Goal: Information Seeking & Learning: Learn about a topic

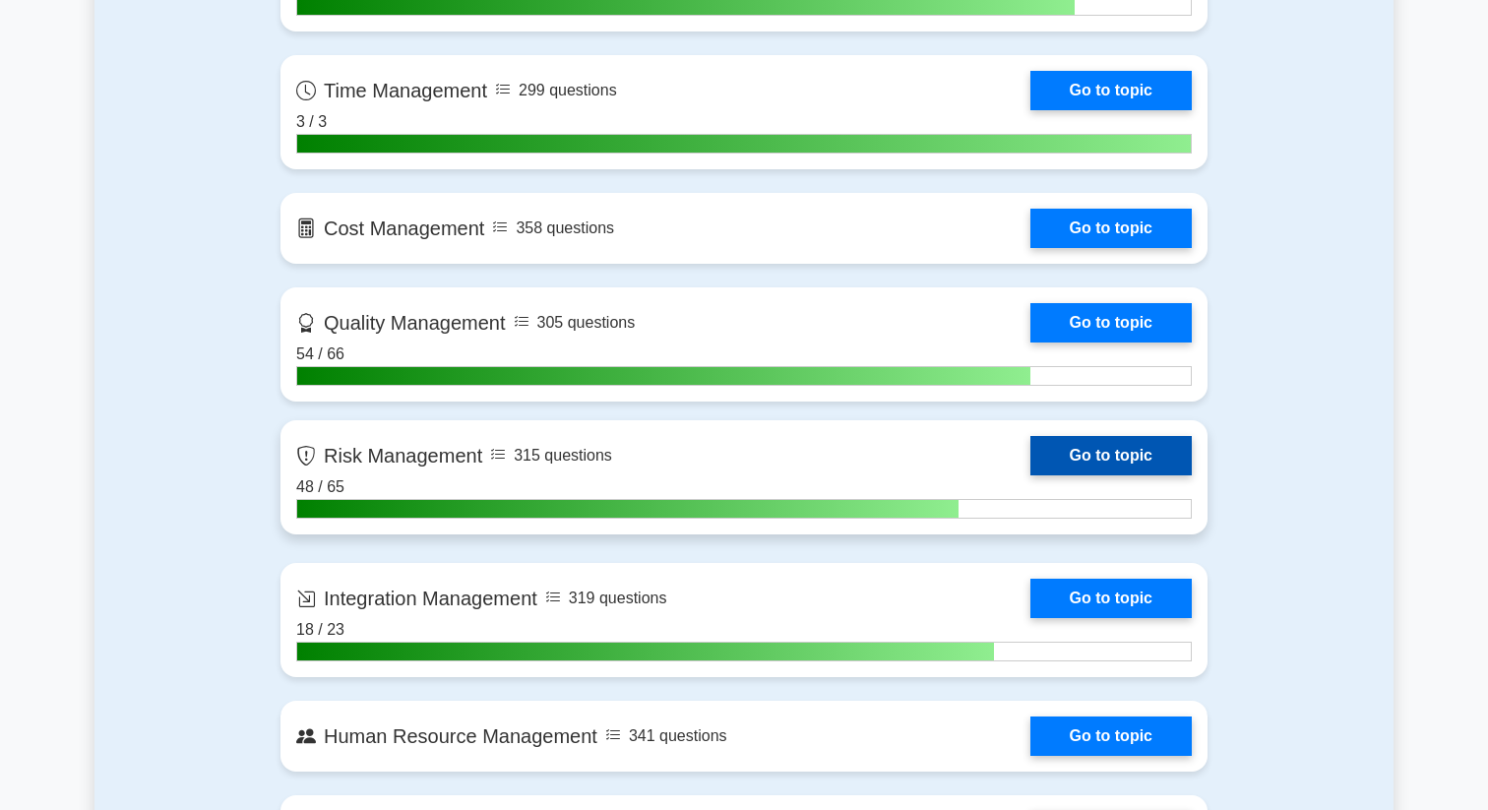
click at [1031, 437] on link "Go to topic" at bounding box center [1111, 455] width 161 height 39
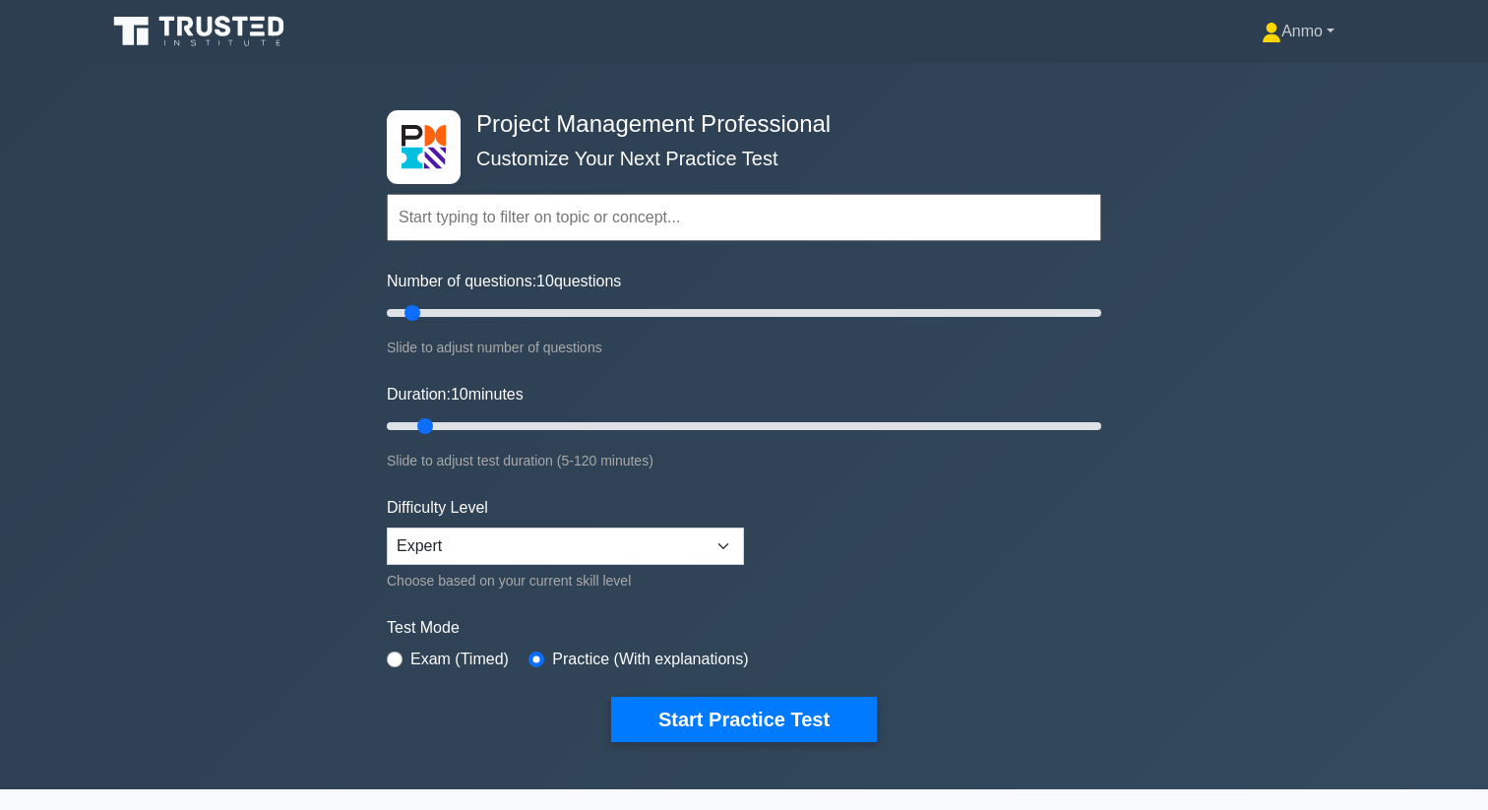
click at [1315, 39] on link "Anmo" at bounding box center [1298, 31] width 167 height 39
click at [1296, 79] on link "Profile" at bounding box center [1294, 77] width 156 height 31
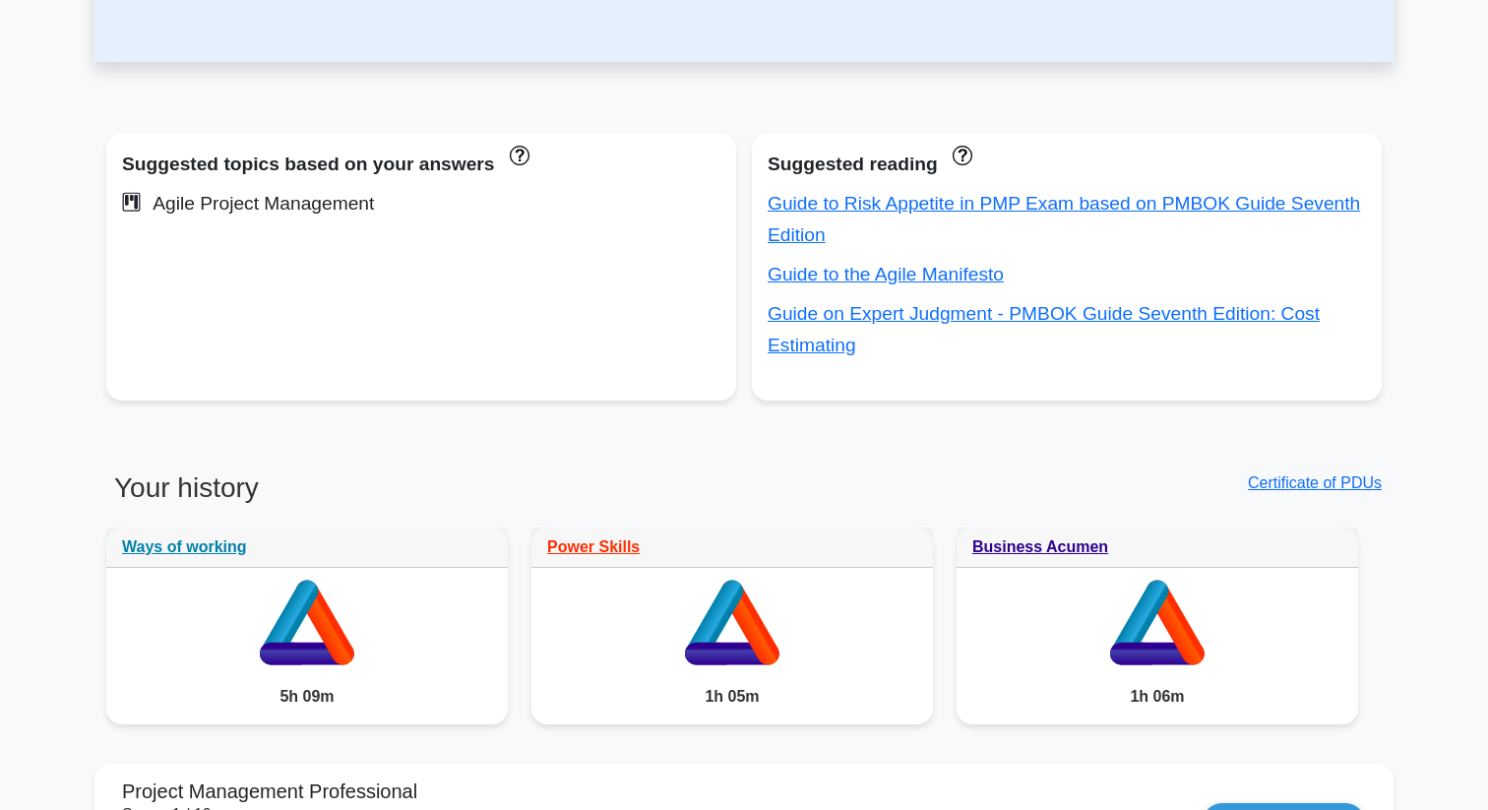
scroll to position [1070, 0]
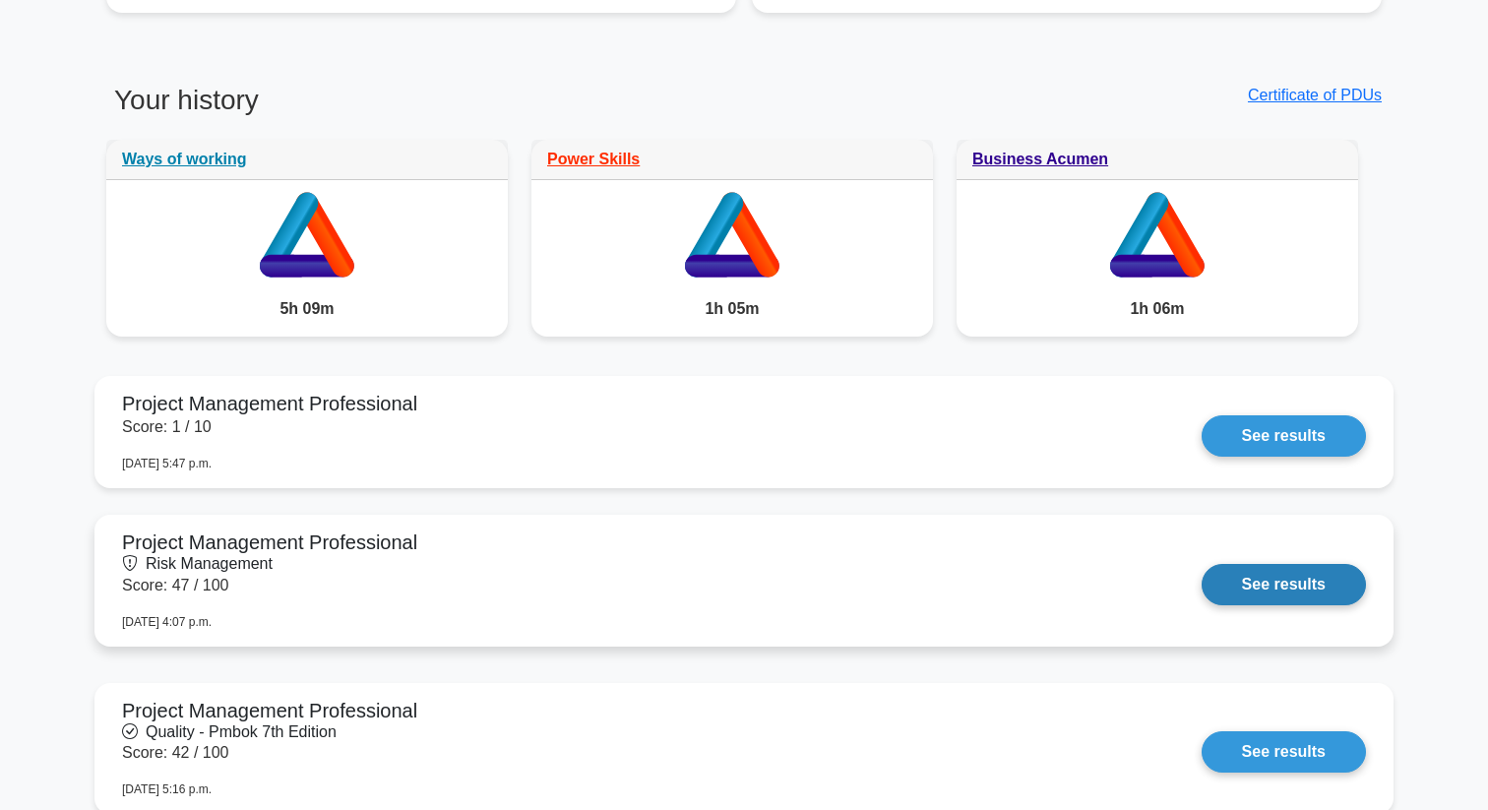
click at [1202, 594] on link "See results" at bounding box center [1284, 584] width 164 height 41
click at [1282, 576] on link "See results" at bounding box center [1284, 584] width 164 height 41
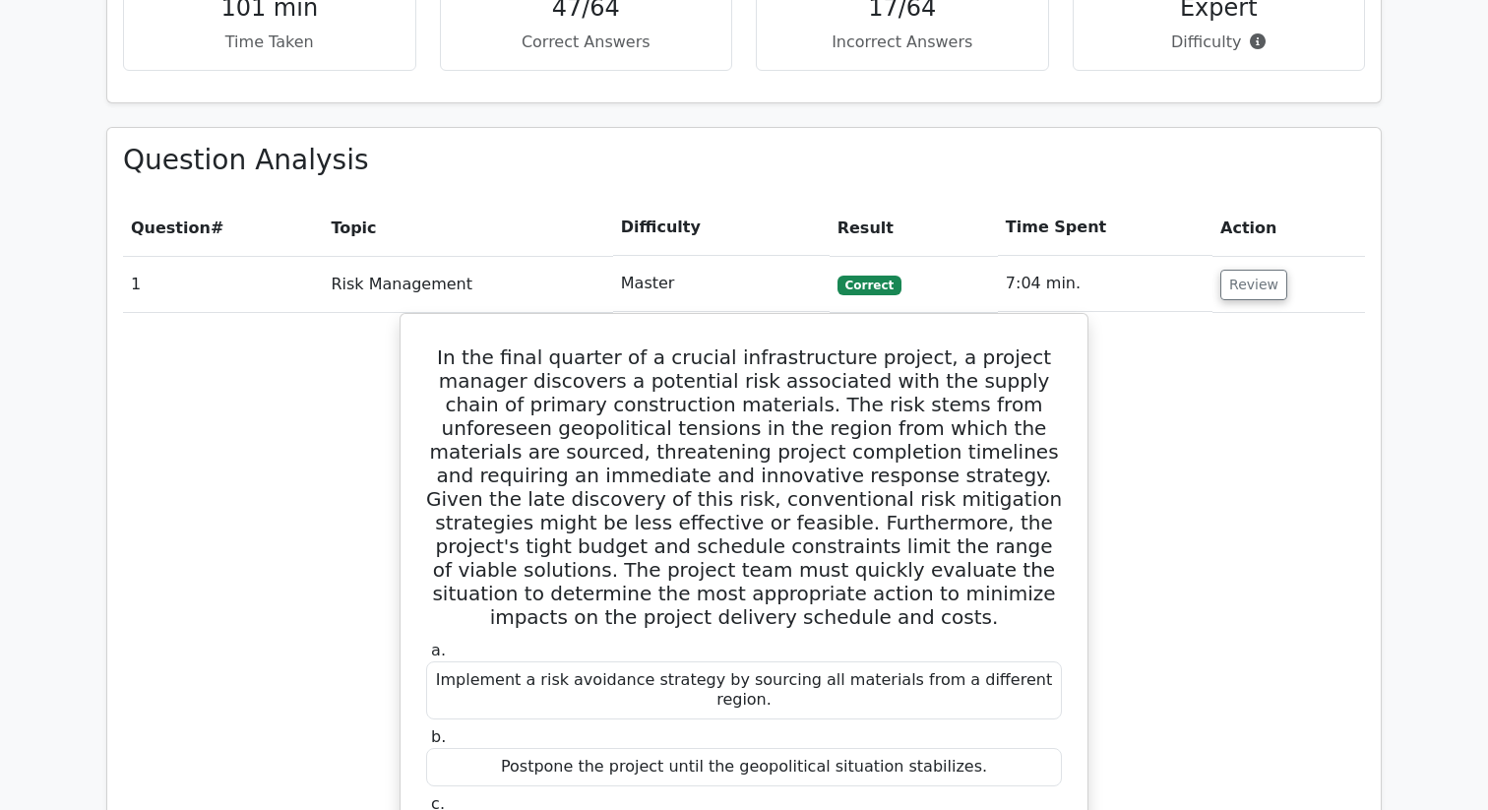
scroll to position [810, 0]
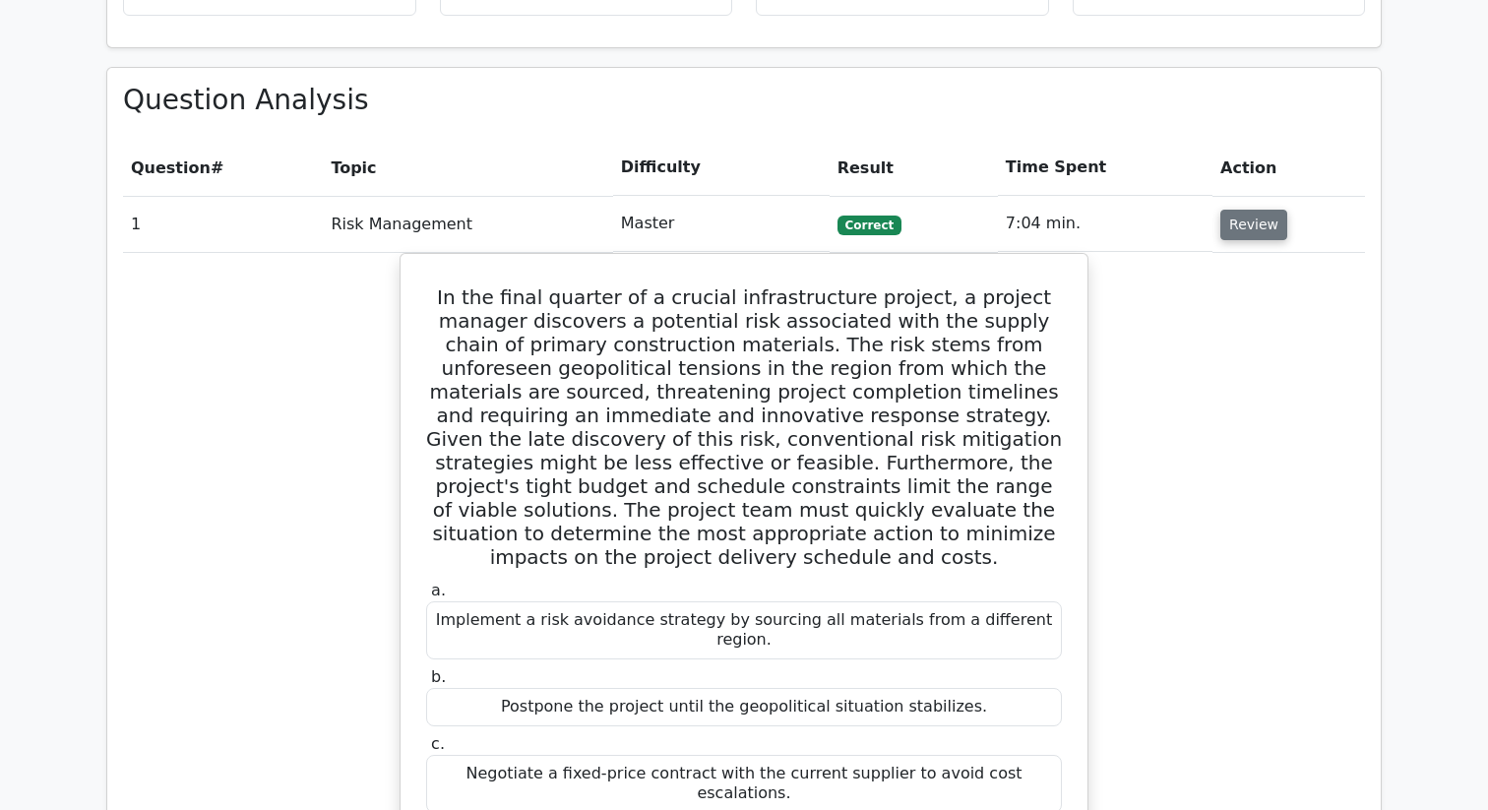
click at [1264, 222] on button "Review" at bounding box center [1254, 225] width 67 height 31
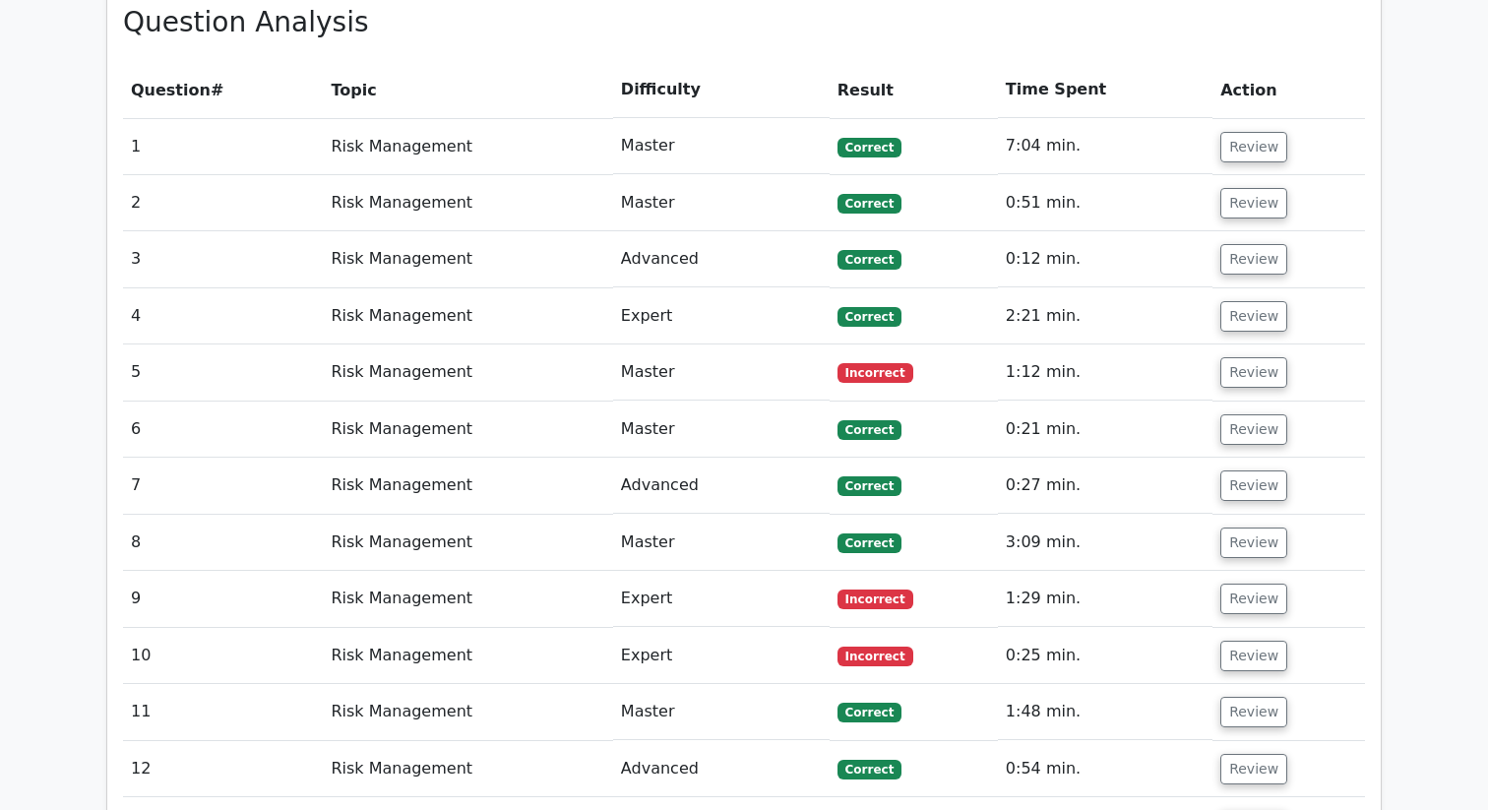
scroll to position [974, 0]
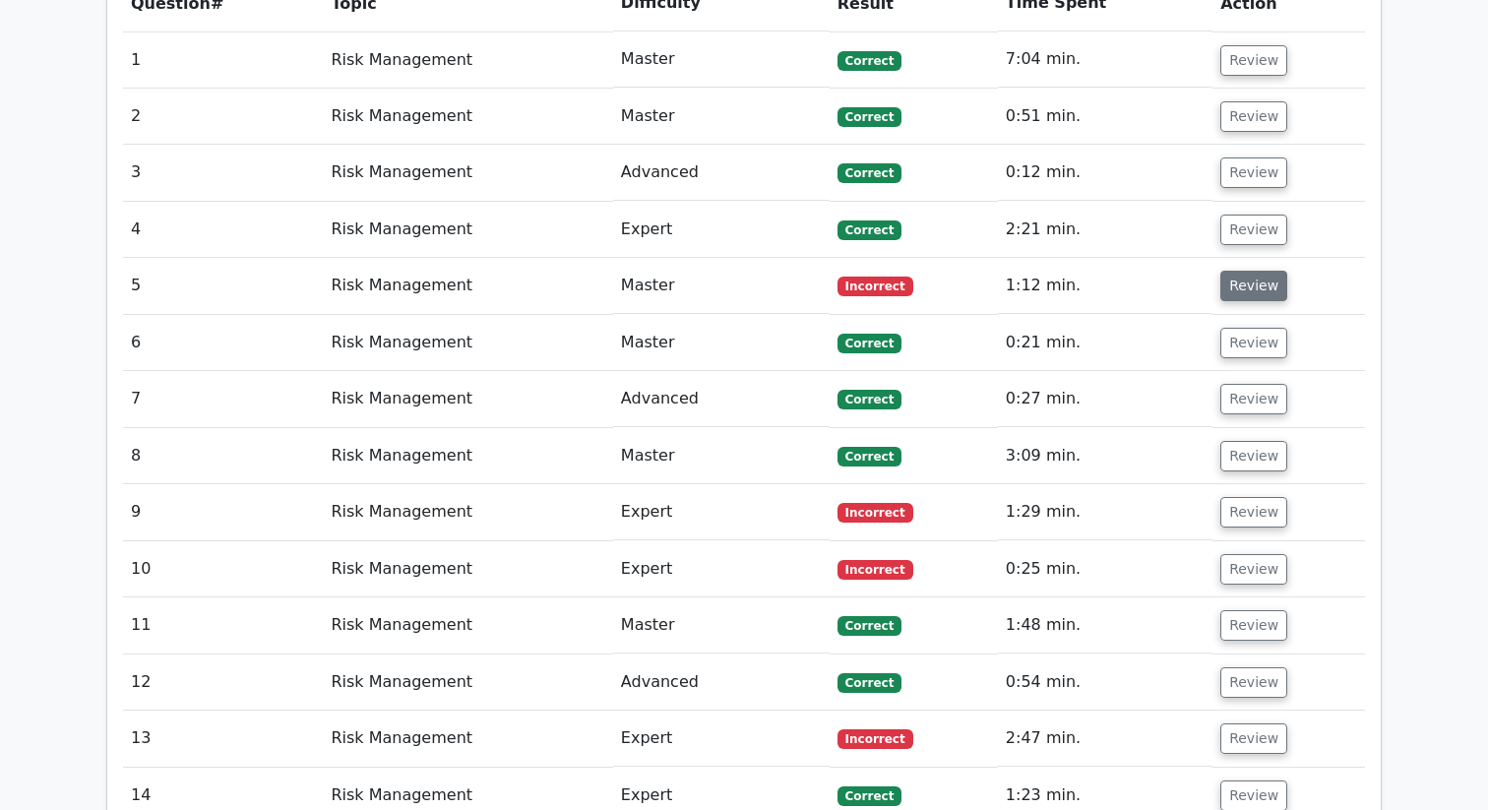
click at [1263, 281] on button "Review" at bounding box center [1254, 286] width 67 height 31
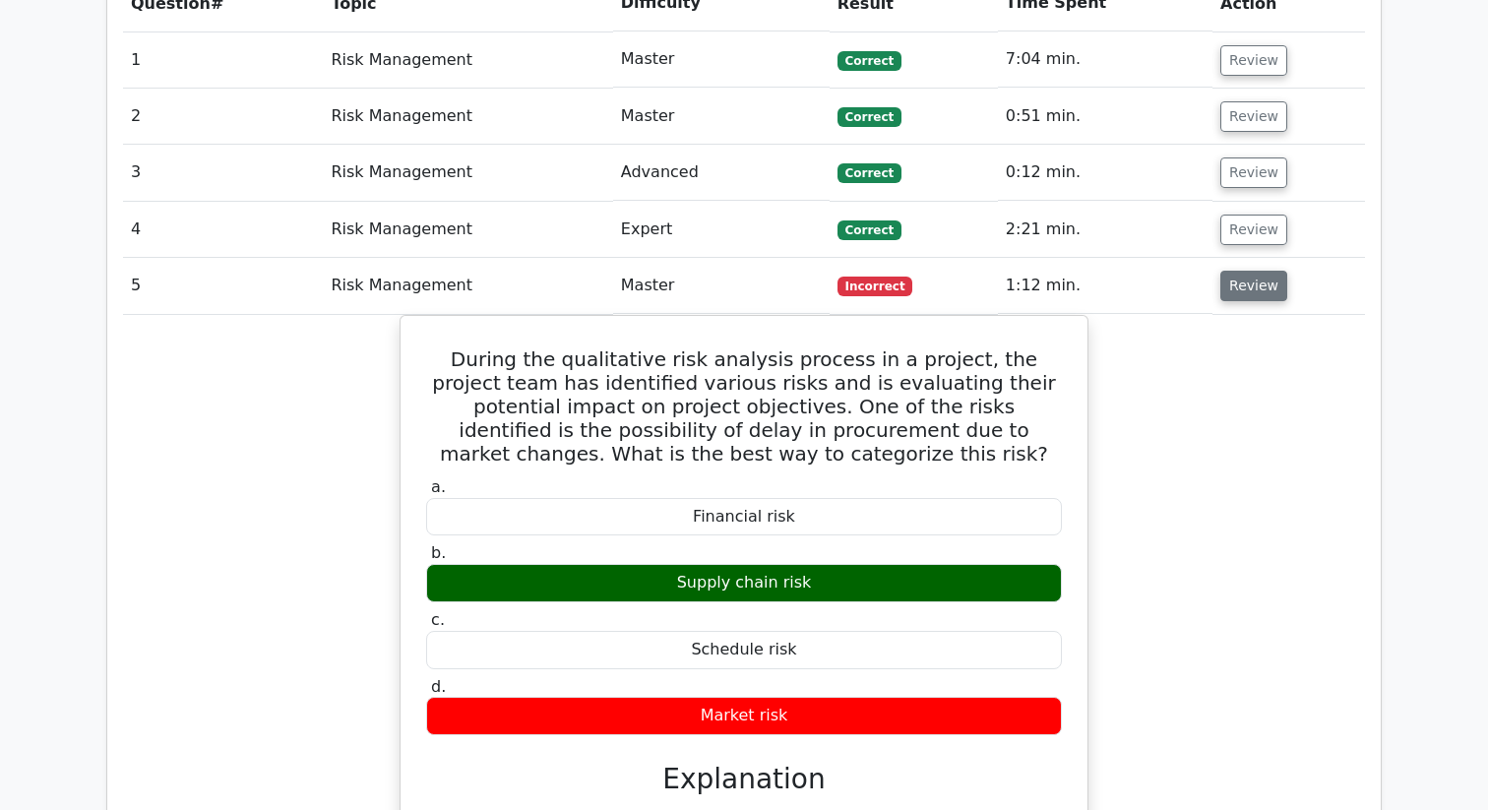
click at [1263, 281] on button "Review" at bounding box center [1254, 286] width 67 height 31
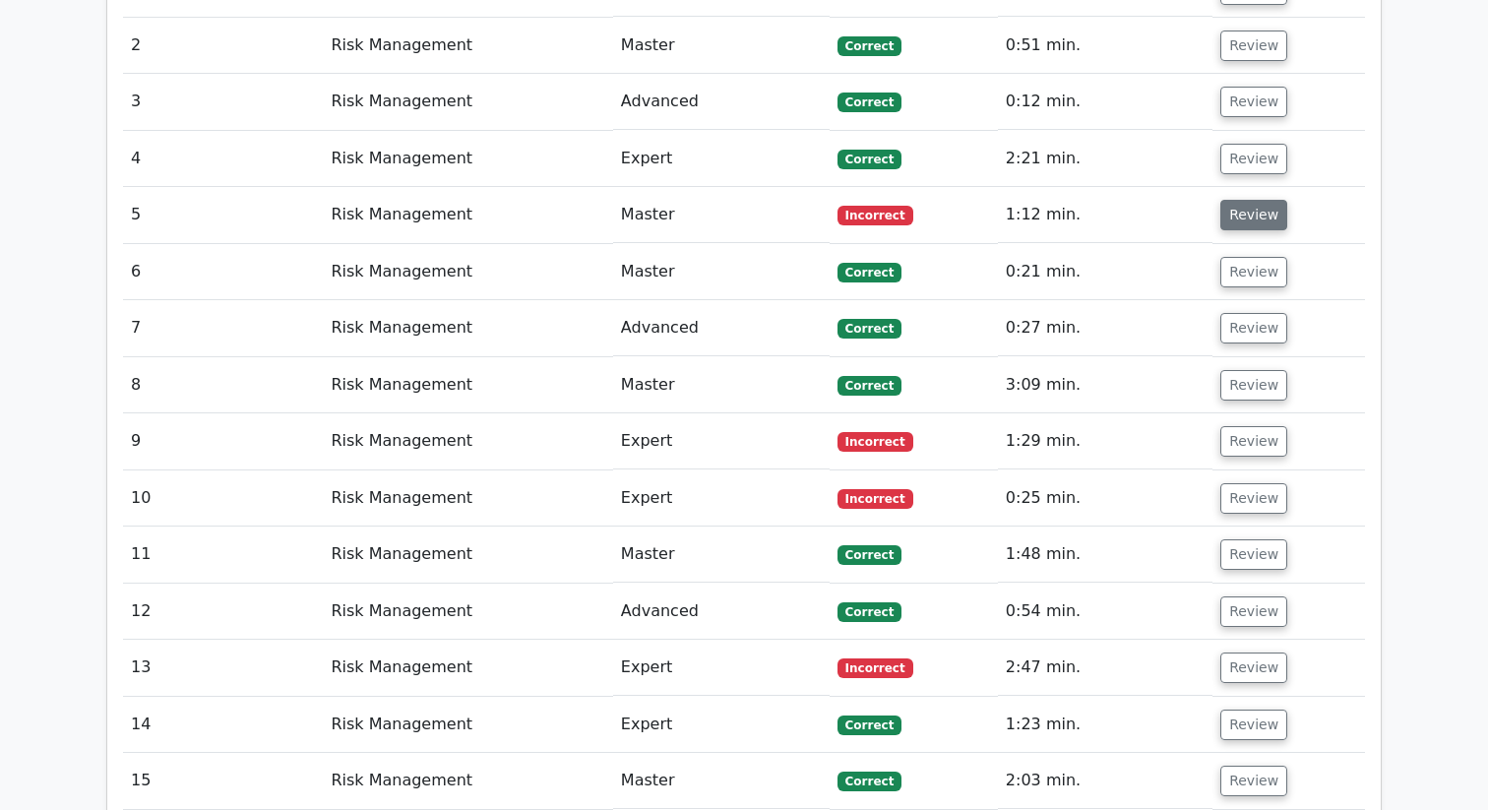
scroll to position [1054, 0]
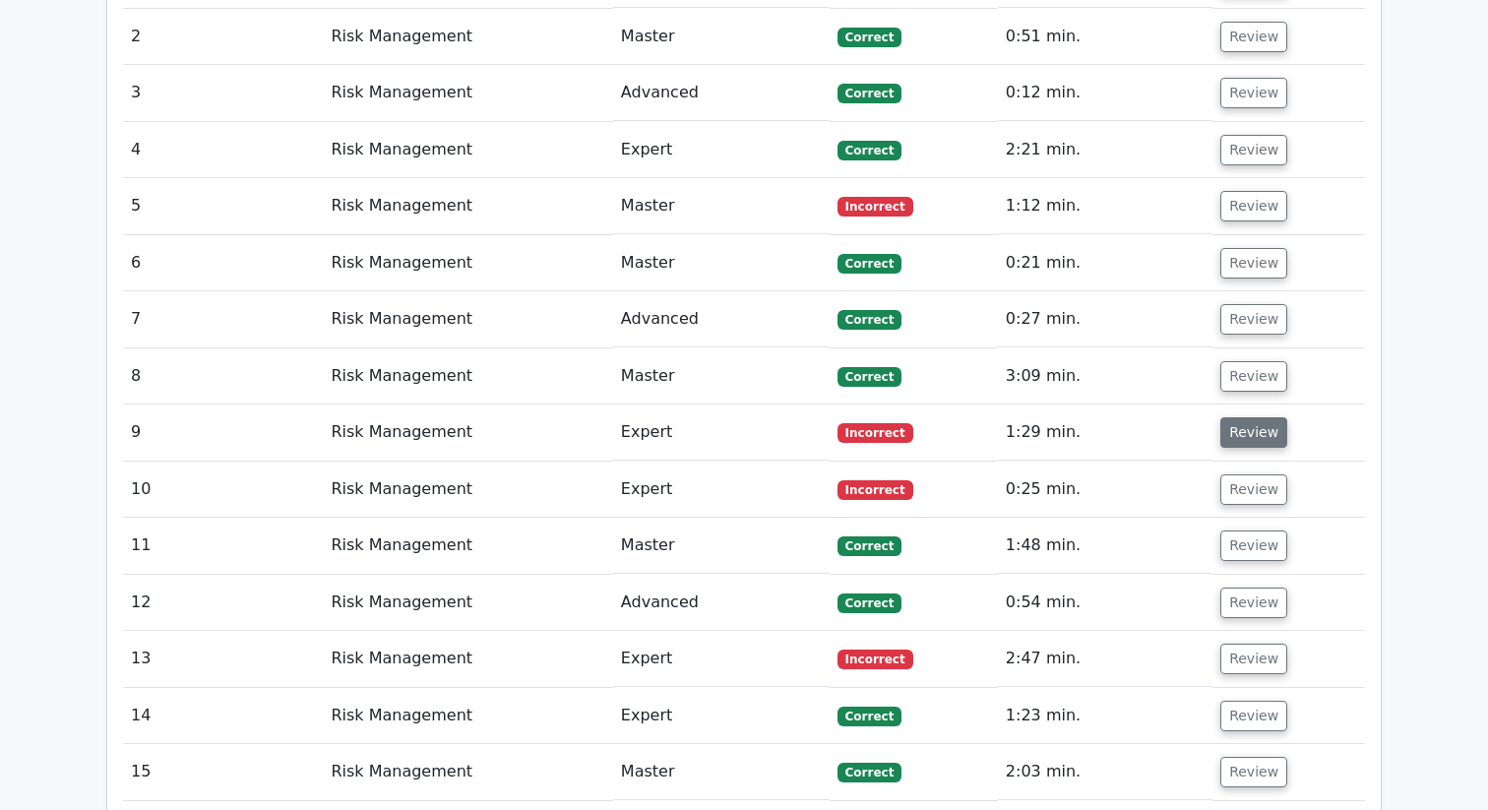
click at [1253, 434] on button "Review" at bounding box center [1254, 432] width 67 height 31
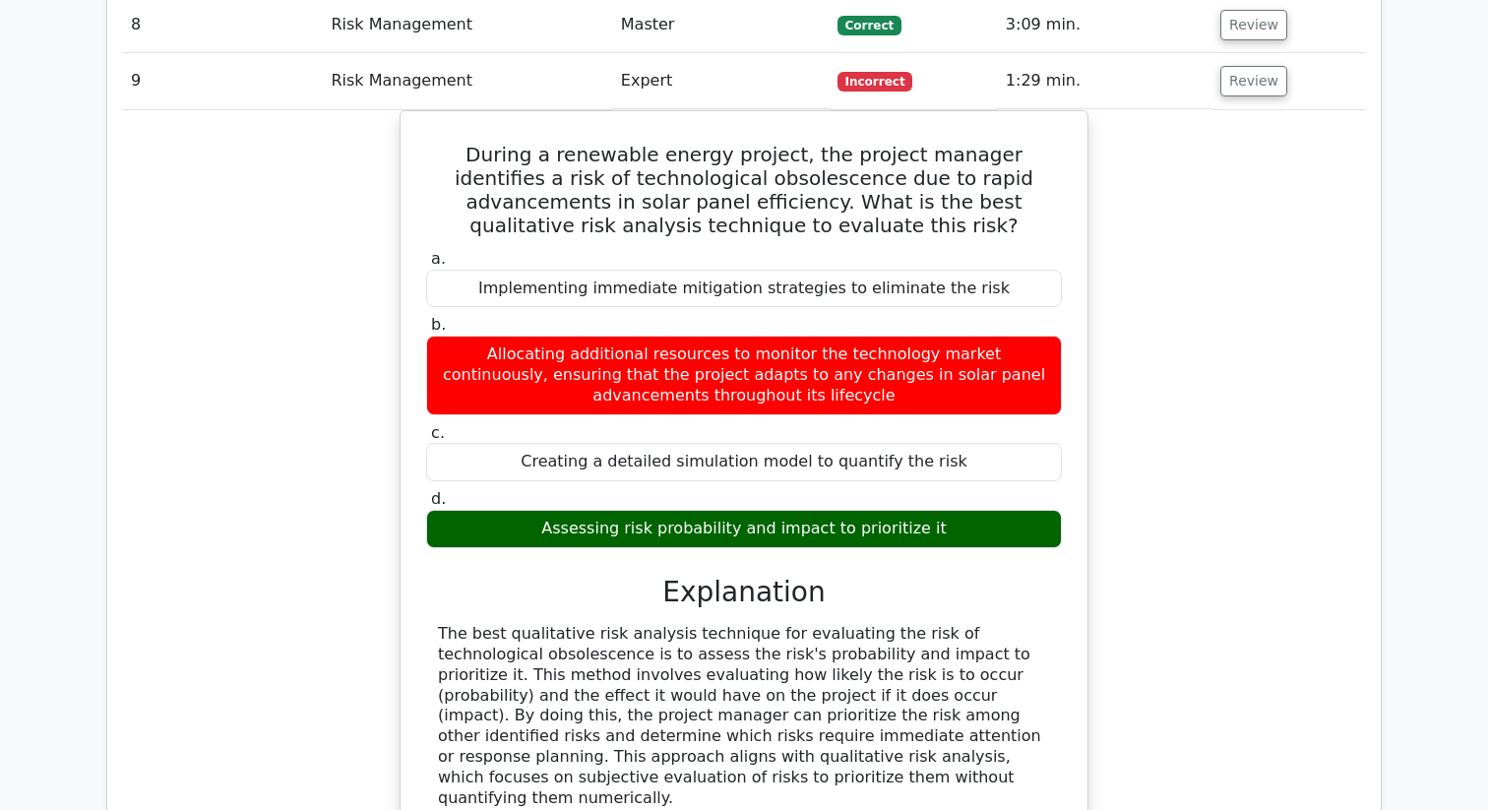
scroll to position [1336, 0]
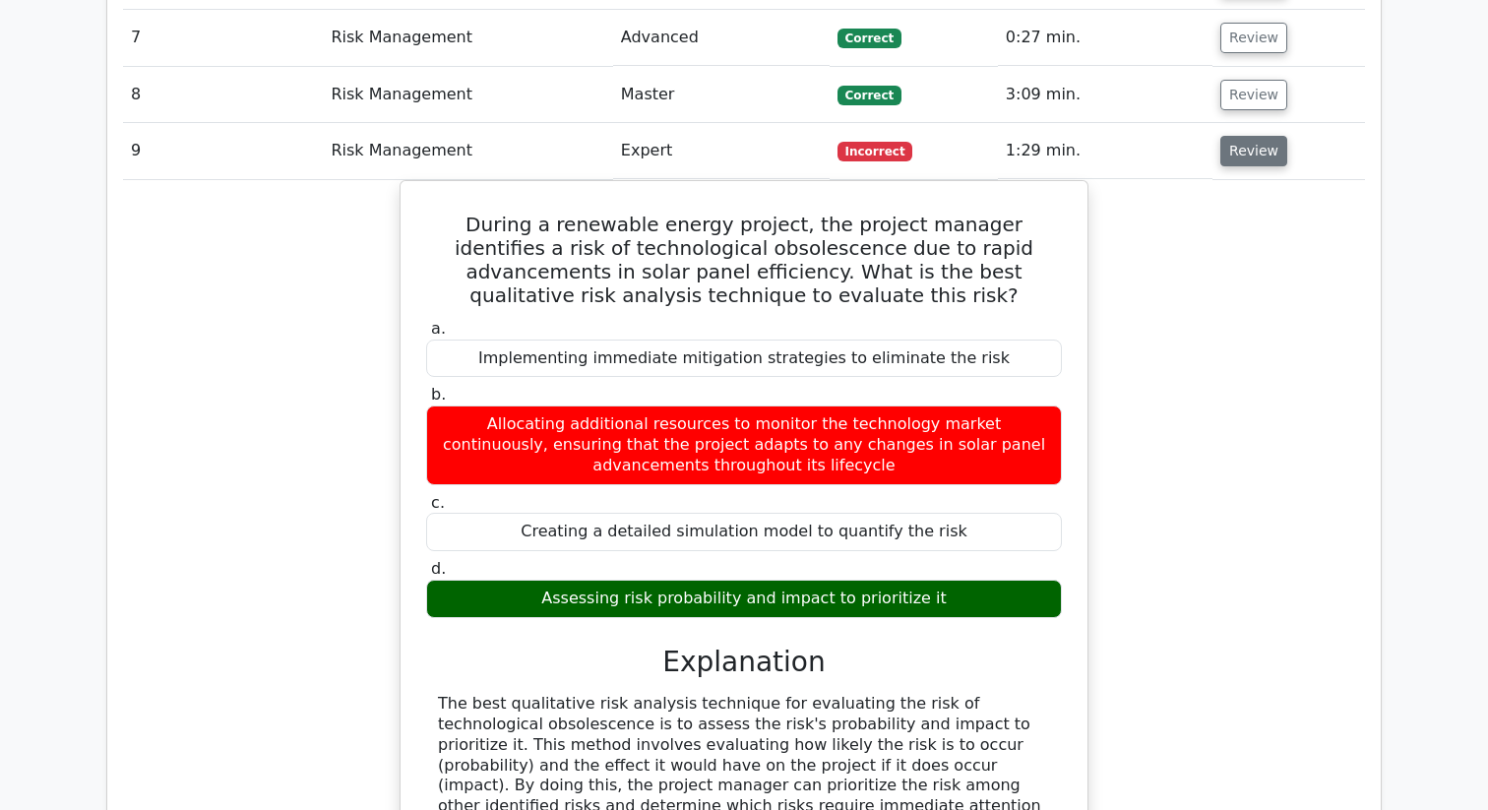
click at [1221, 160] on button "Review" at bounding box center [1254, 151] width 67 height 31
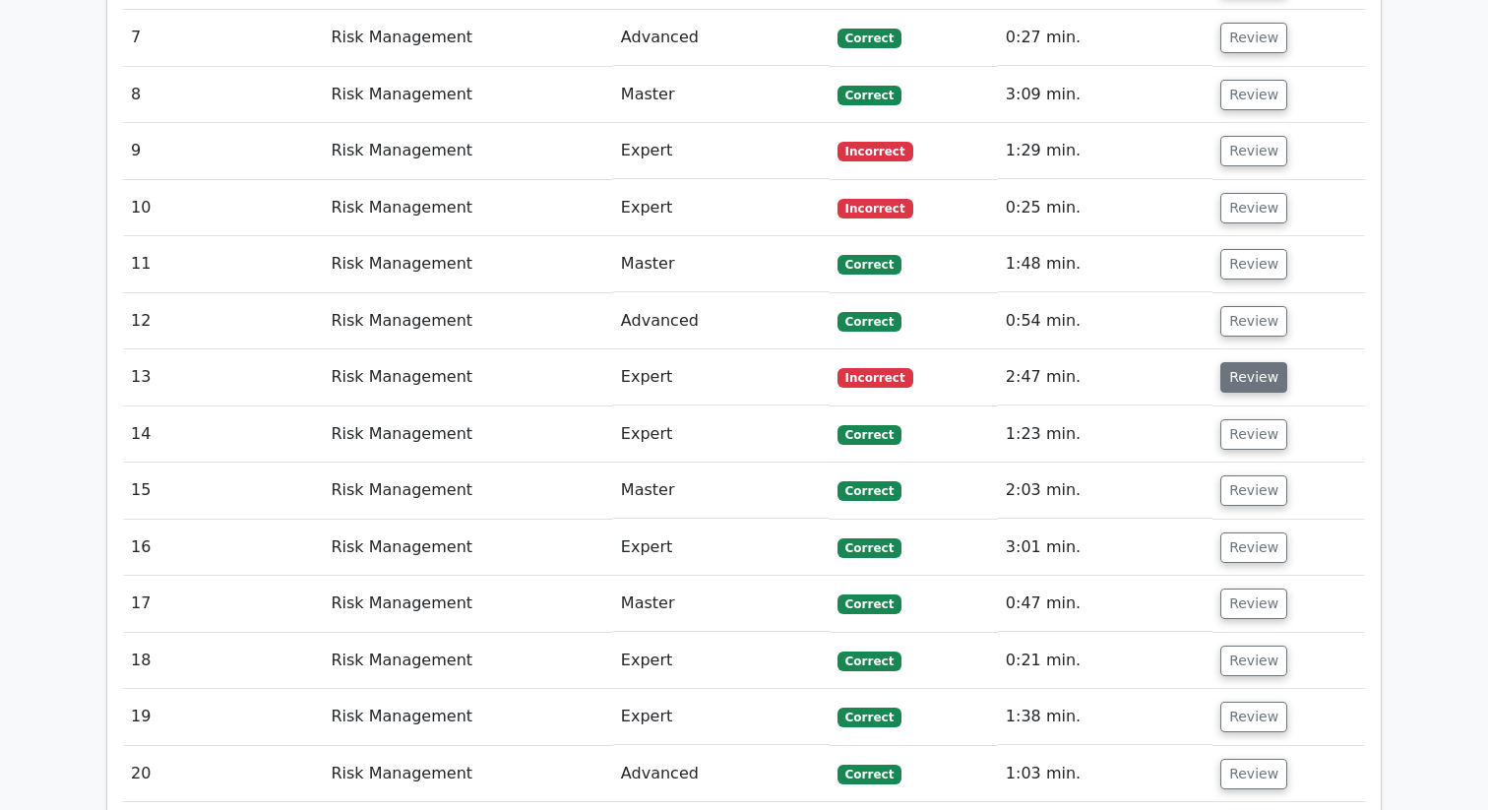
click at [1236, 380] on button "Review" at bounding box center [1254, 377] width 67 height 31
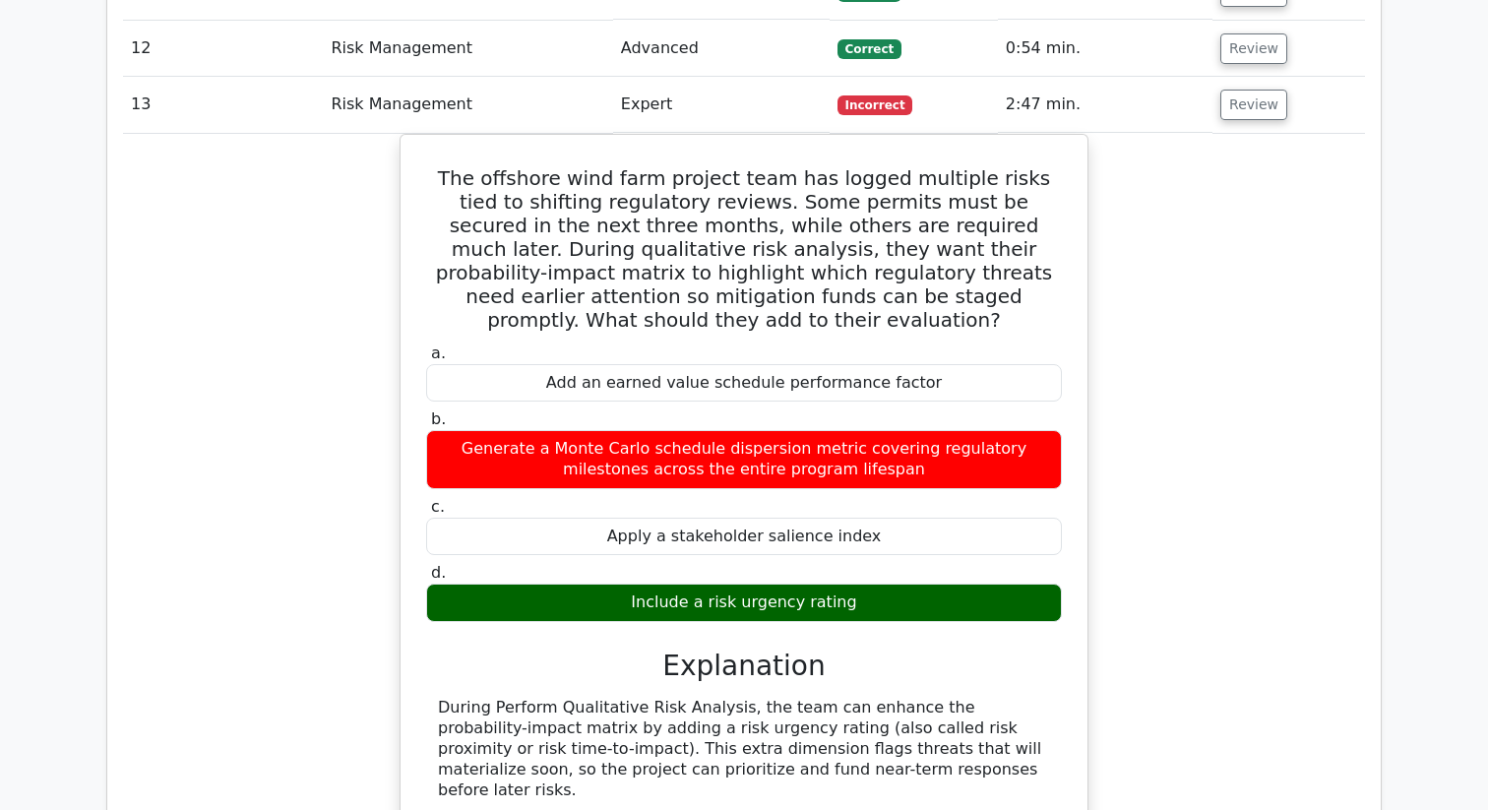
scroll to position [1587, 0]
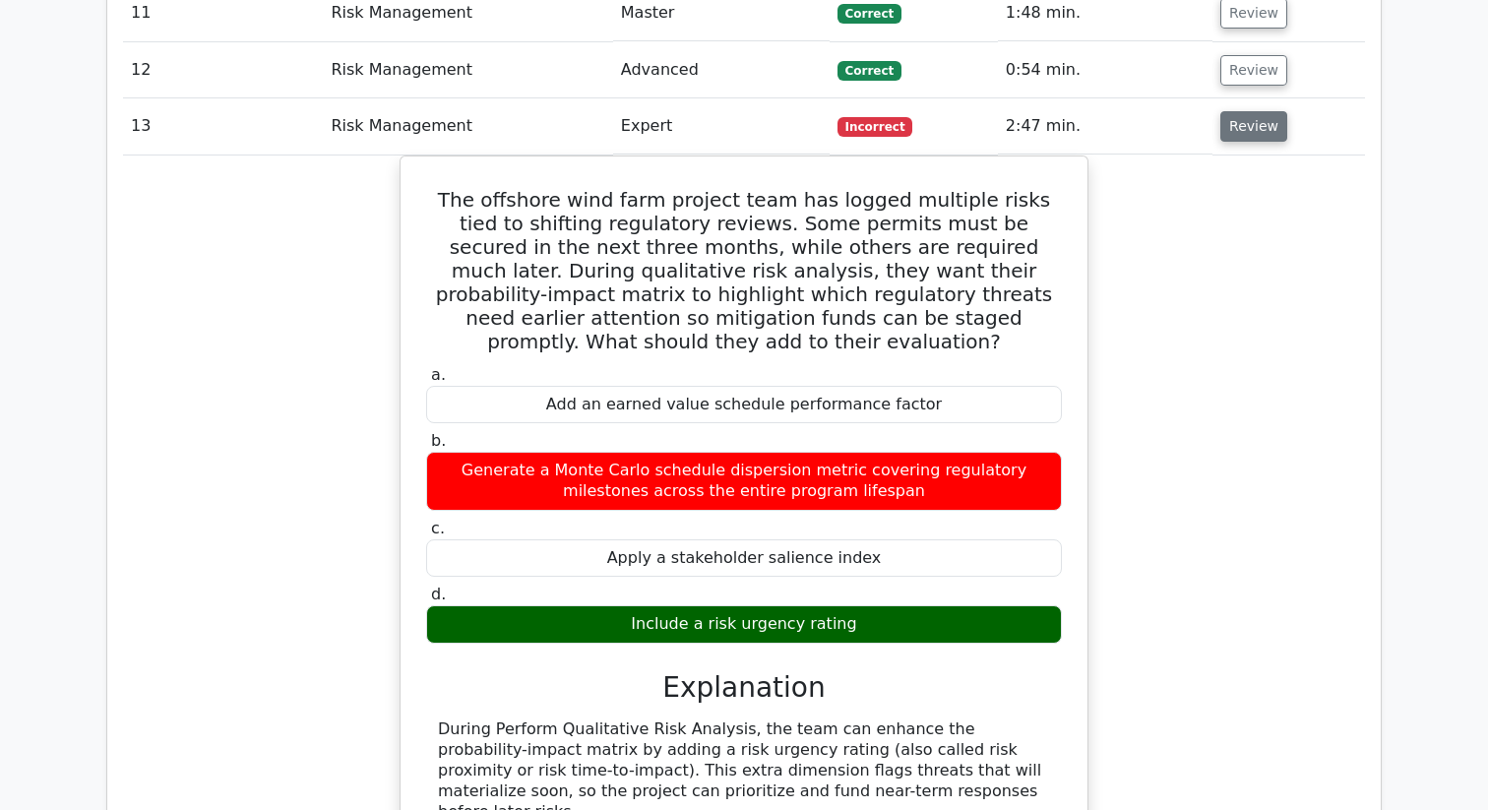
click at [1229, 142] on button "Review" at bounding box center [1254, 126] width 67 height 31
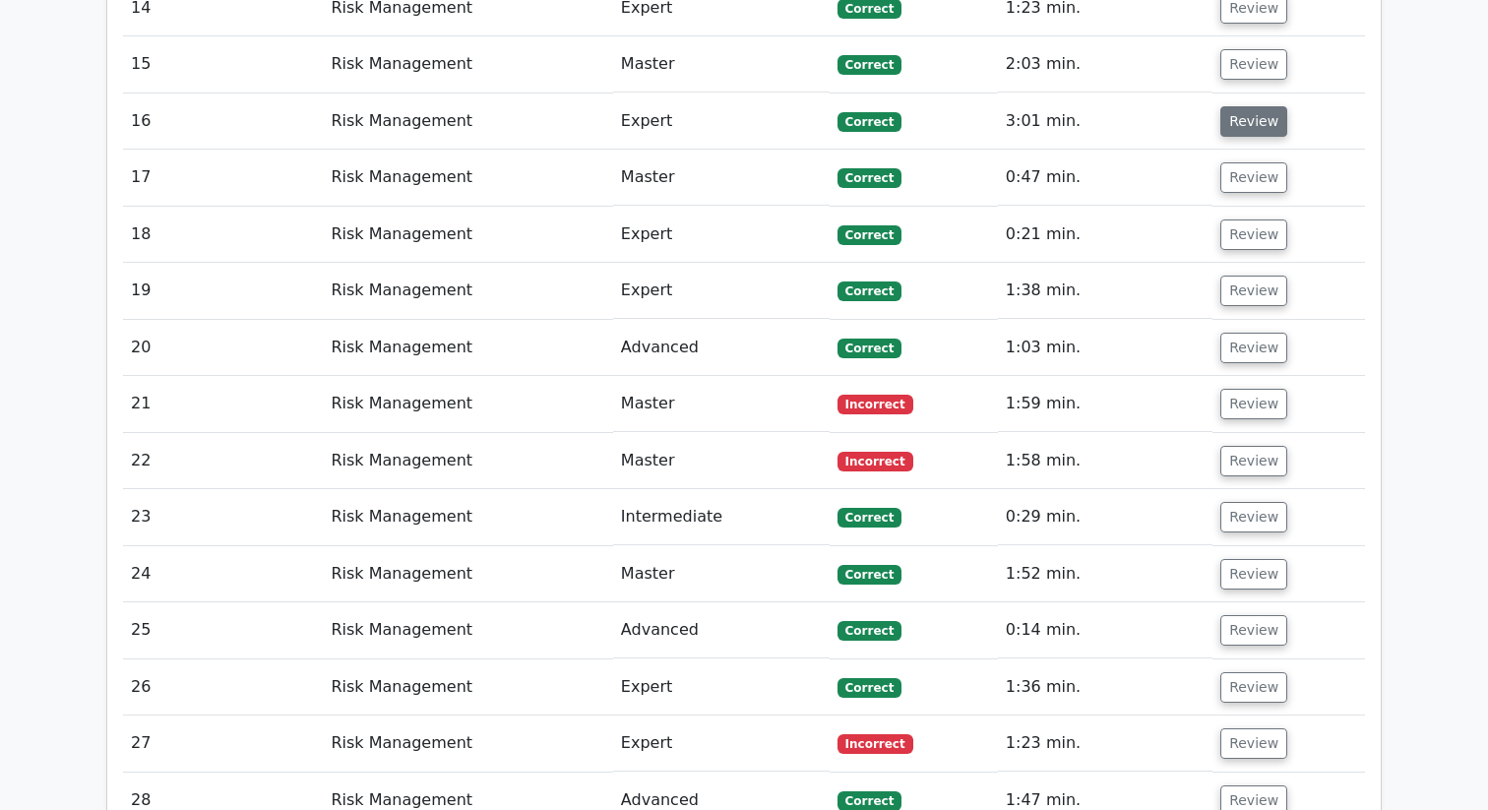
scroll to position [1785, 0]
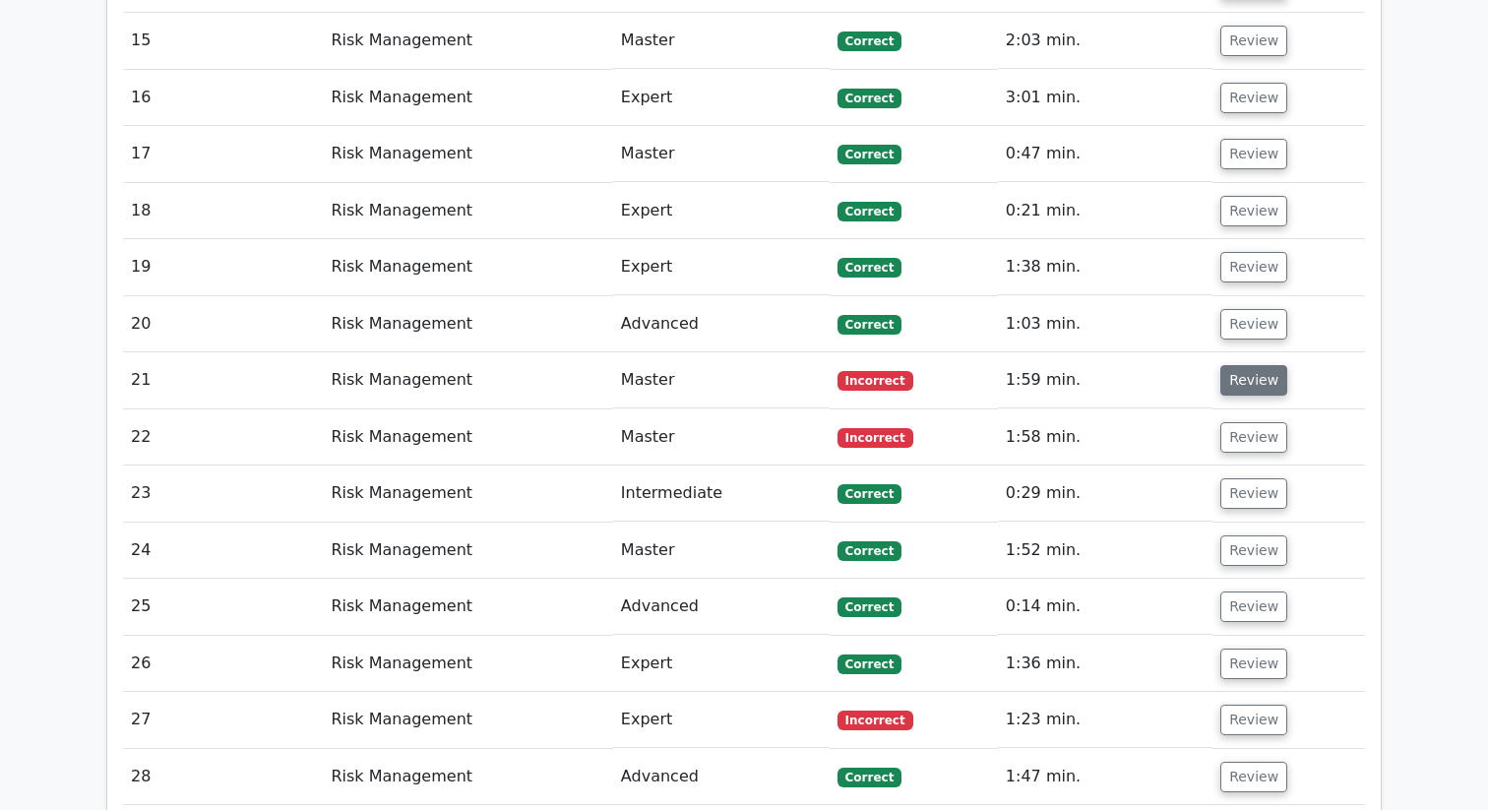
click at [1233, 374] on button "Review" at bounding box center [1254, 380] width 67 height 31
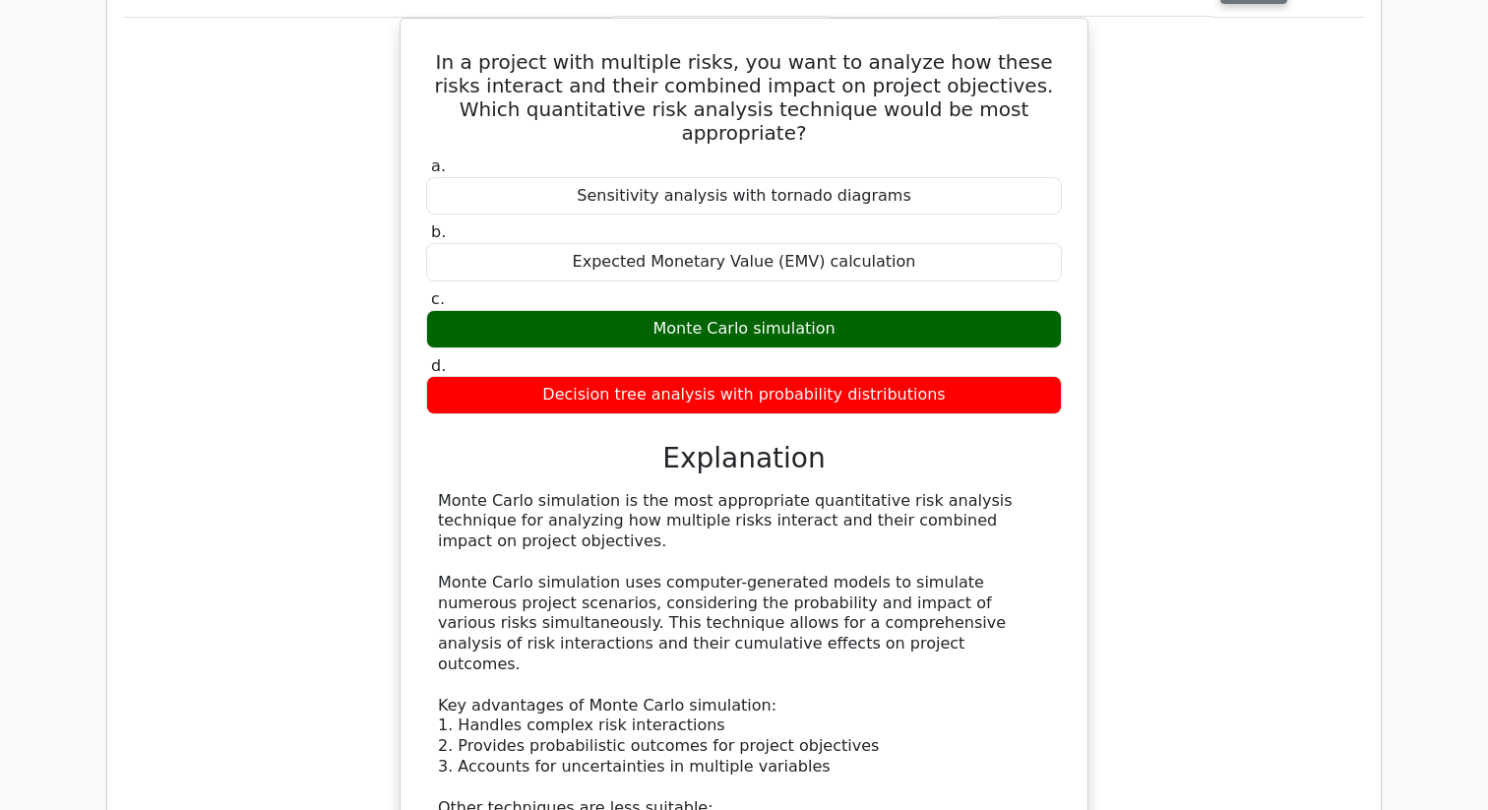
scroll to position [1974, 0]
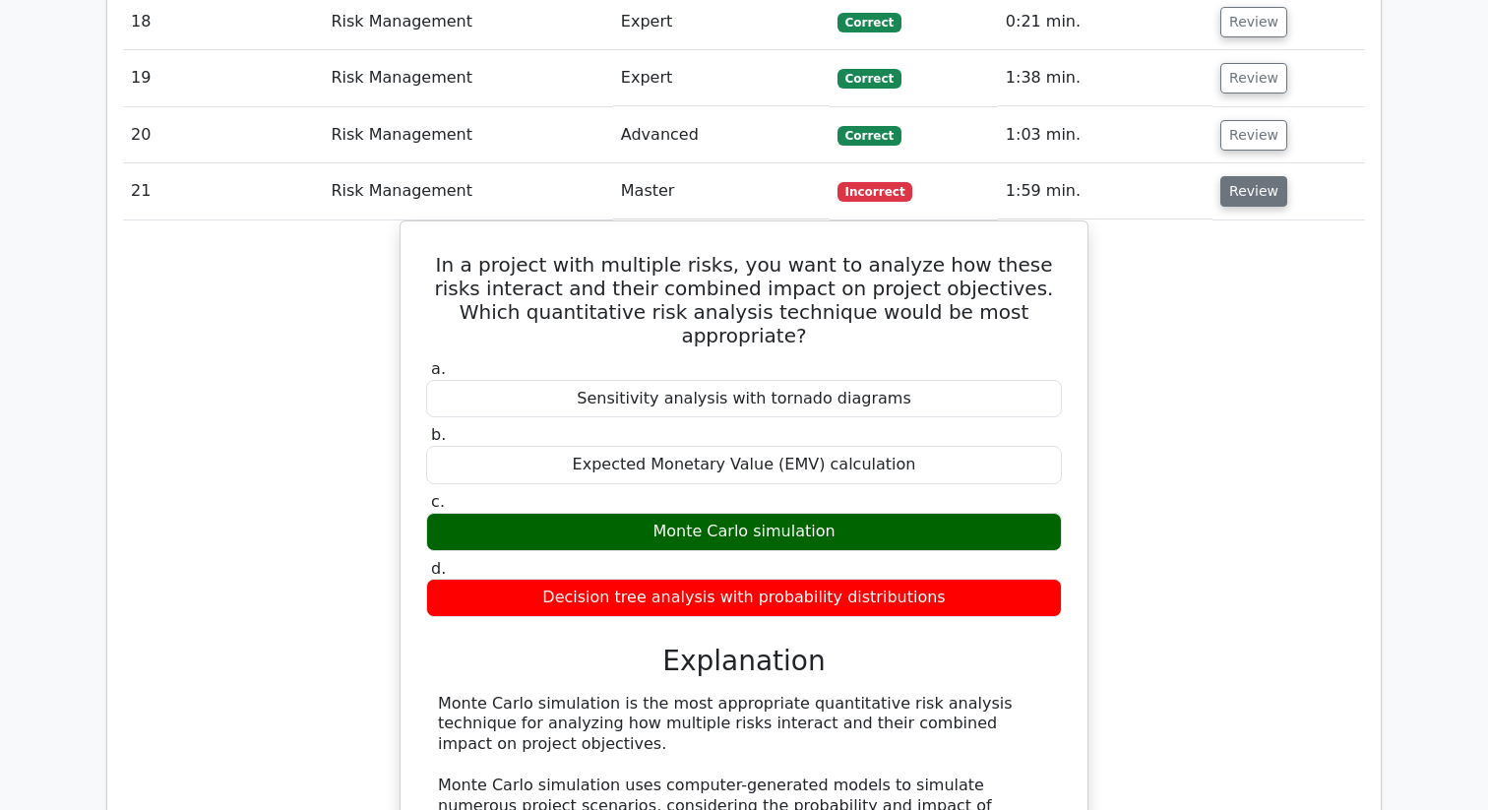
click at [1244, 205] on button "Review" at bounding box center [1254, 191] width 67 height 31
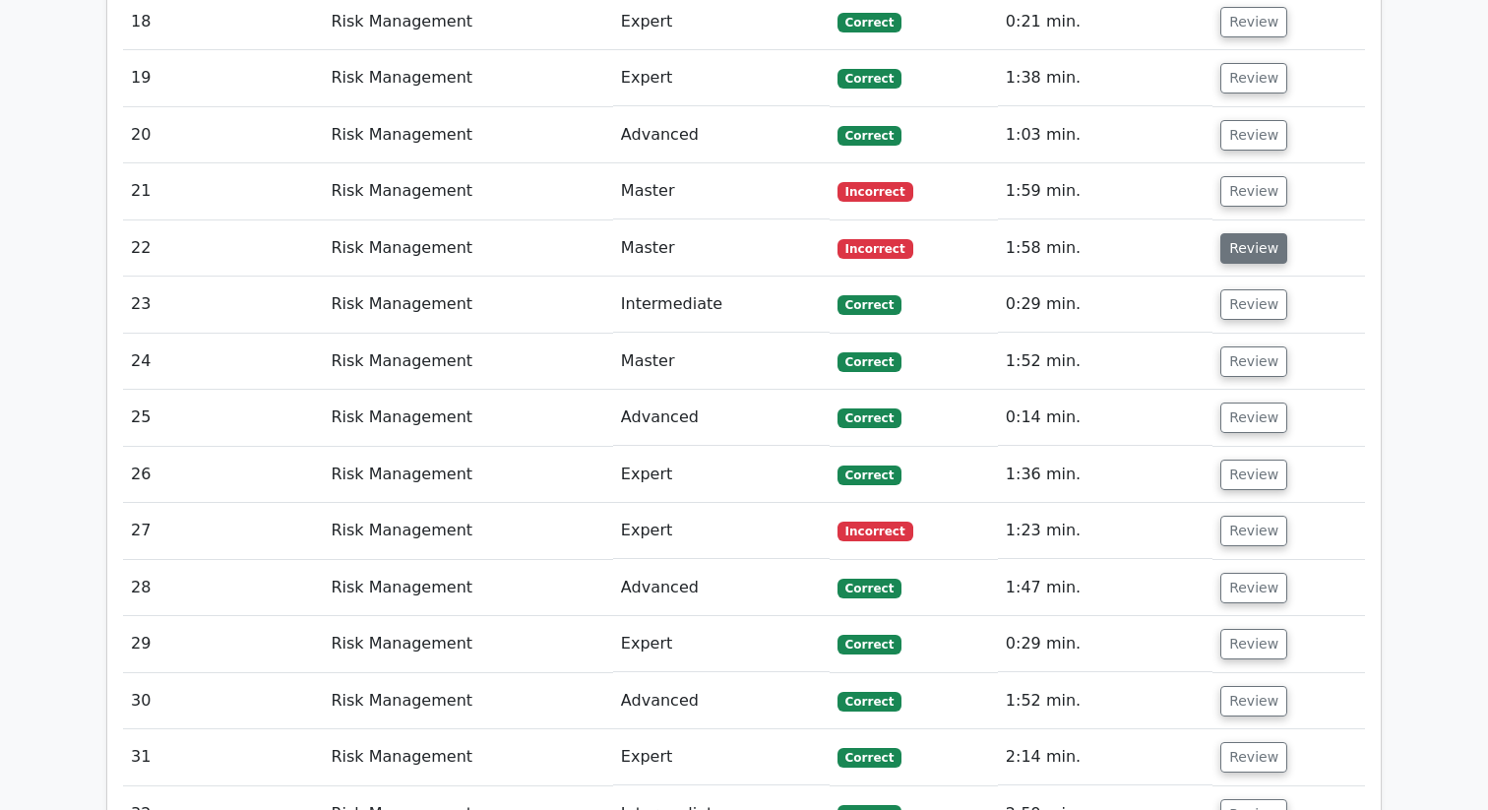
click at [1250, 263] on button "Review" at bounding box center [1254, 248] width 67 height 31
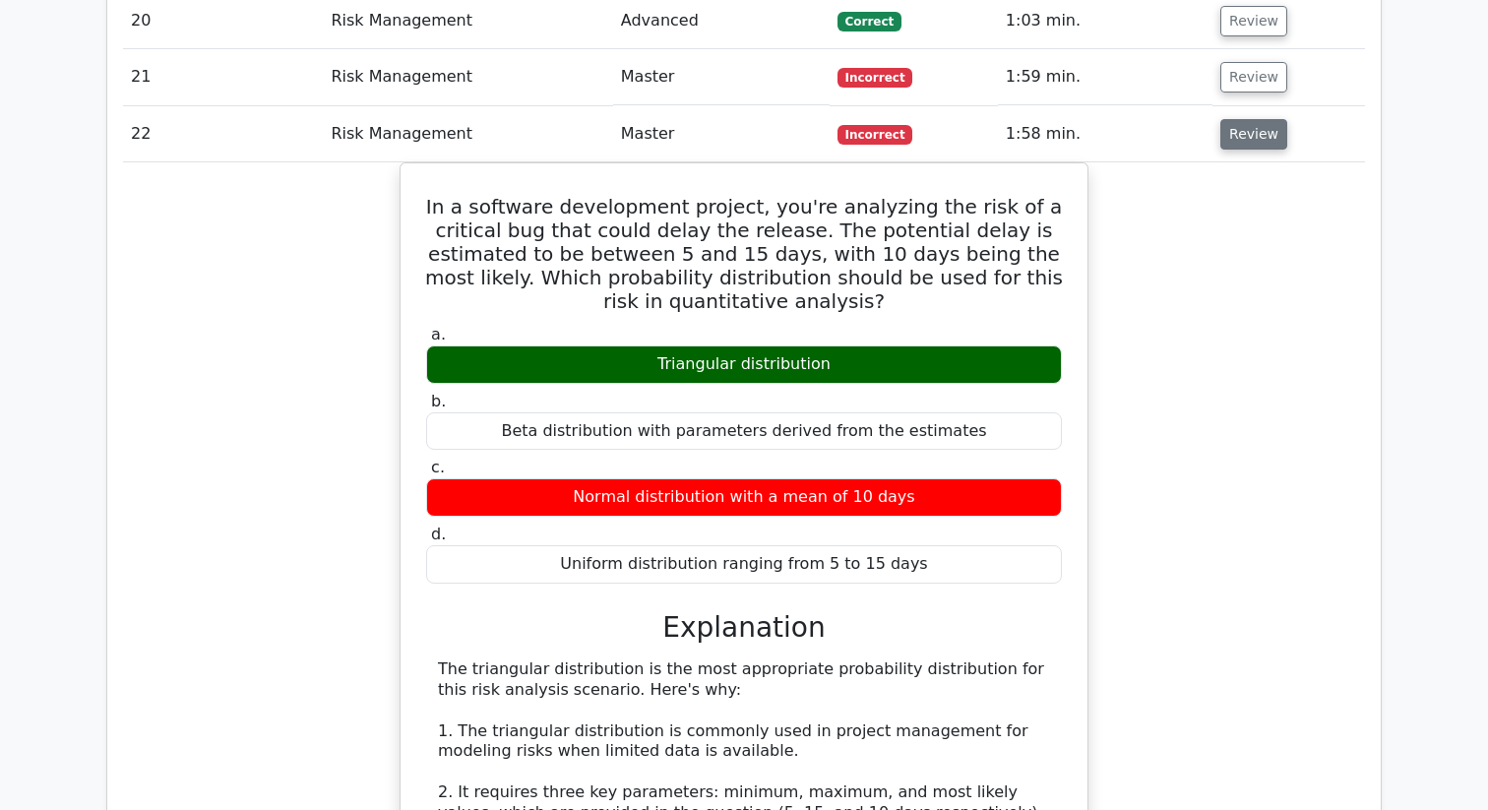
scroll to position [2046, 0]
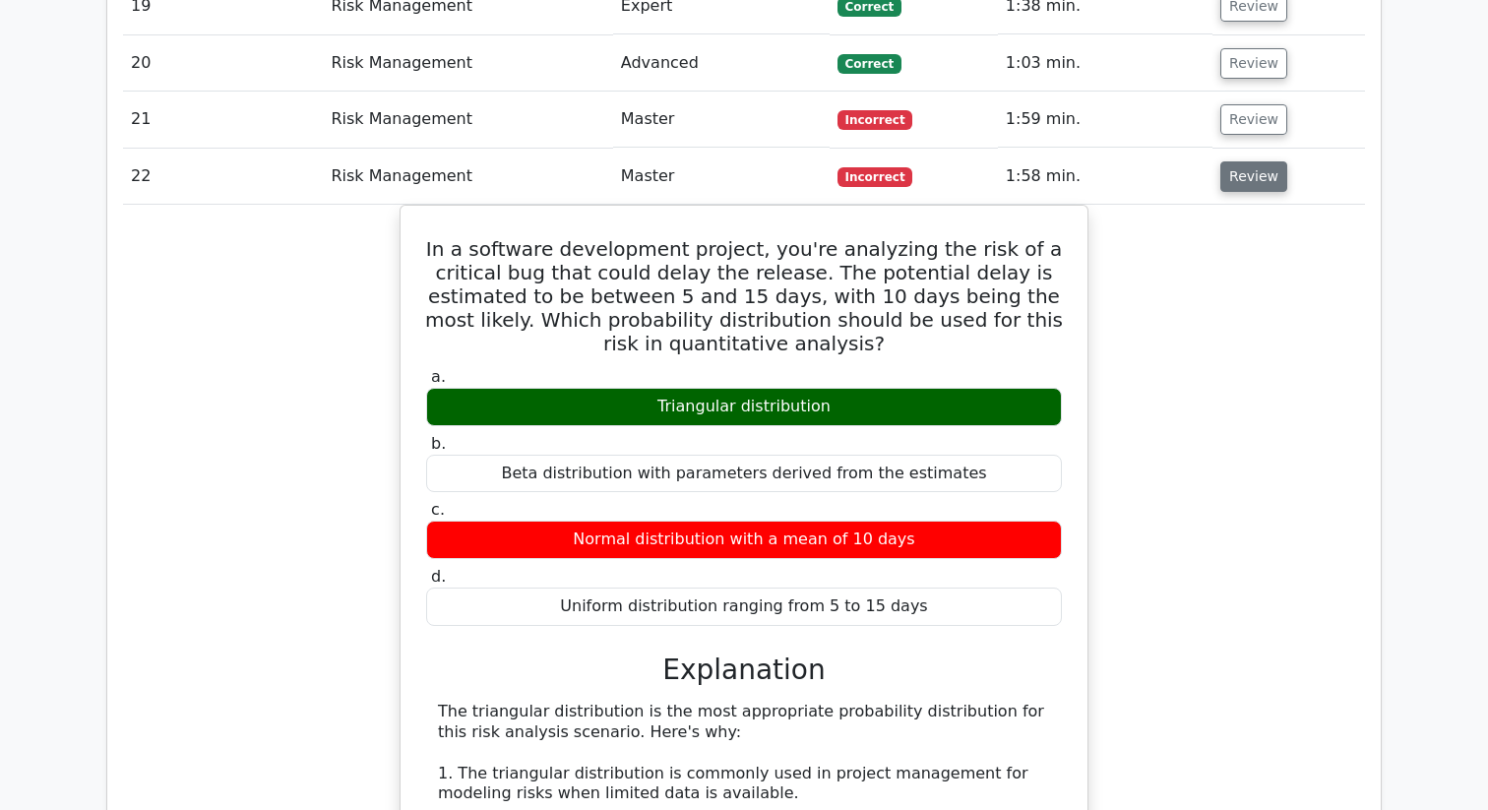
click at [1241, 185] on button "Review" at bounding box center [1254, 176] width 67 height 31
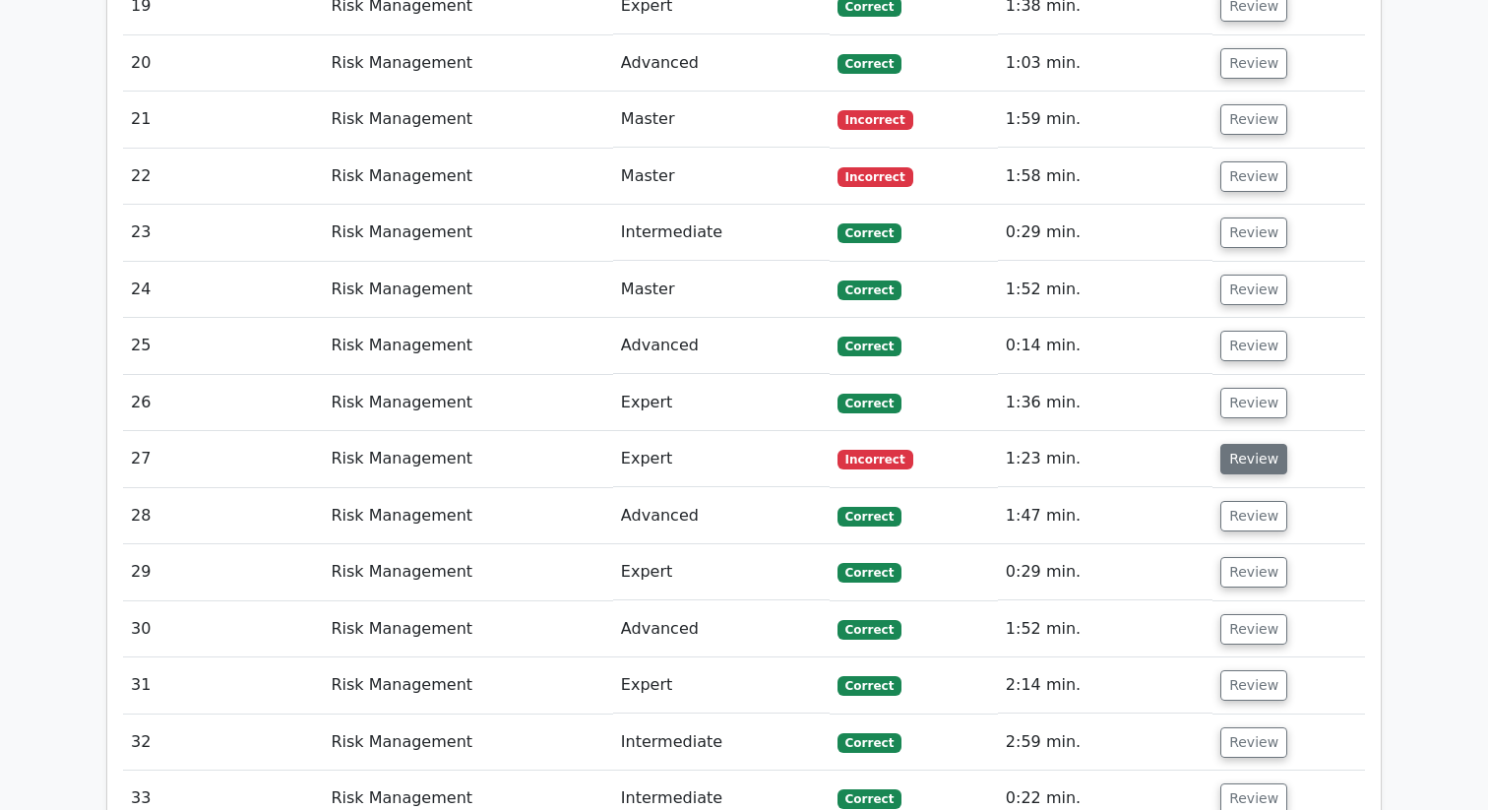
click at [1243, 451] on button "Review" at bounding box center [1254, 459] width 67 height 31
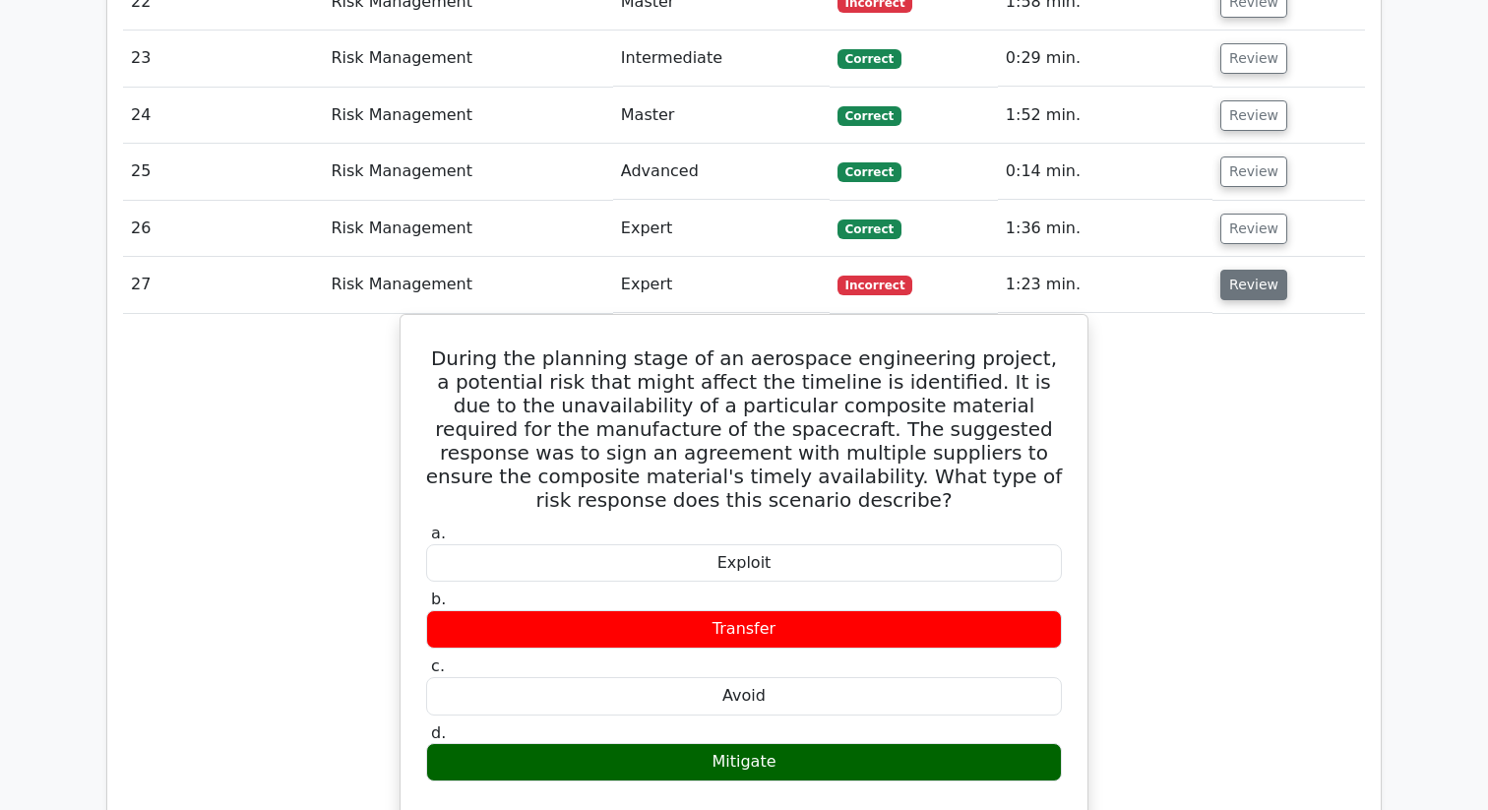
scroll to position [2193, 0]
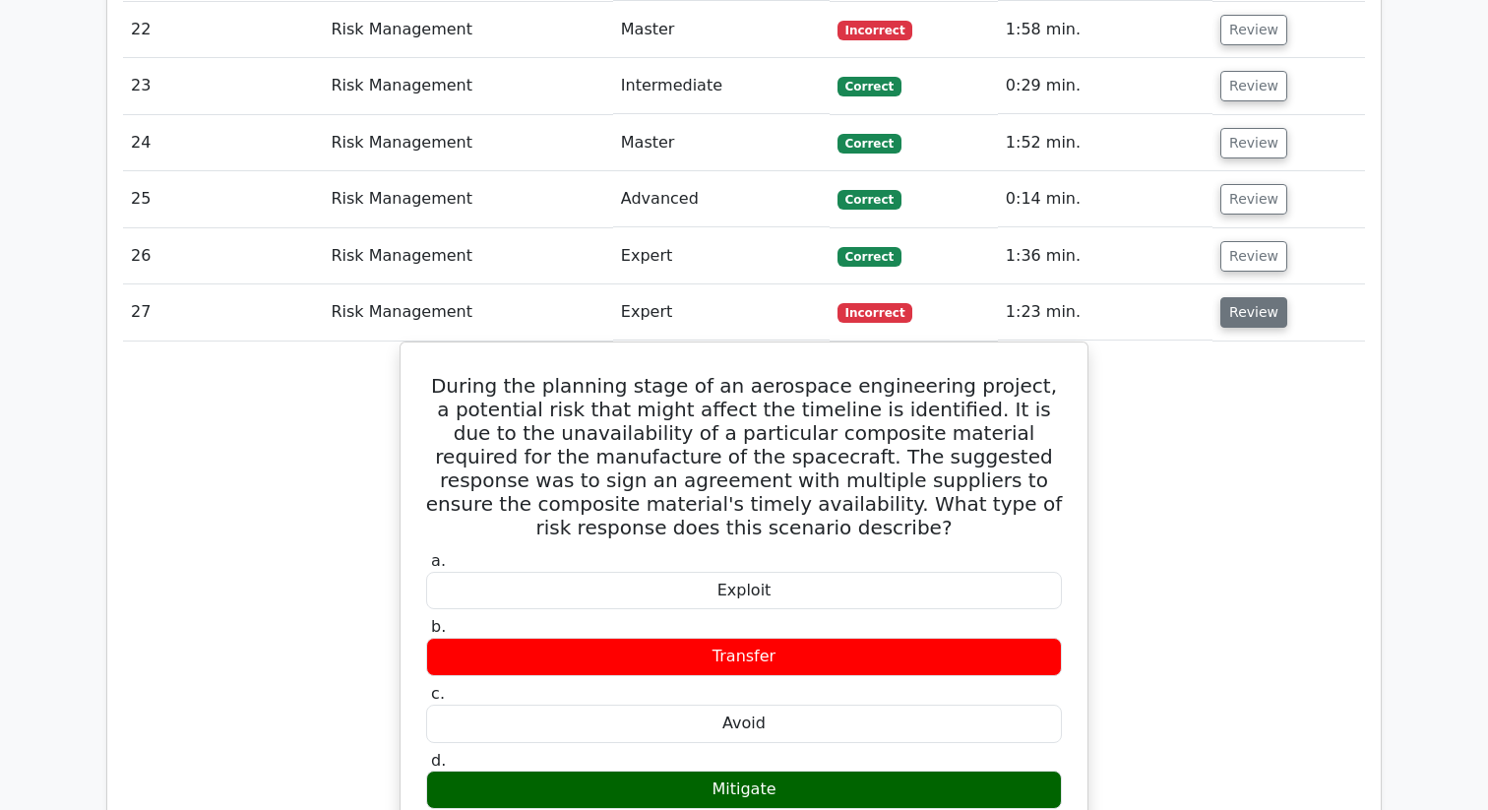
click at [1242, 315] on button "Review" at bounding box center [1254, 312] width 67 height 31
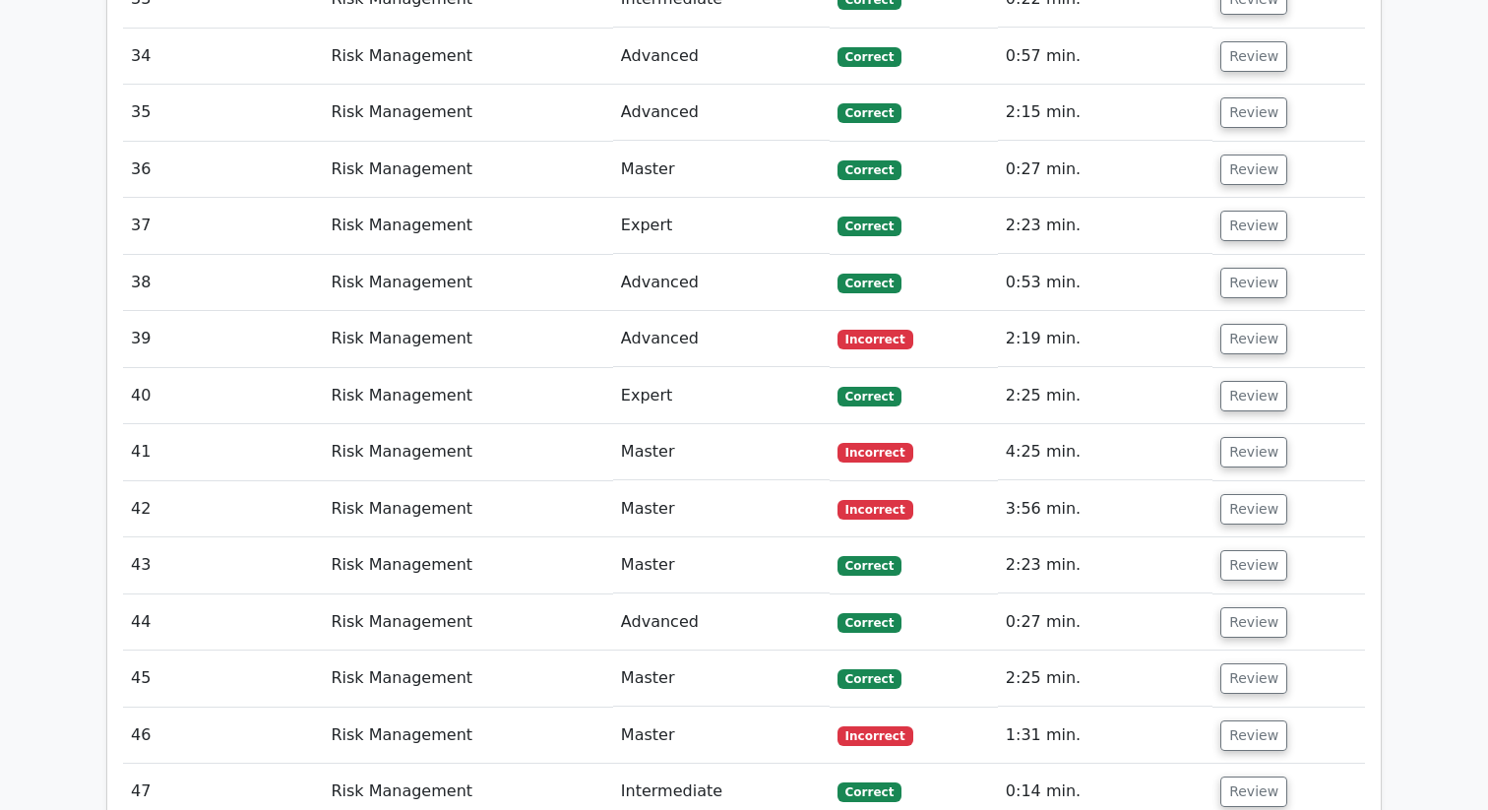
scroll to position [2814, 0]
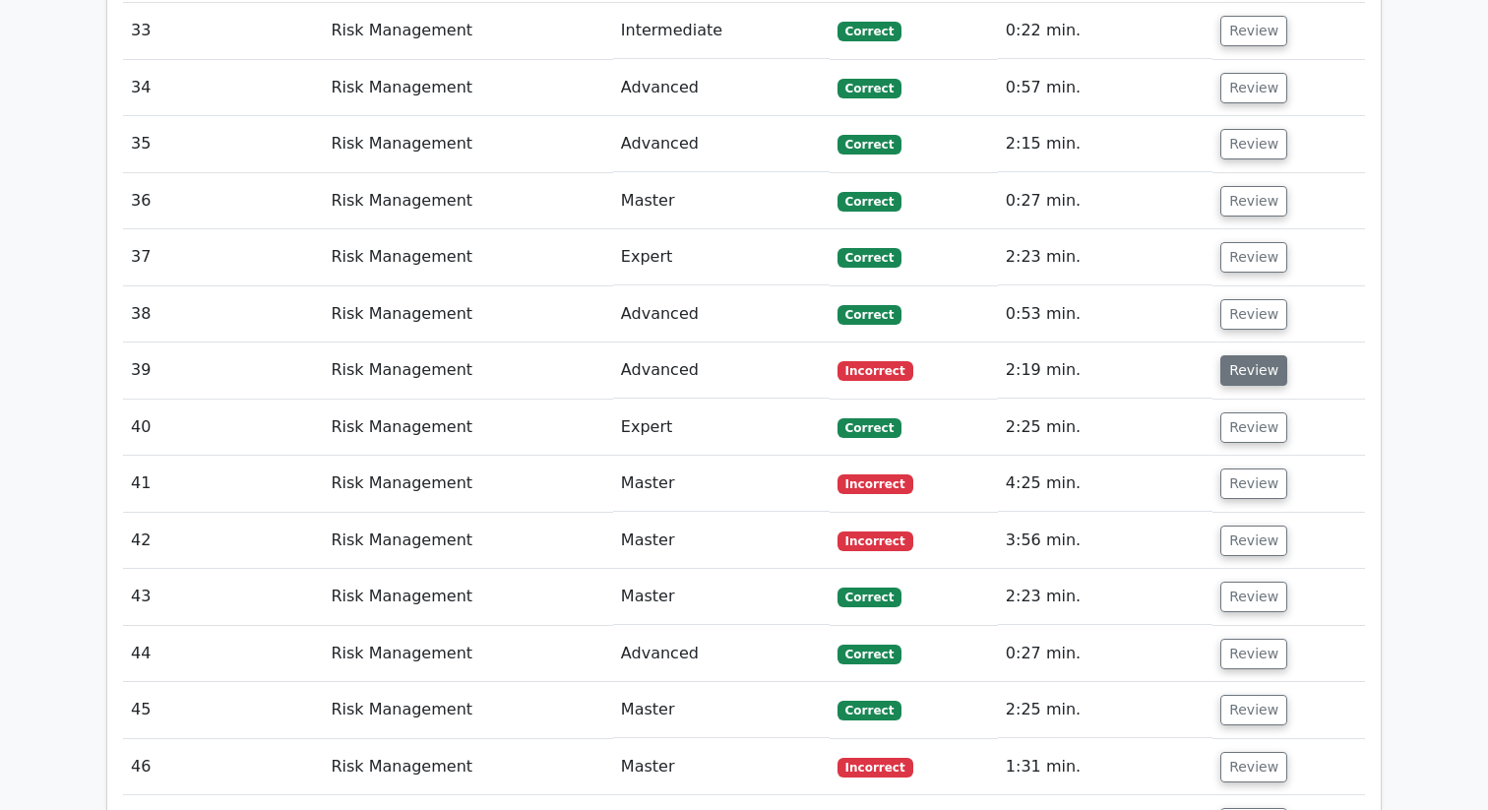
click at [1252, 357] on button "Review" at bounding box center [1254, 370] width 67 height 31
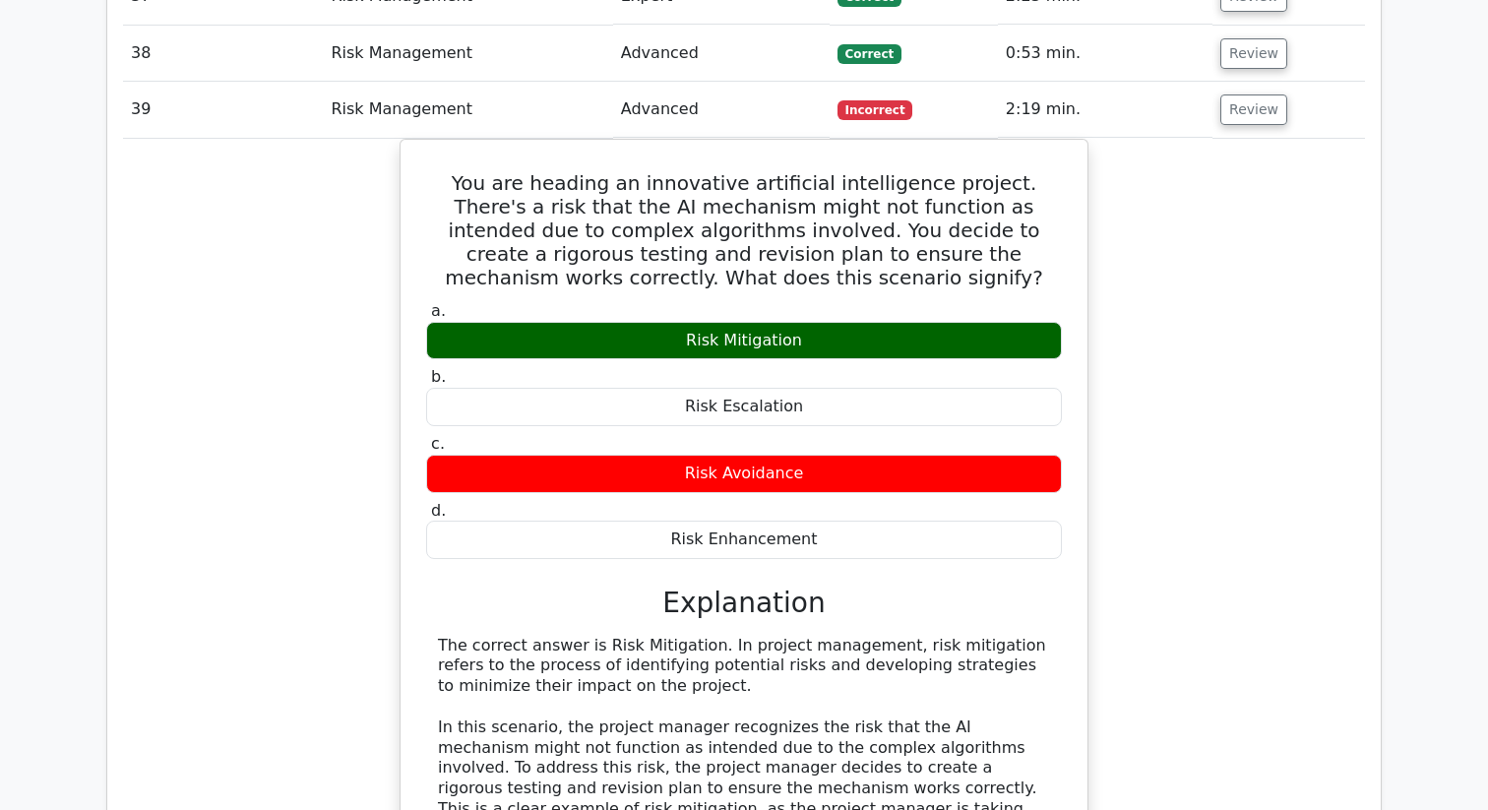
scroll to position [2889, 0]
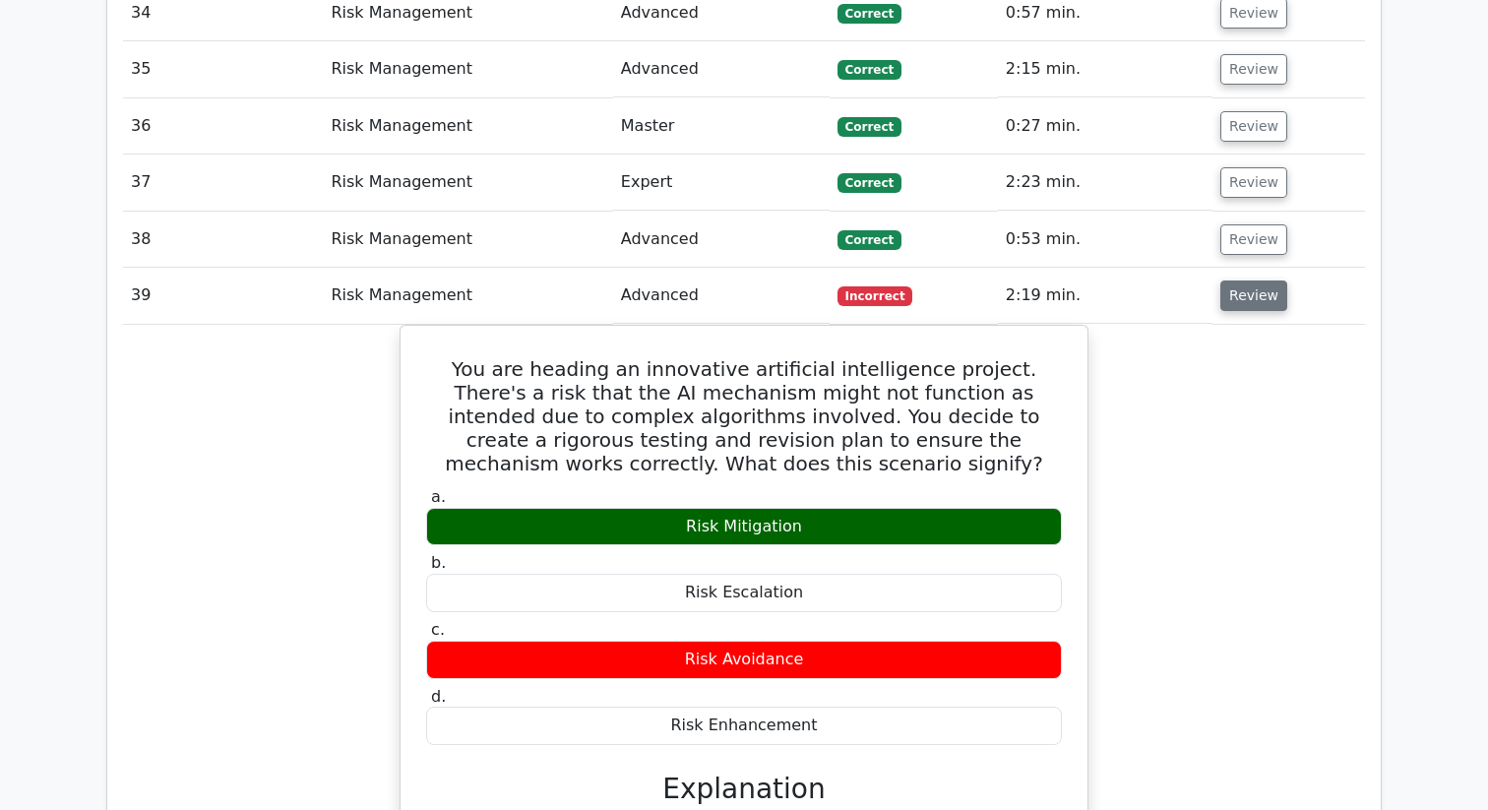
click at [1232, 291] on button "Review" at bounding box center [1254, 296] width 67 height 31
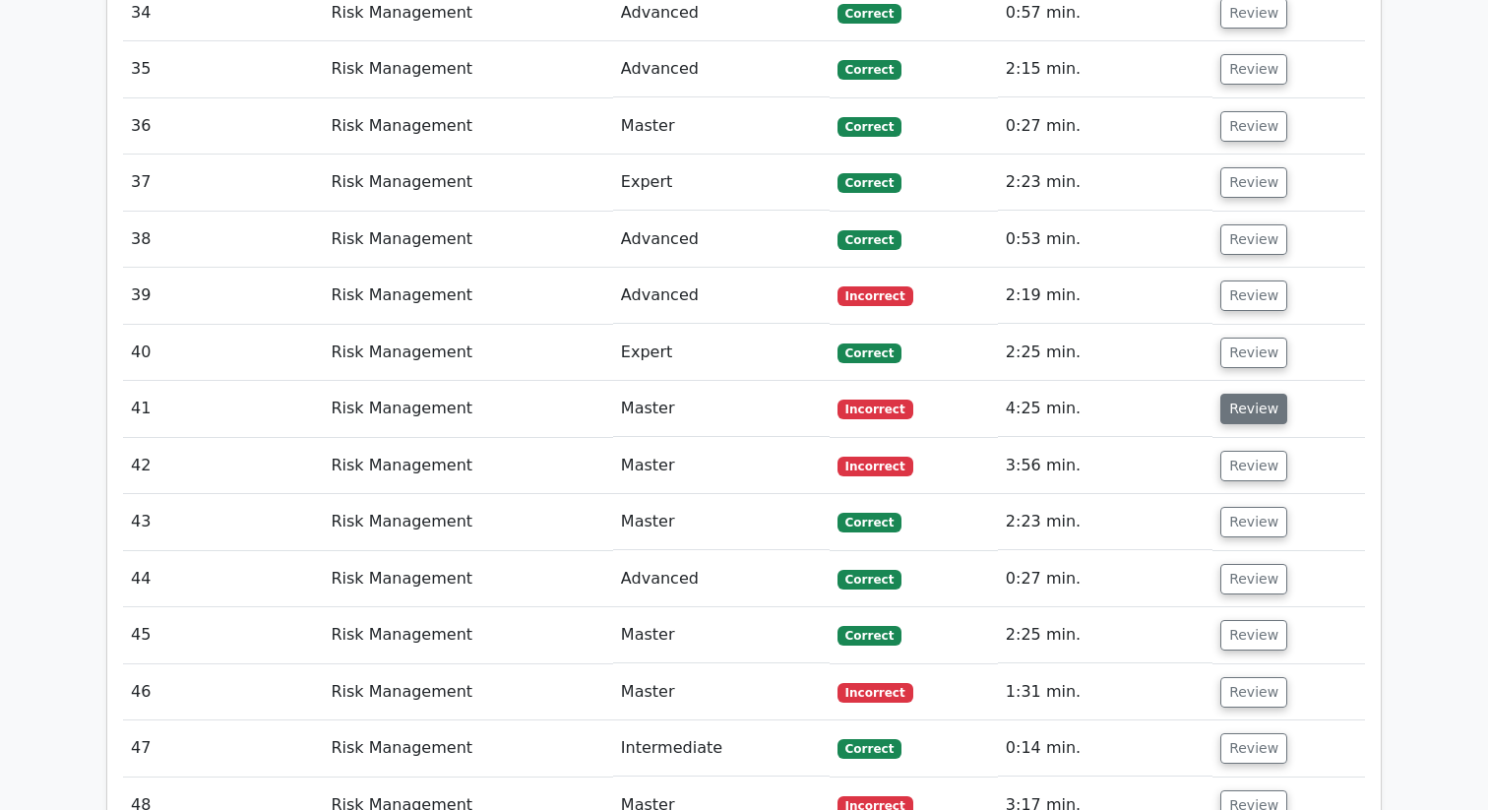
click at [1227, 413] on button "Review" at bounding box center [1254, 409] width 67 height 31
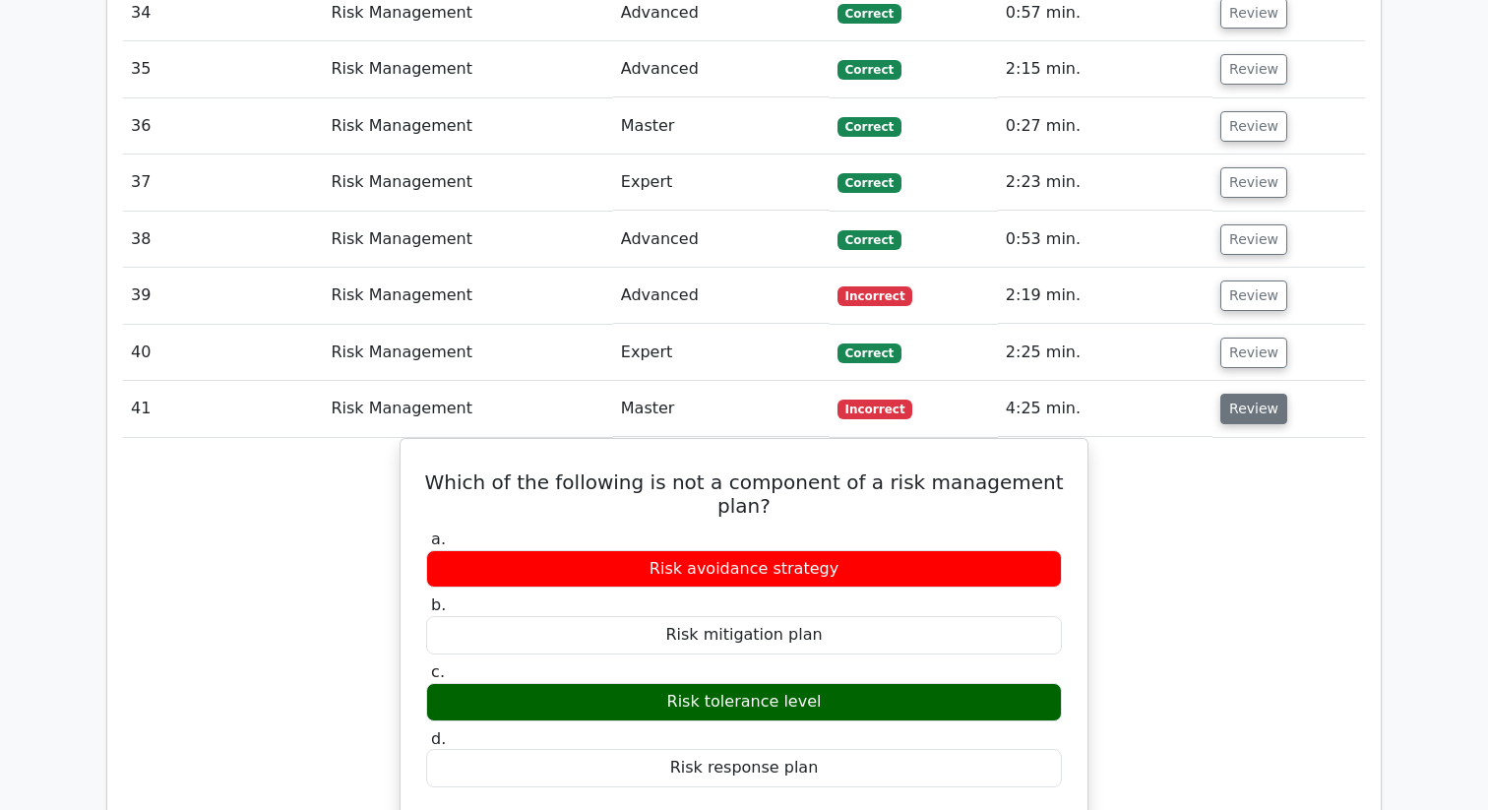
click at [1227, 413] on button "Review" at bounding box center [1254, 409] width 67 height 31
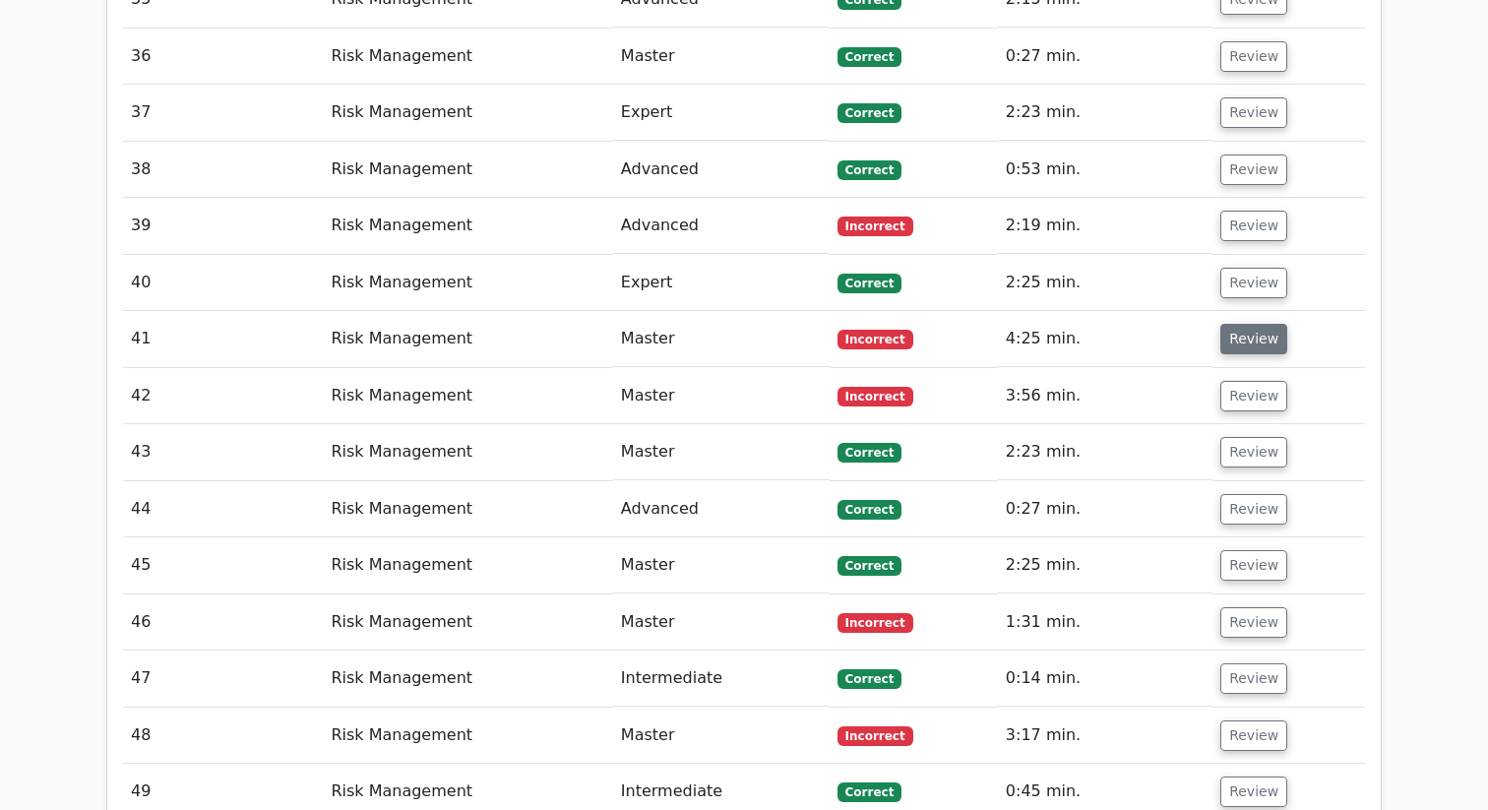
scroll to position [2975, 0]
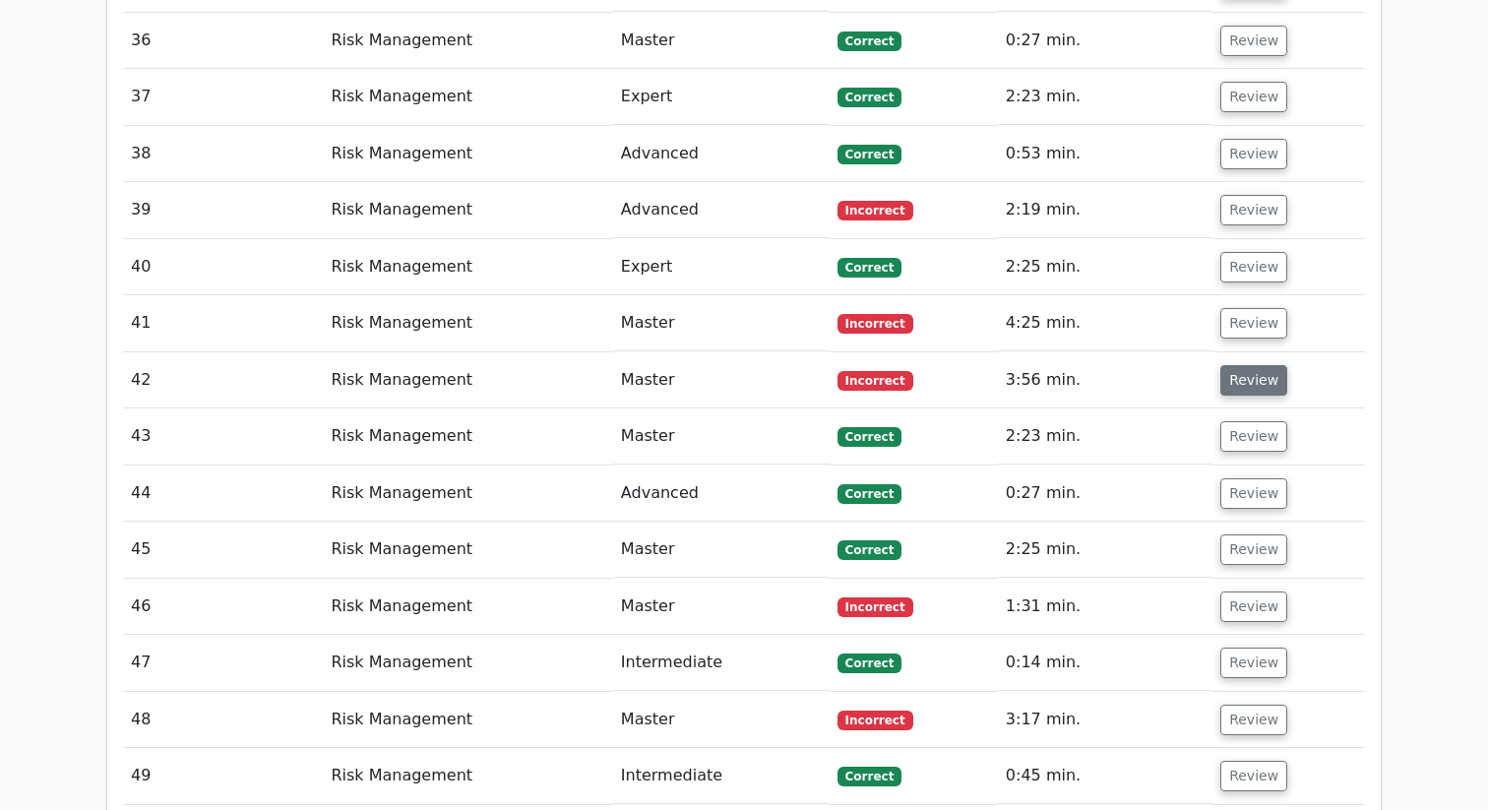
click at [1226, 378] on button "Review" at bounding box center [1254, 380] width 67 height 31
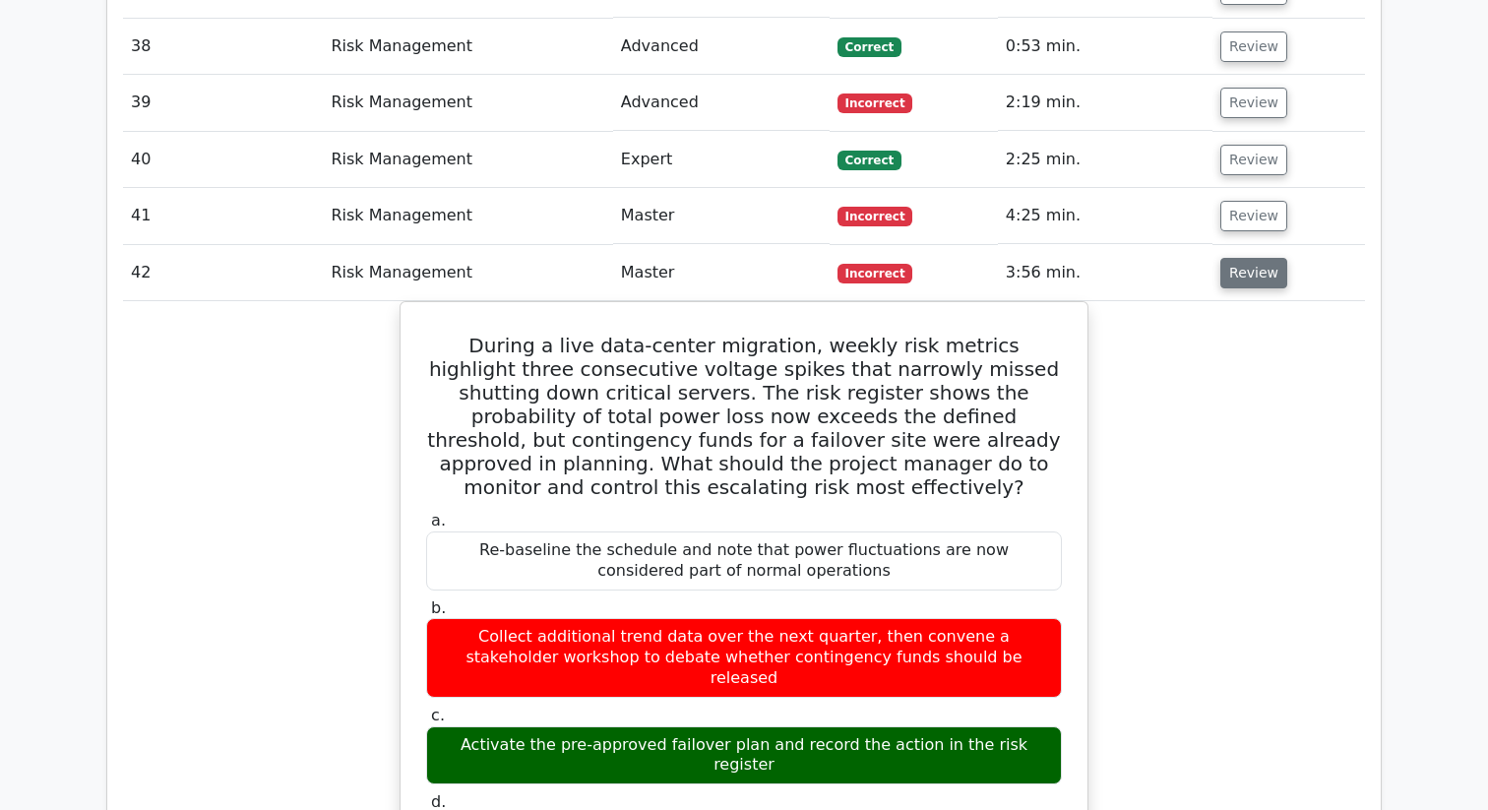
scroll to position [3150, 0]
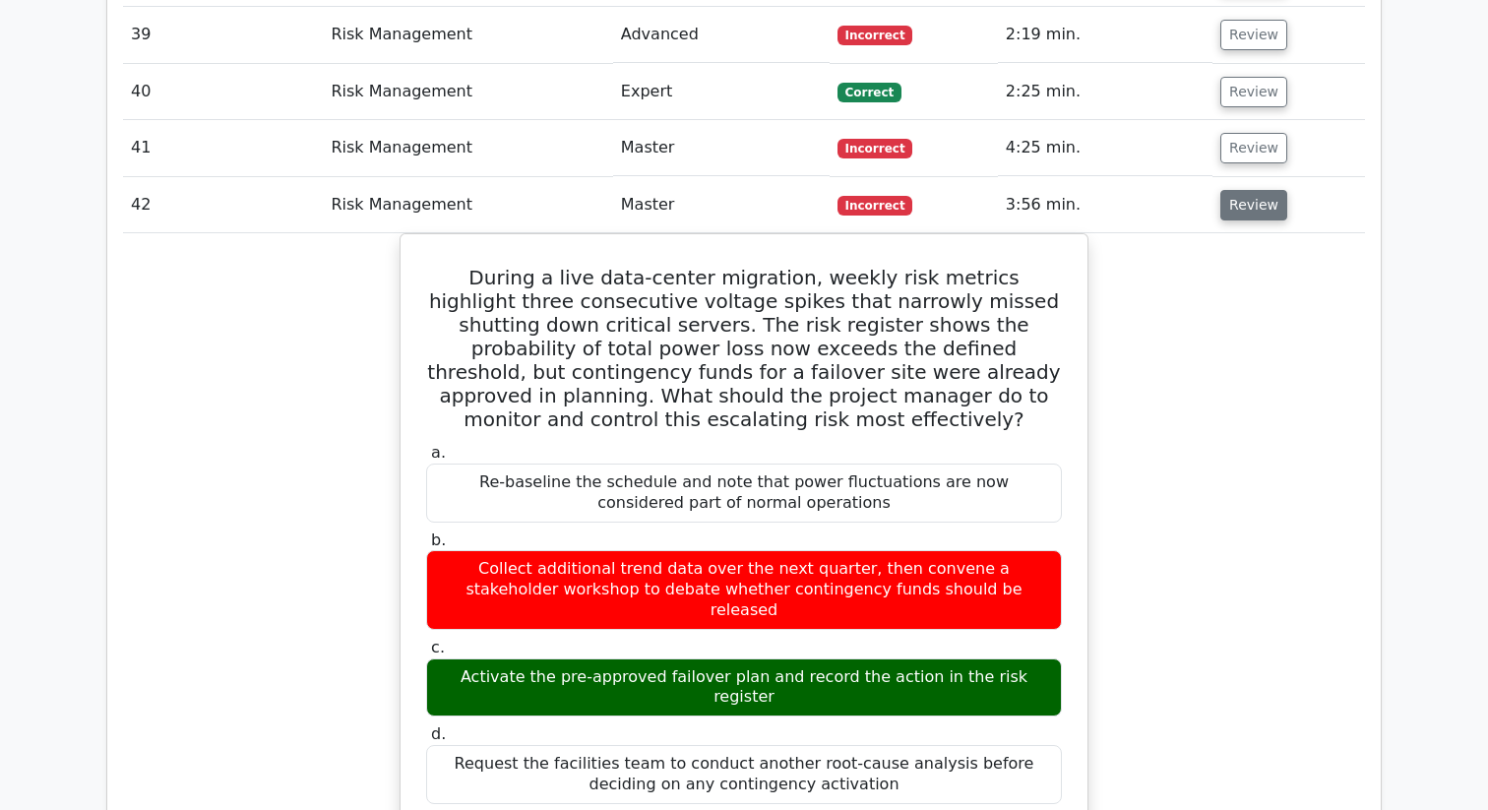
click at [1257, 220] on button "Review" at bounding box center [1254, 205] width 67 height 31
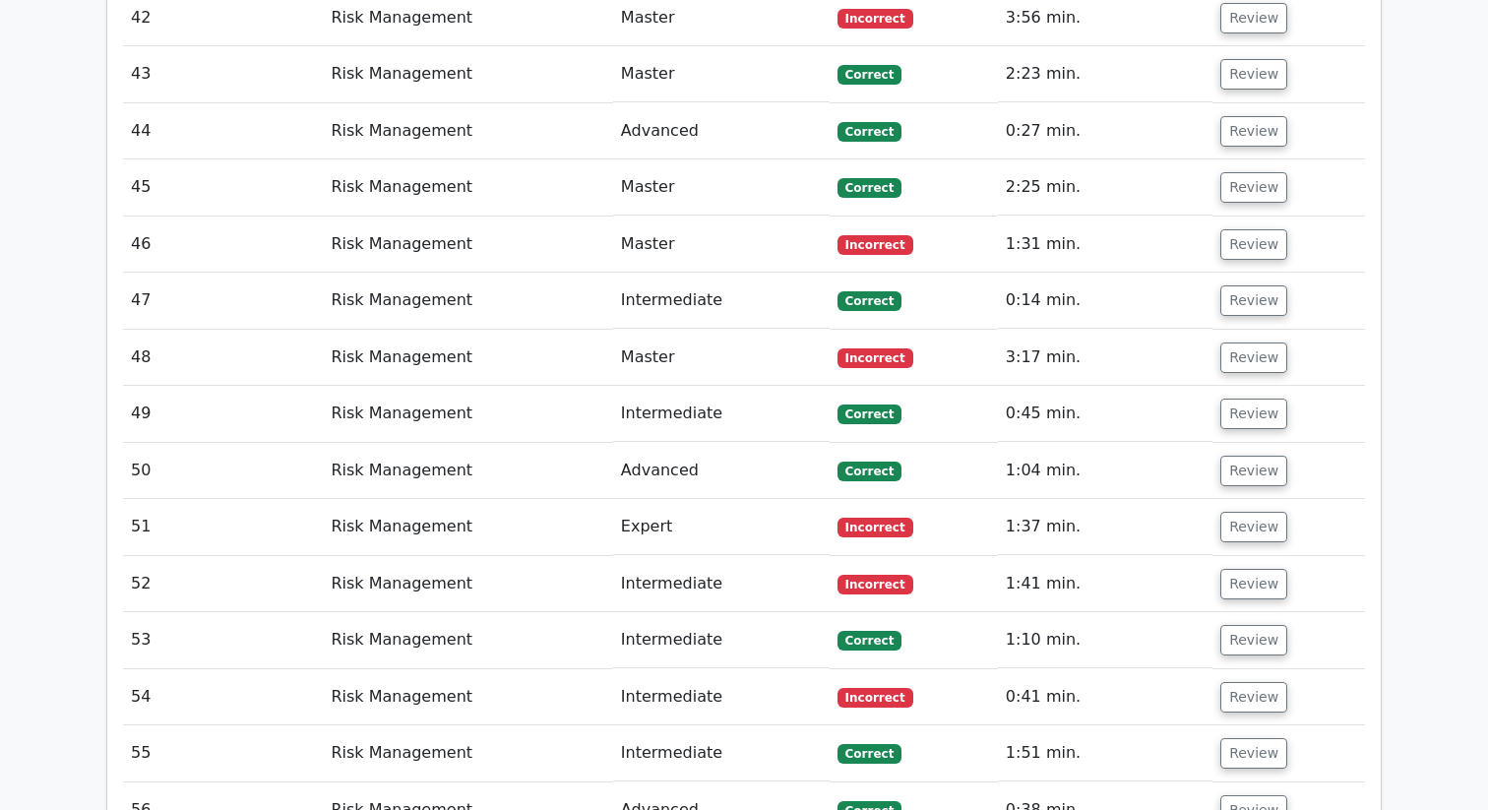
scroll to position [3336, 0]
click at [1246, 246] on button "Review" at bounding box center [1254, 245] width 67 height 31
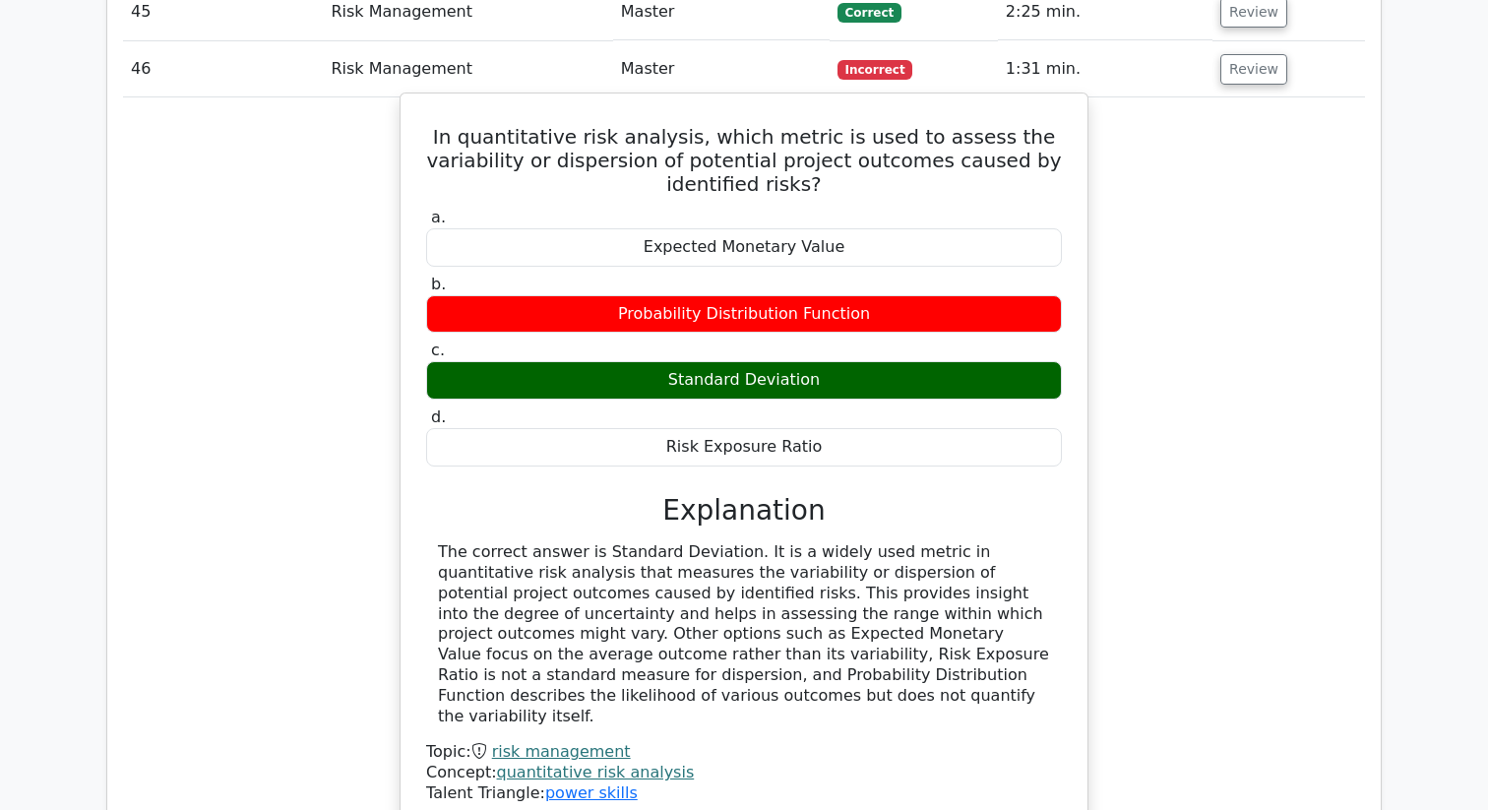
scroll to position [3487, 0]
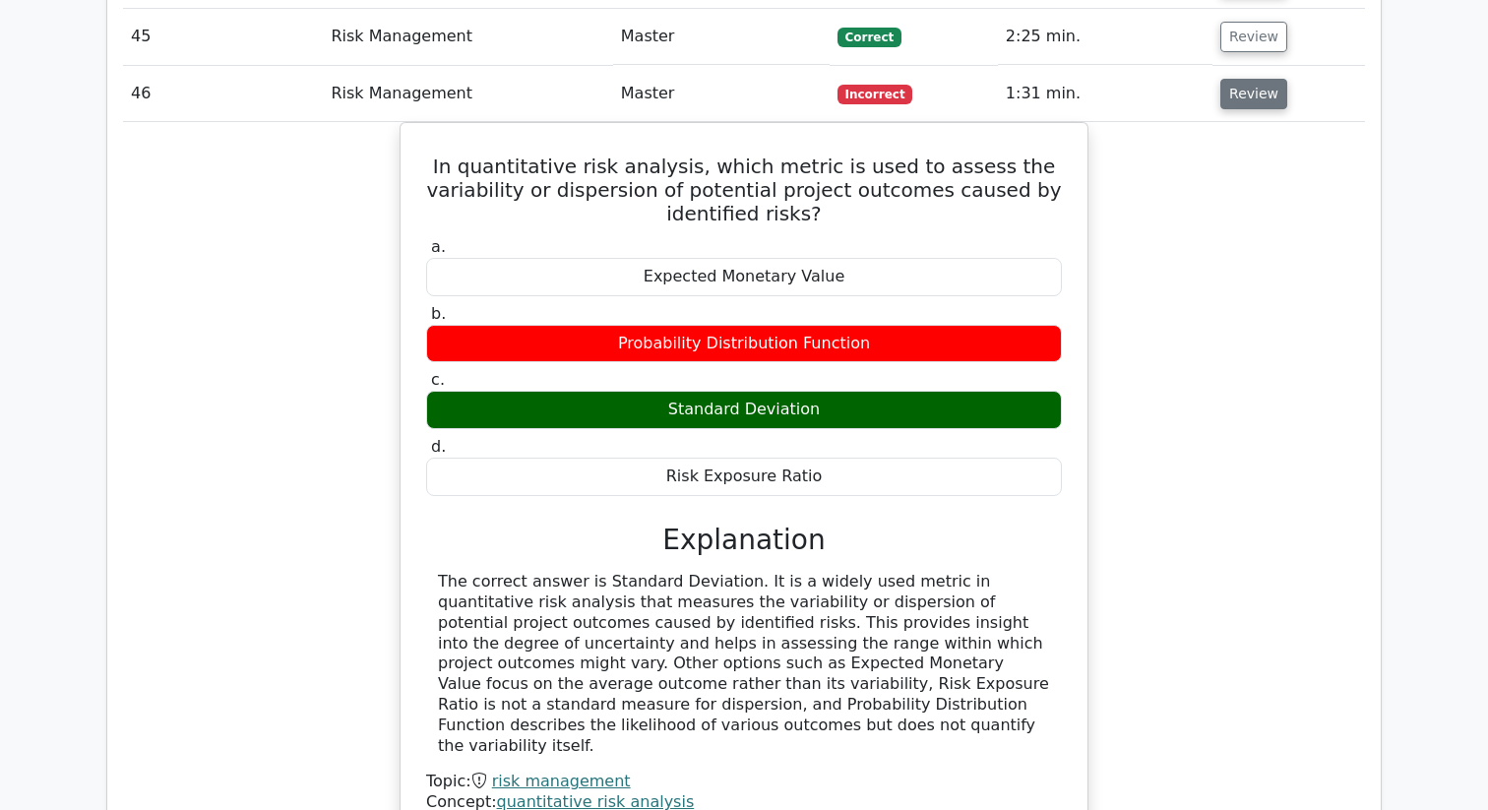
click at [1221, 92] on button "Review" at bounding box center [1254, 94] width 67 height 31
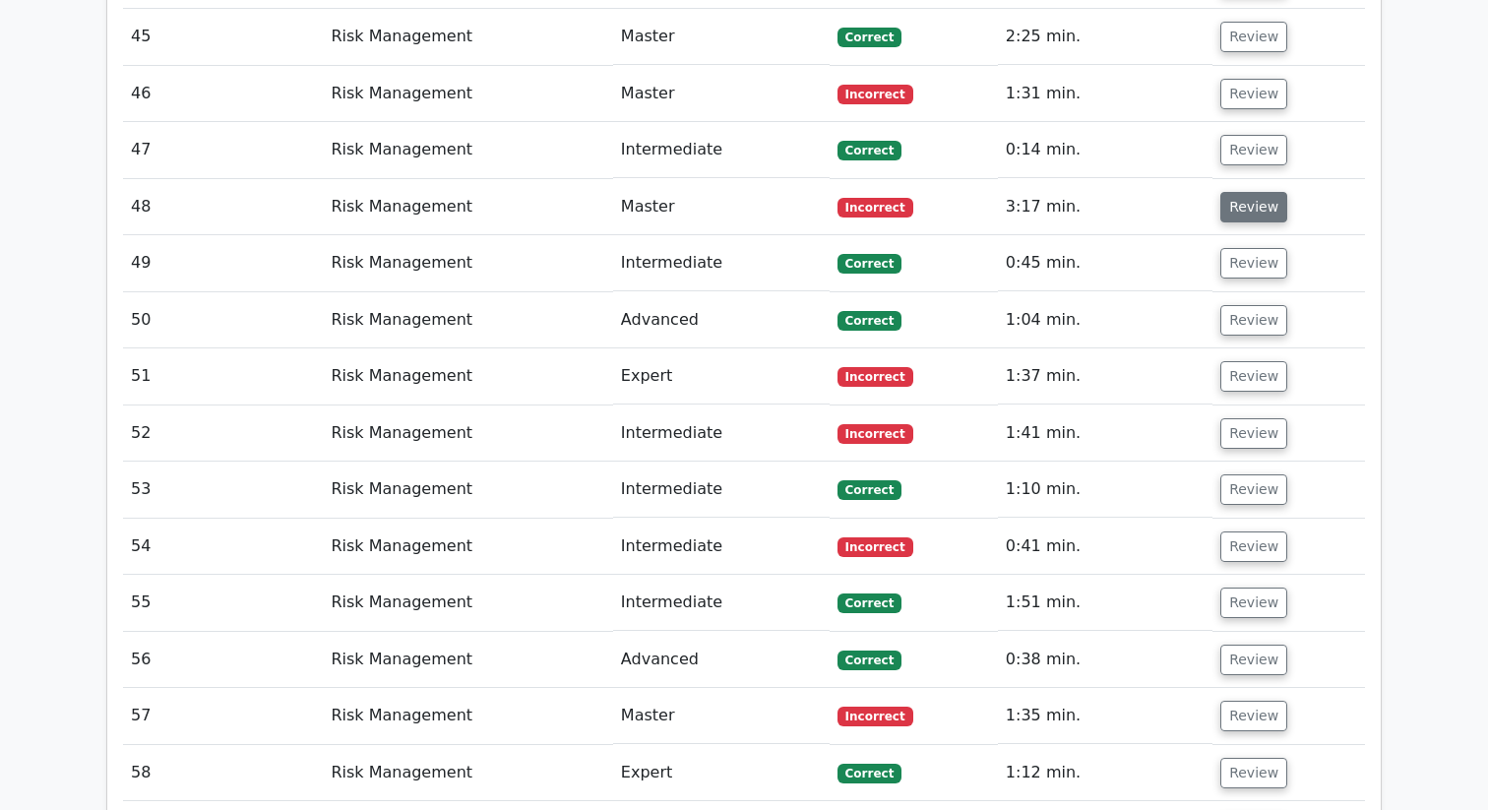
click at [1221, 205] on button "Review" at bounding box center [1254, 207] width 67 height 31
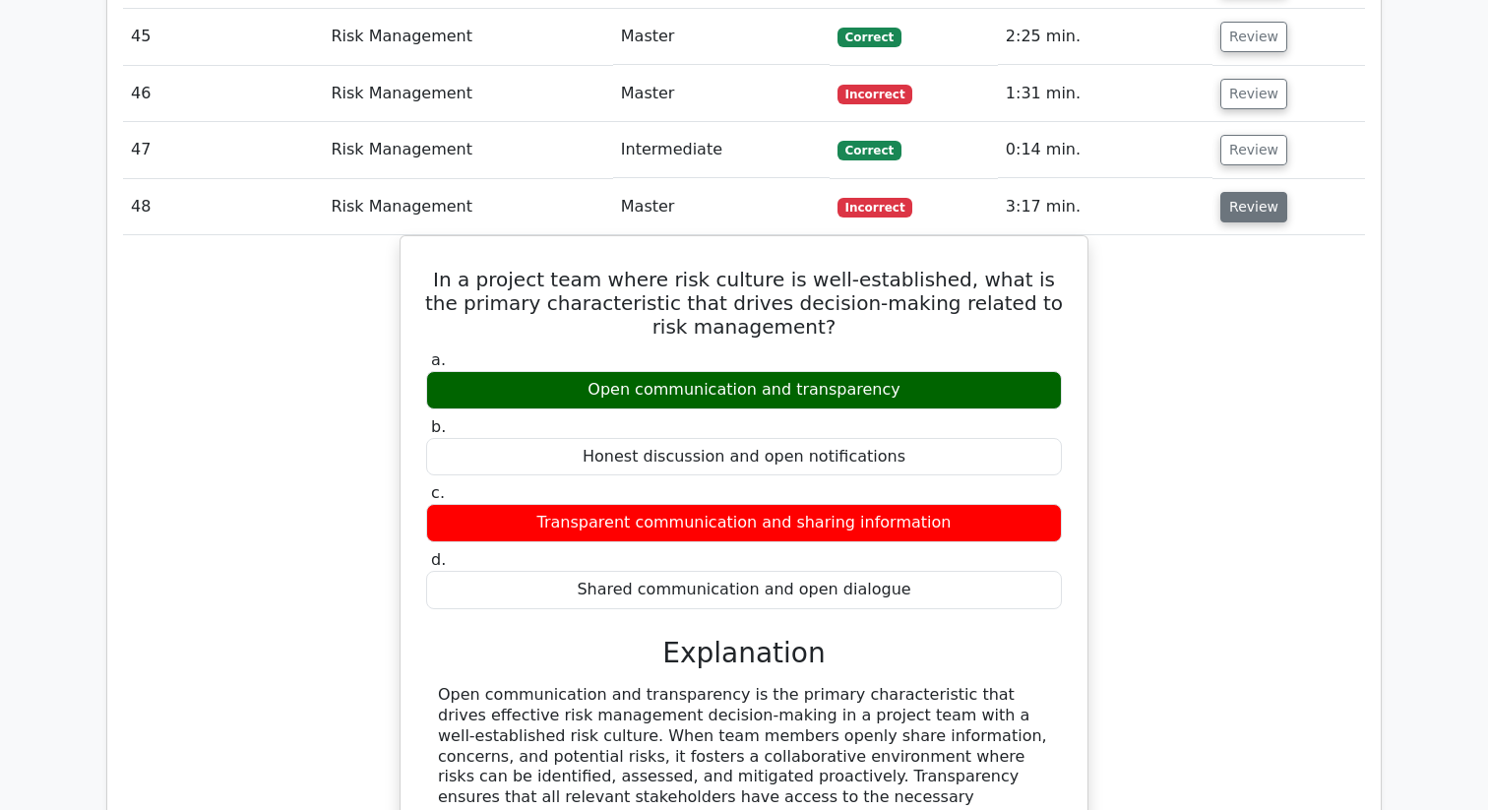
click at [1221, 205] on button "Review" at bounding box center [1254, 207] width 67 height 31
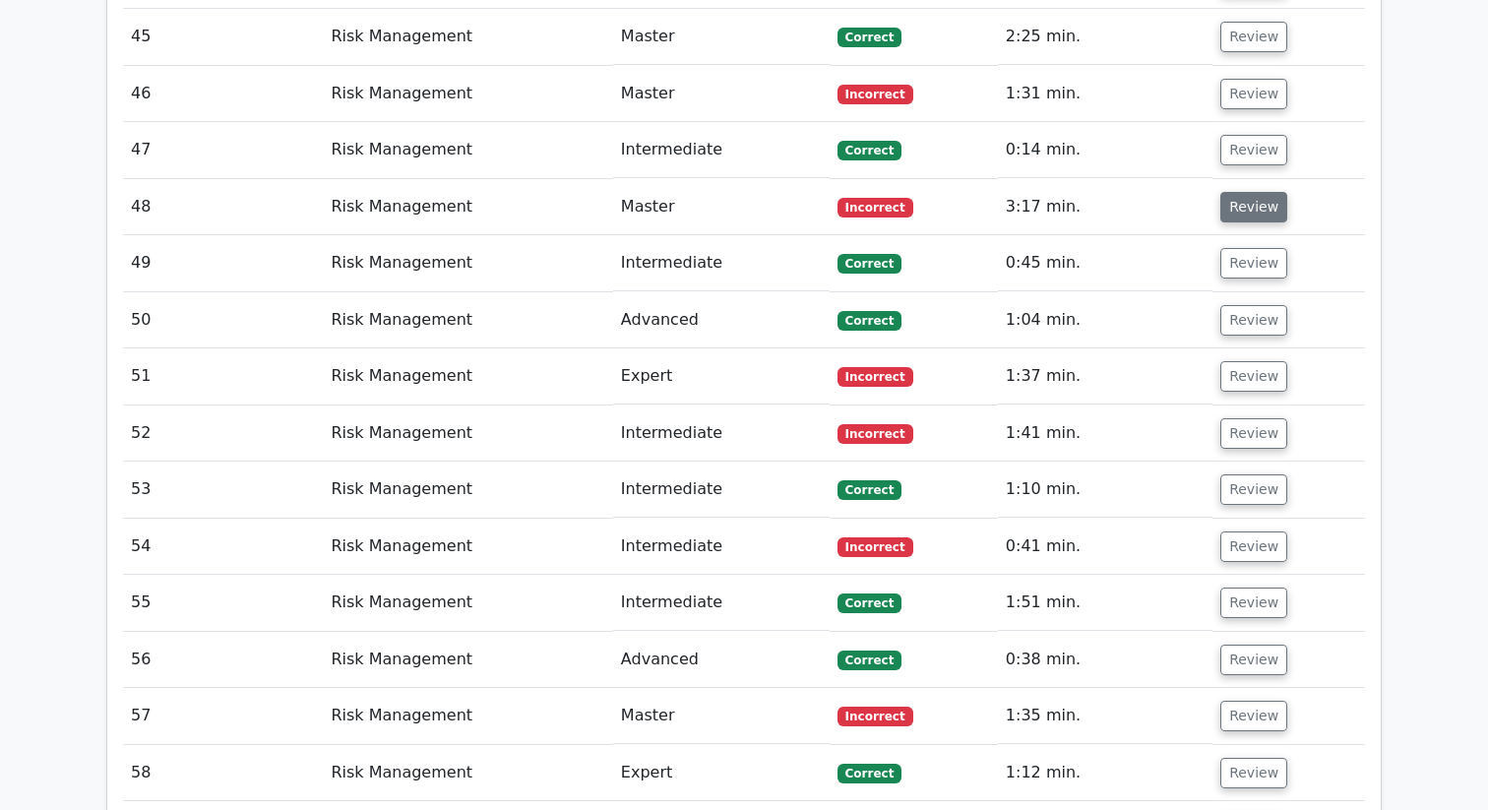
click at [1221, 205] on button "Review" at bounding box center [1254, 207] width 67 height 31
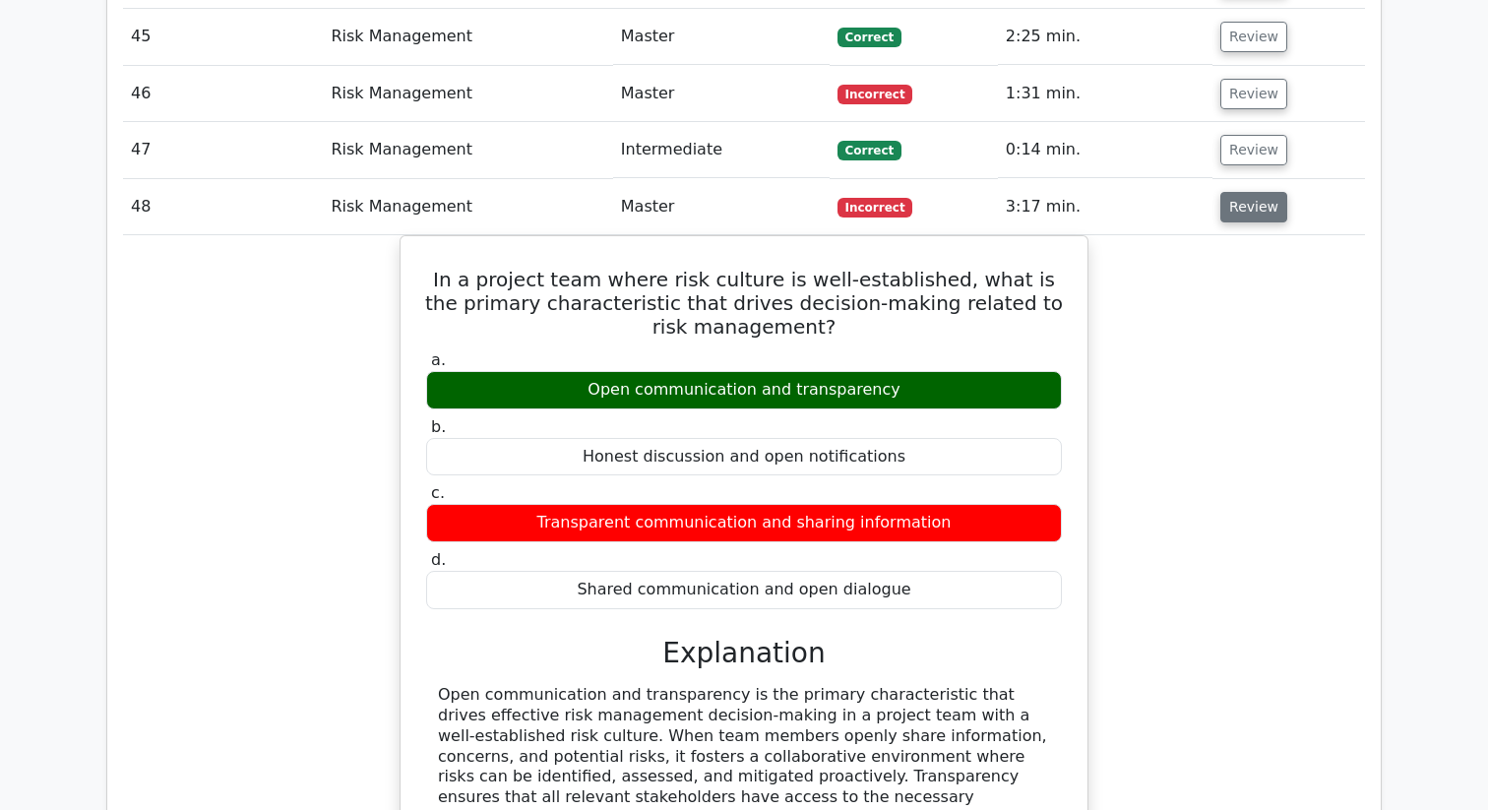
click at [1223, 219] on button "Review" at bounding box center [1254, 207] width 67 height 31
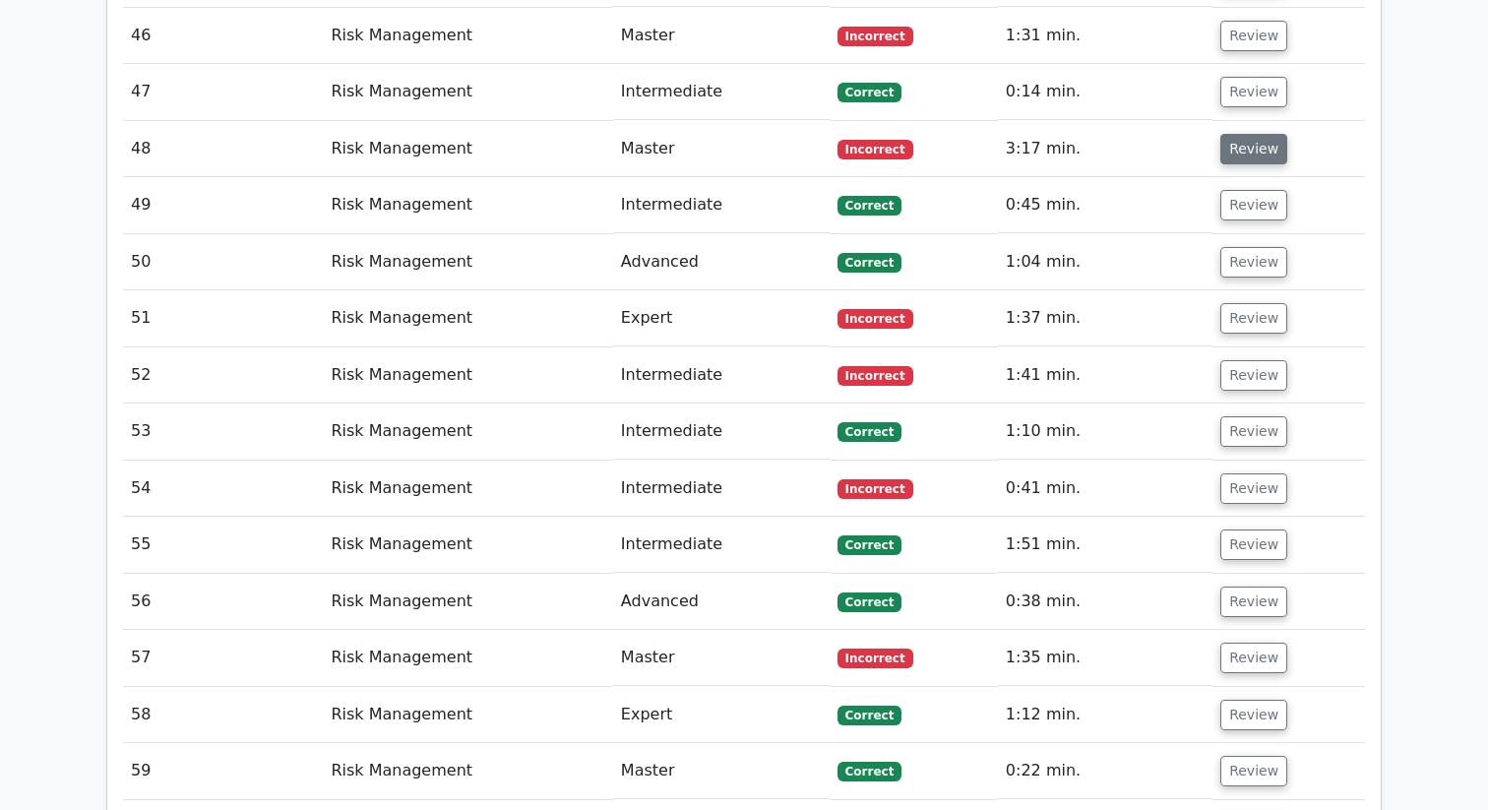
scroll to position [3546, 0]
click at [1221, 319] on button "Review" at bounding box center [1254, 317] width 67 height 31
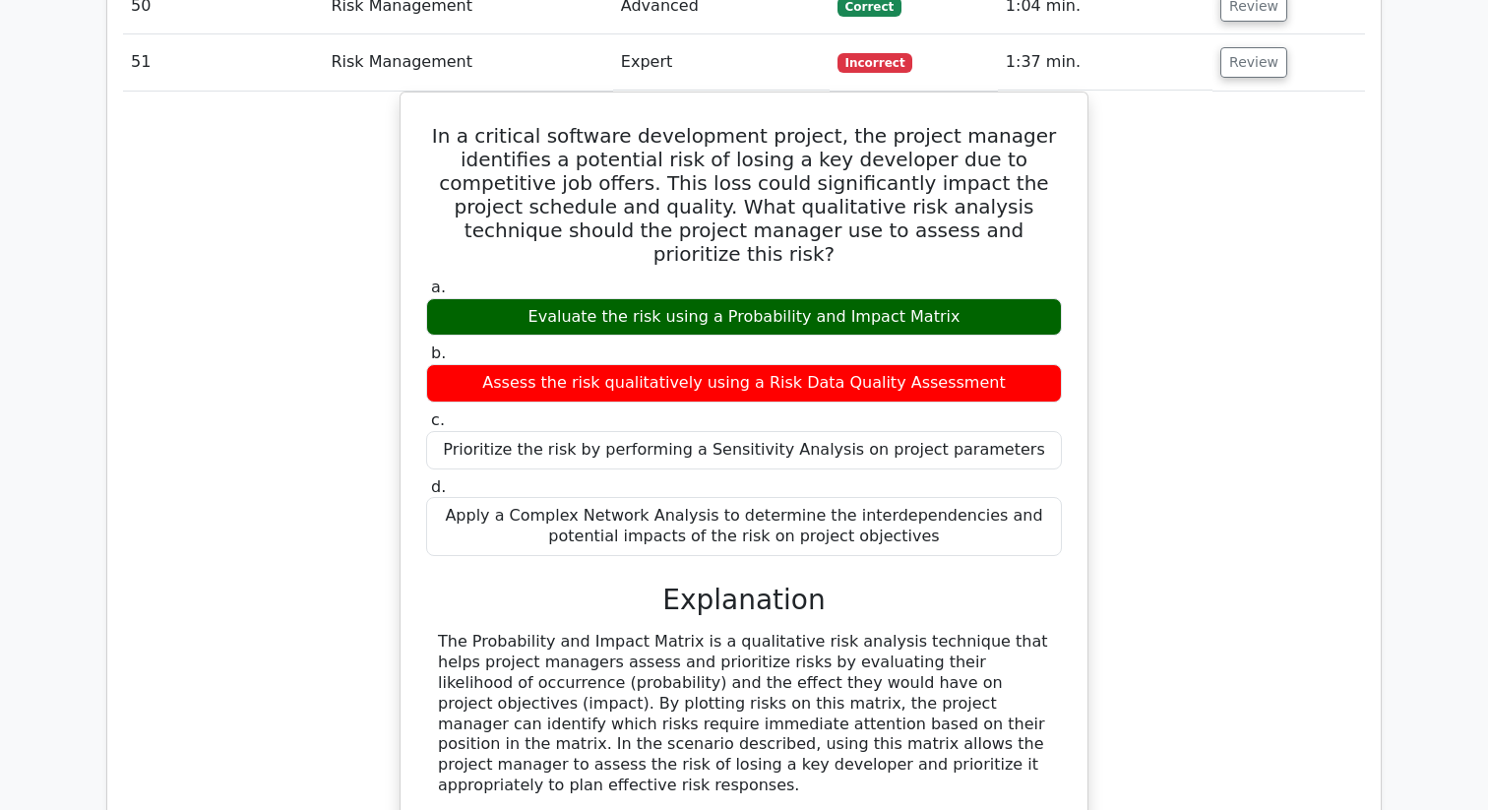
scroll to position [3739, 0]
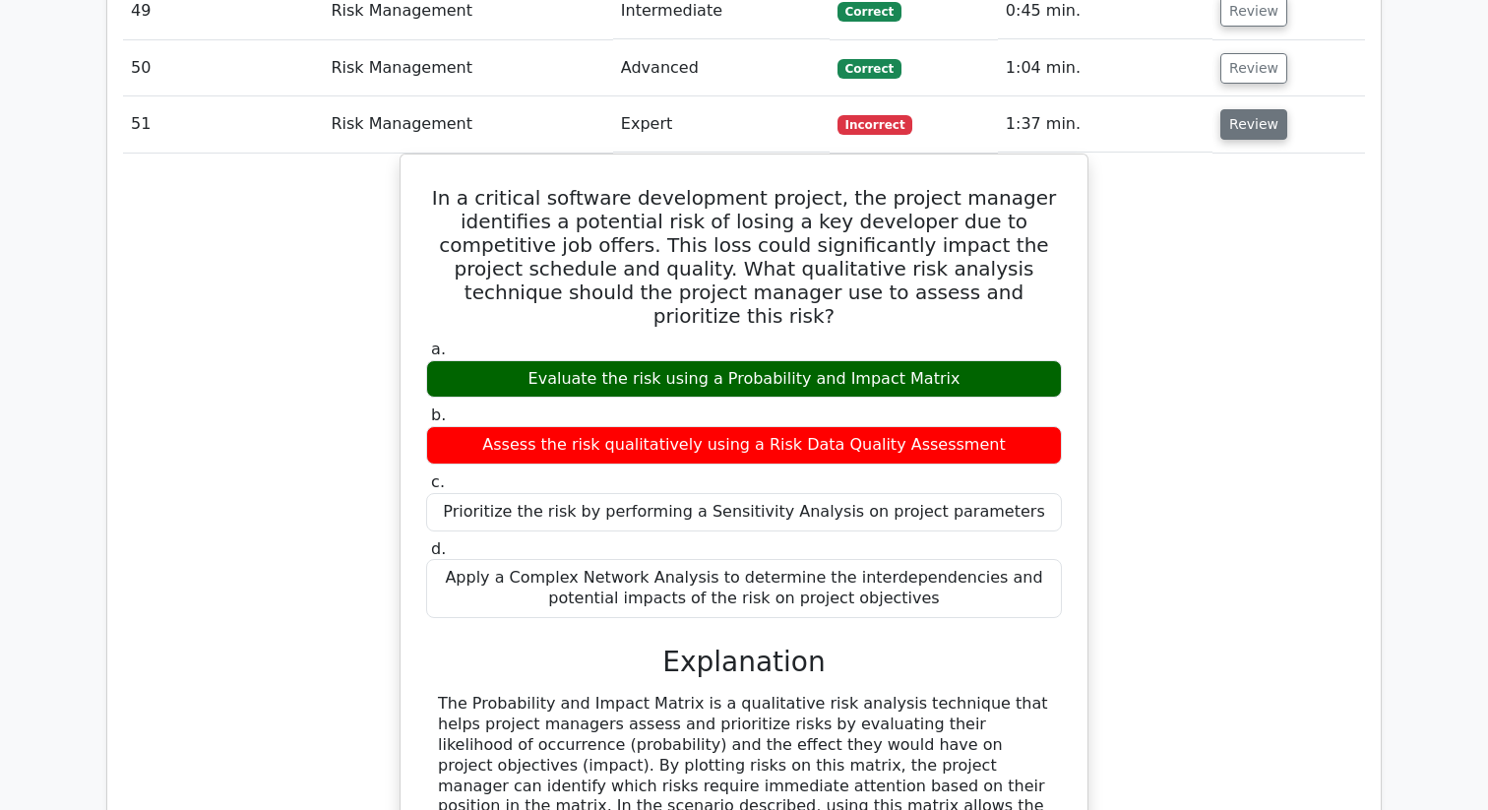
click at [1241, 132] on button "Review" at bounding box center [1254, 124] width 67 height 31
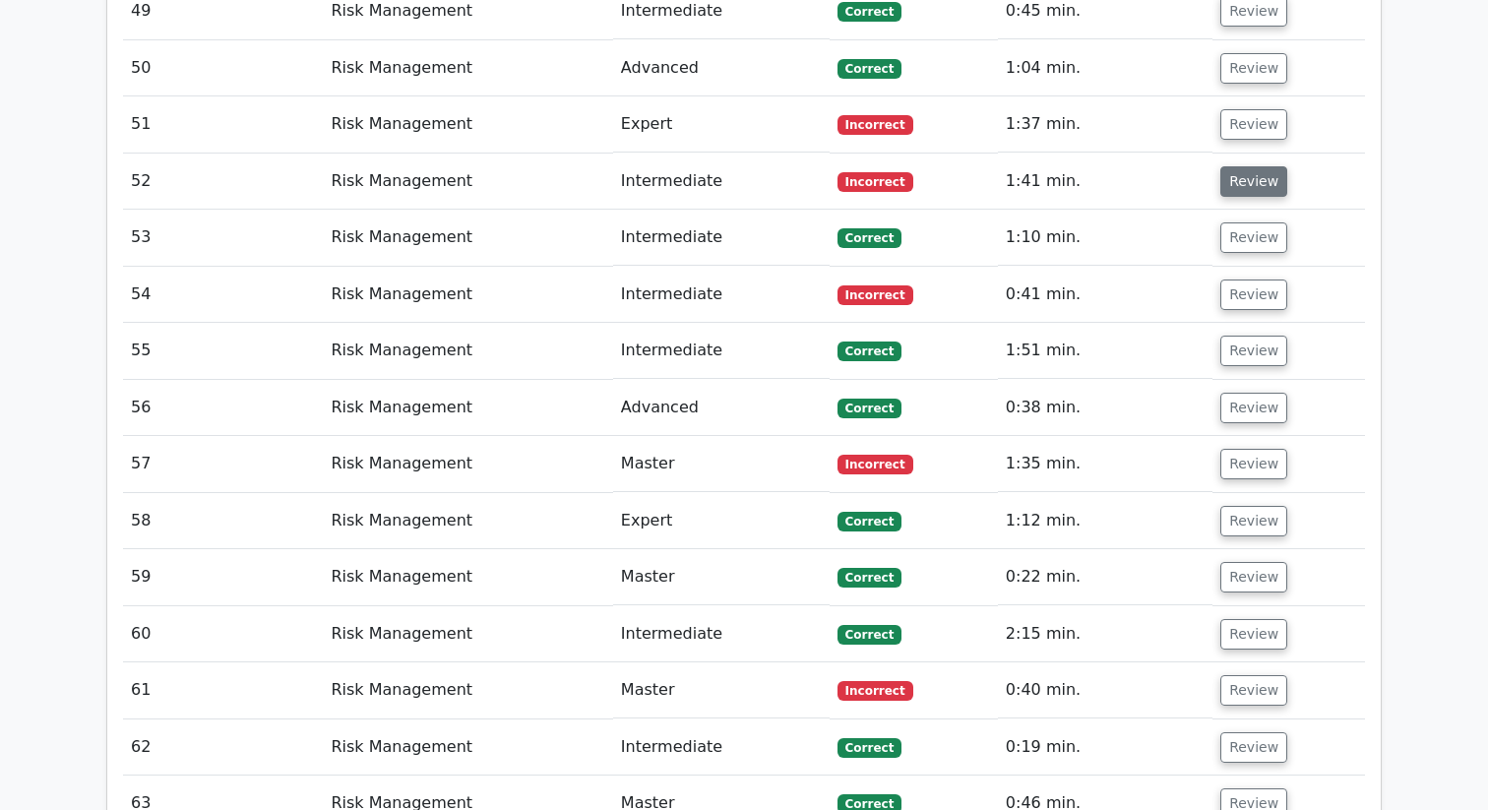
click at [1237, 186] on button "Review" at bounding box center [1254, 181] width 67 height 31
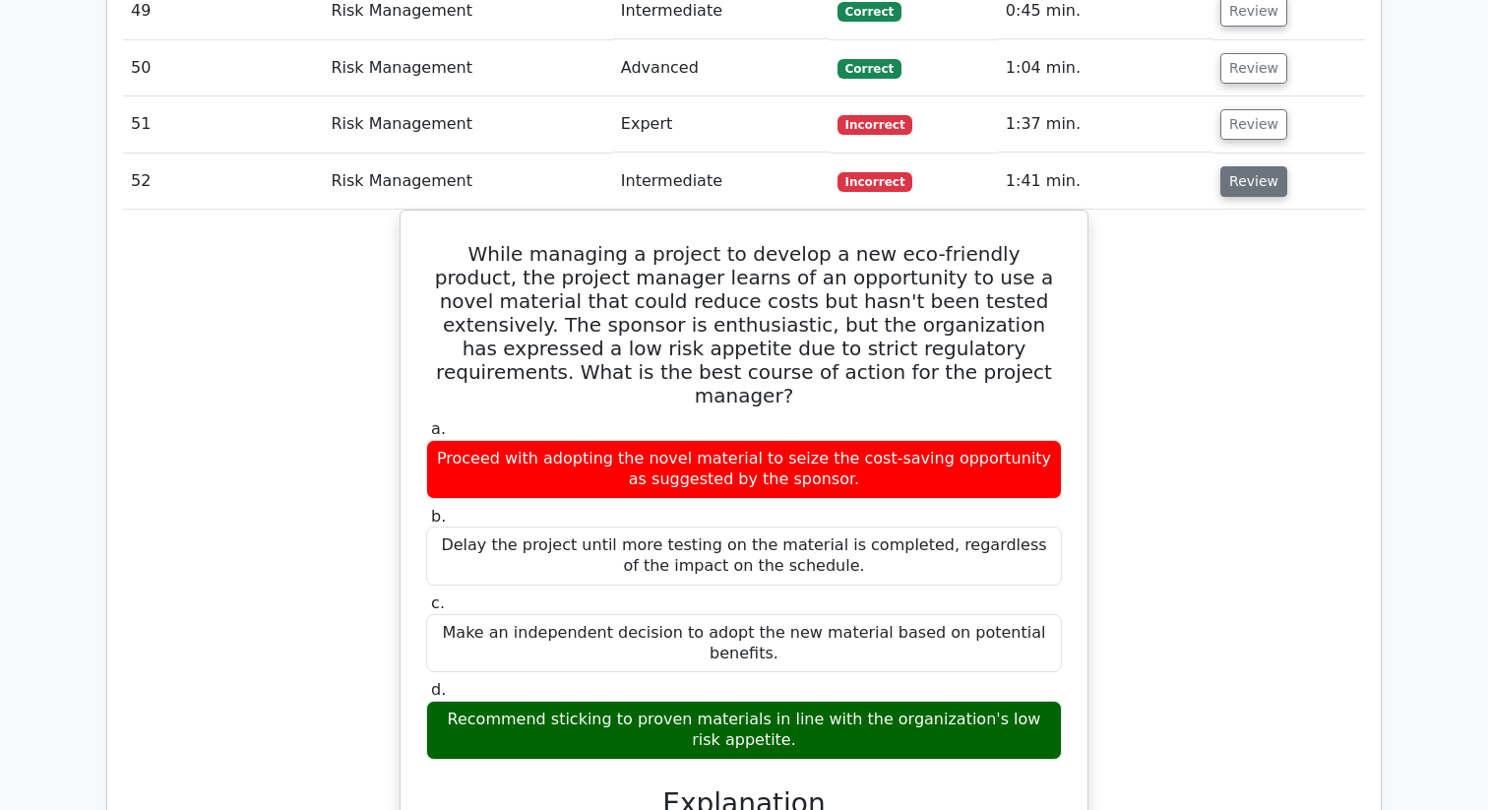
click at [1235, 173] on button "Review" at bounding box center [1254, 181] width 67 height 31
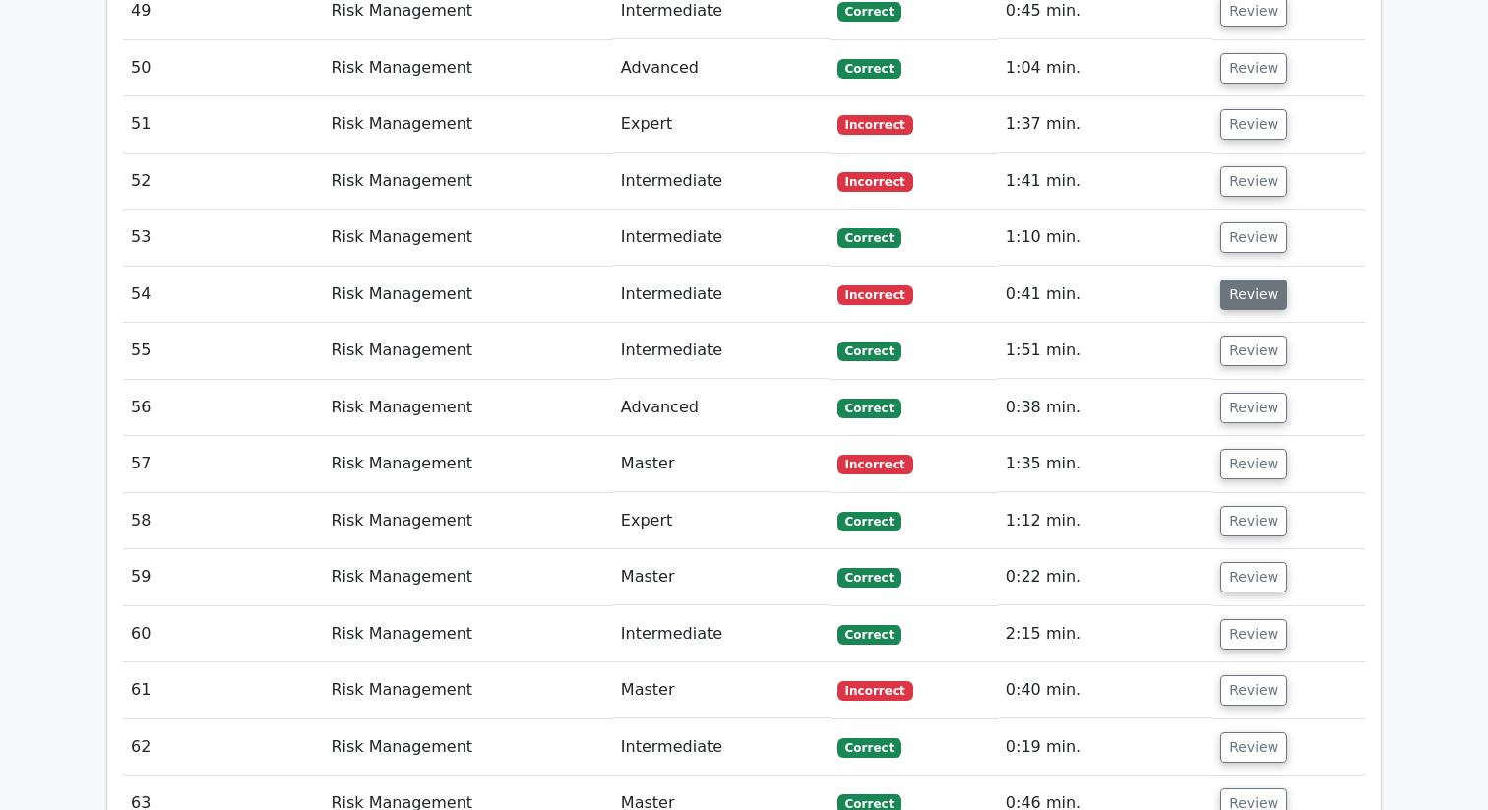
click at [1231, 306] on button "Review" at bounding box center [1254, 295] width 67 height 31
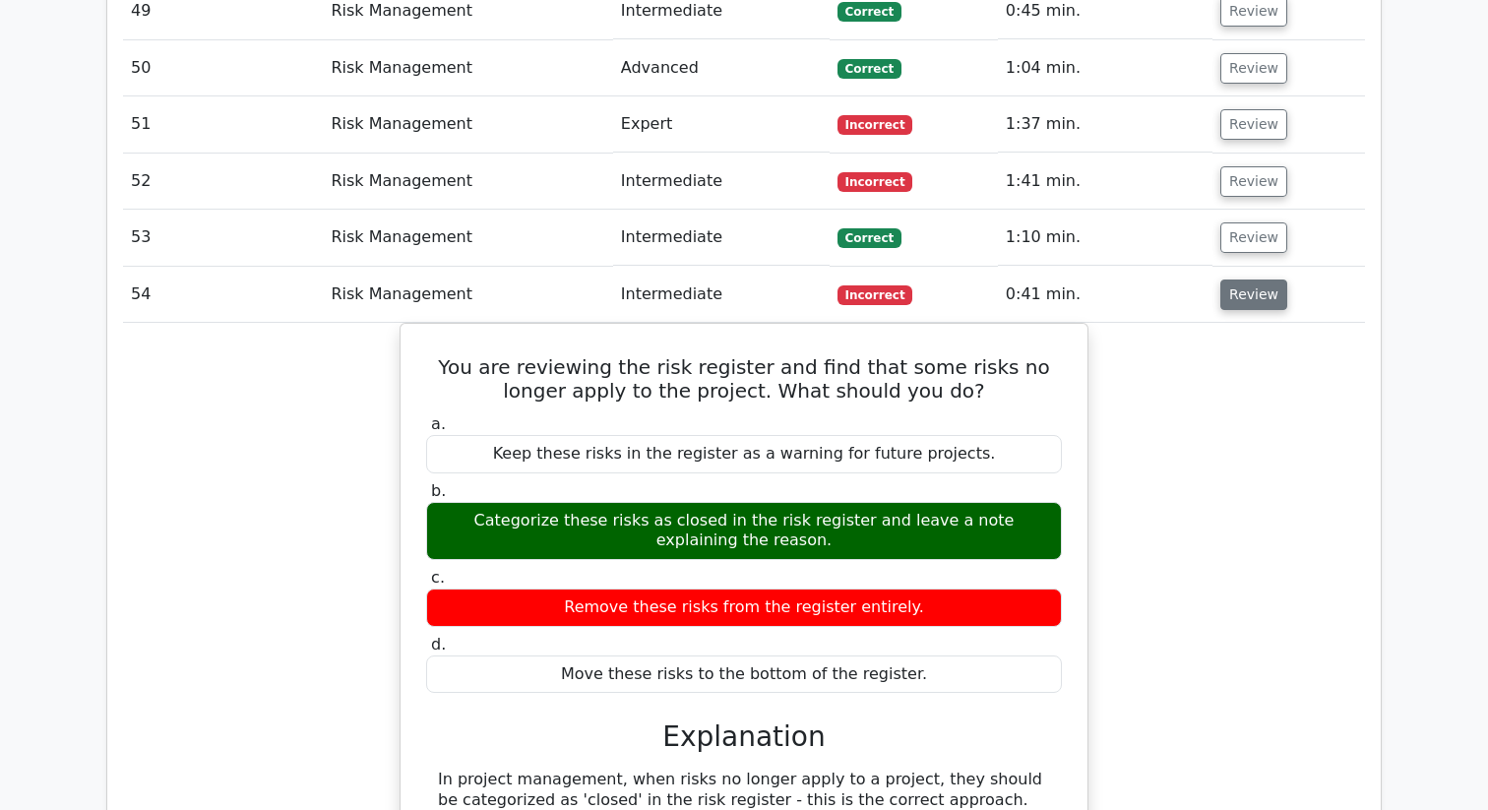
click at [1231, 306] on button "Review" at bounding box center [1254, 295] width 67 height 31
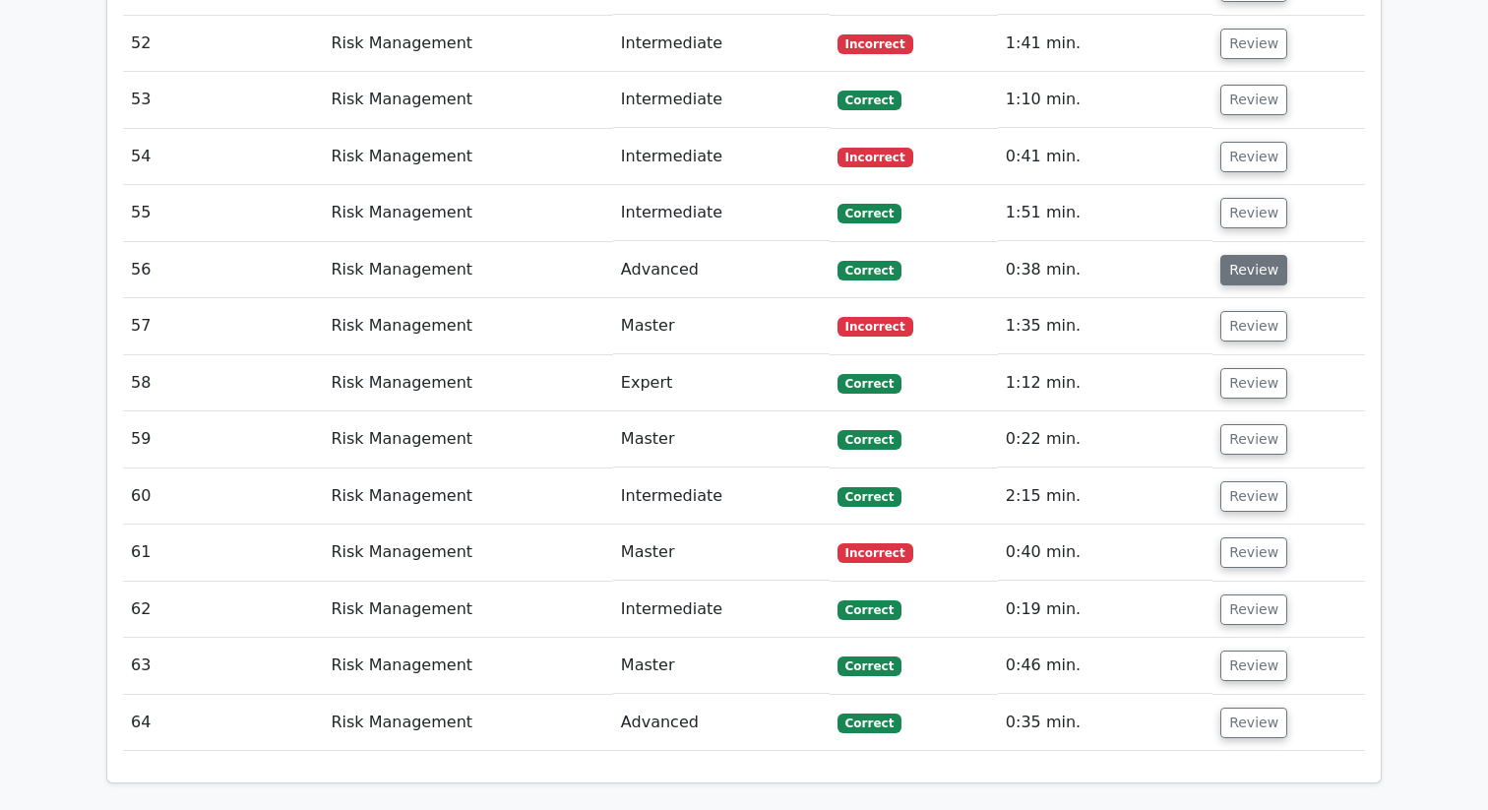
scroll to position [3904, 0]
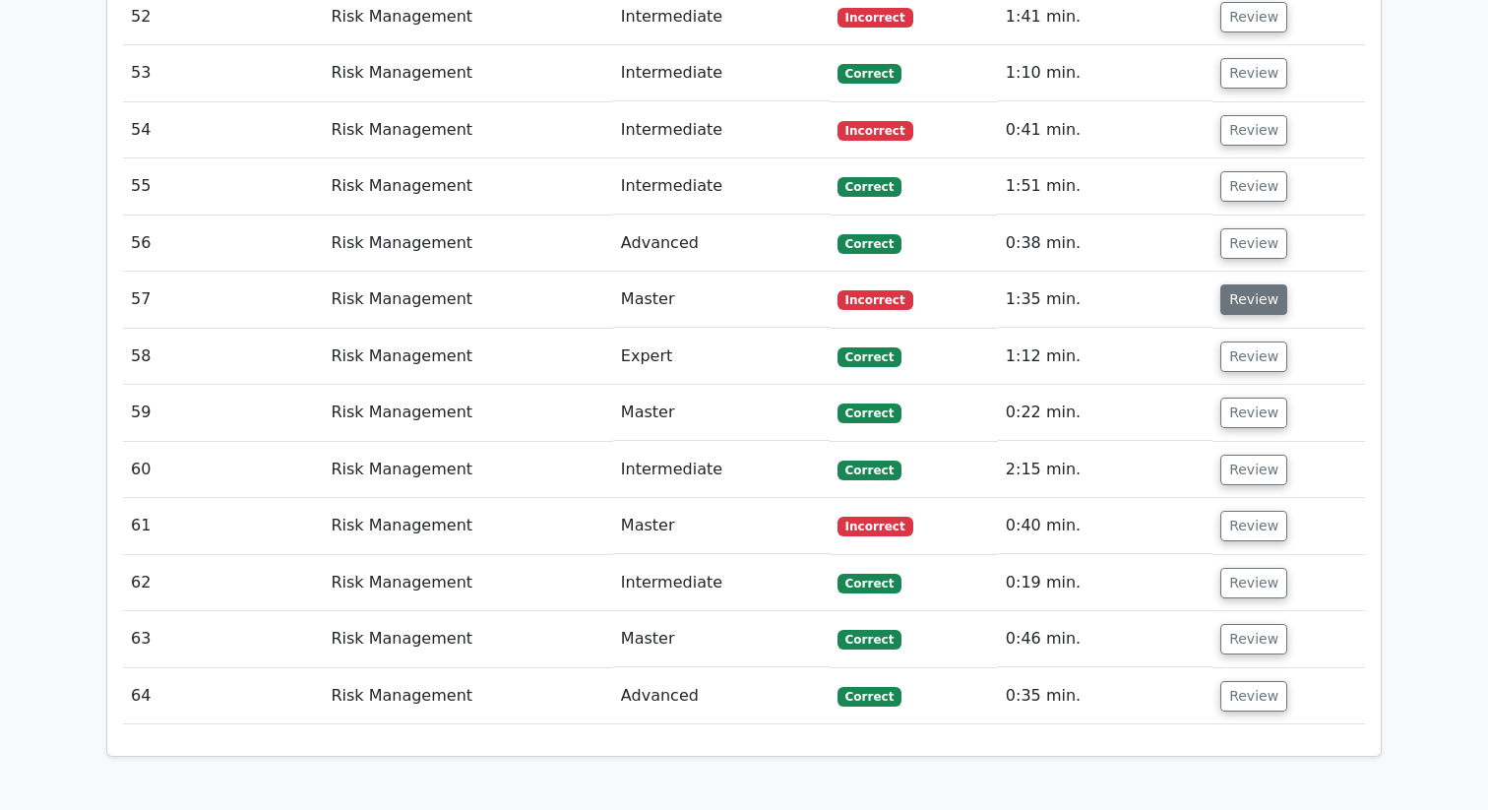
click at [1229, 304] on button "Review" at bounding box center [1254, 299] width 67 height 31
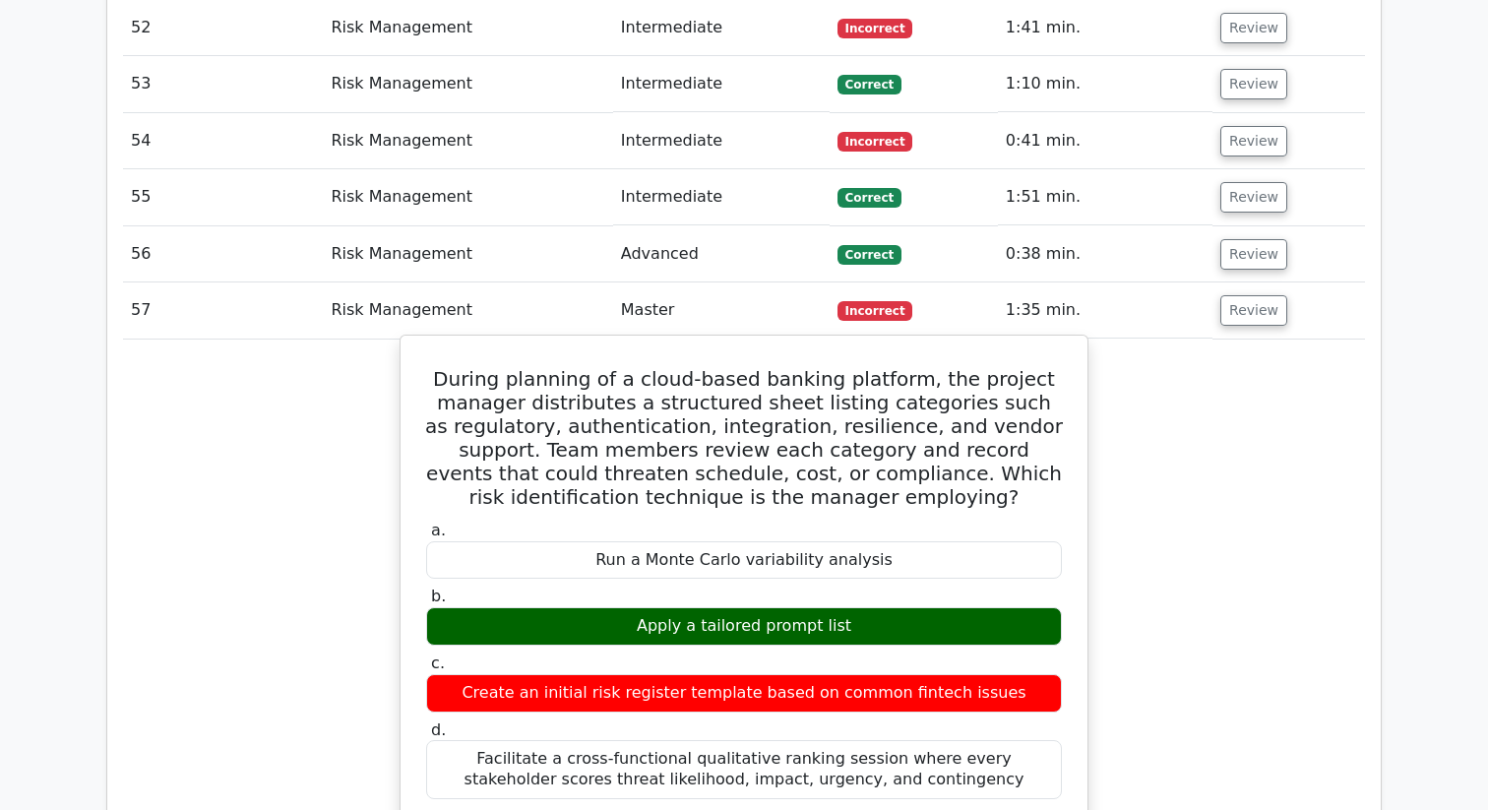
scroll to position [3818, 0]
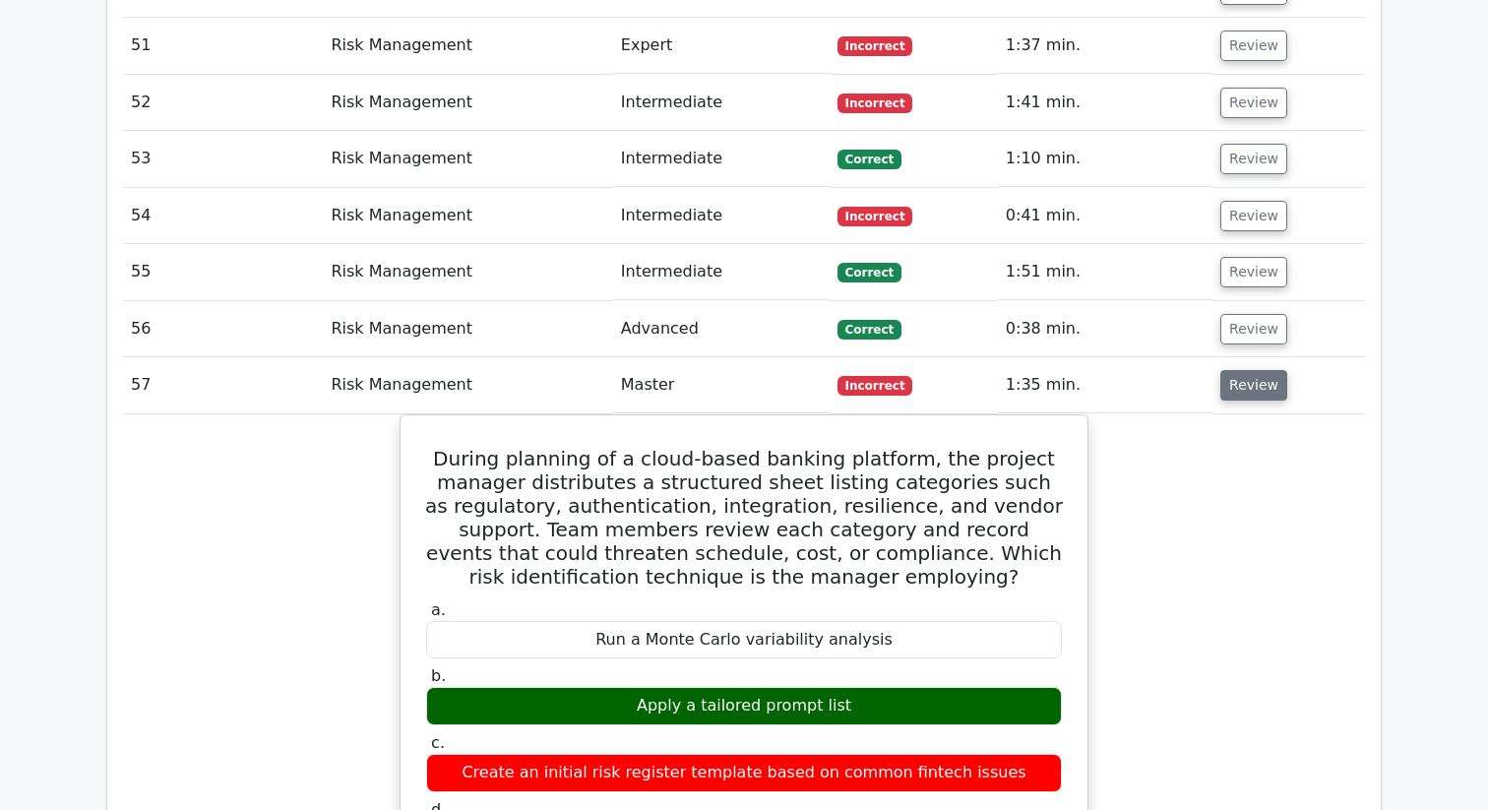
click at [1243, 386] on button "Review" at bounding box center [1254, 385] width 67 height 31
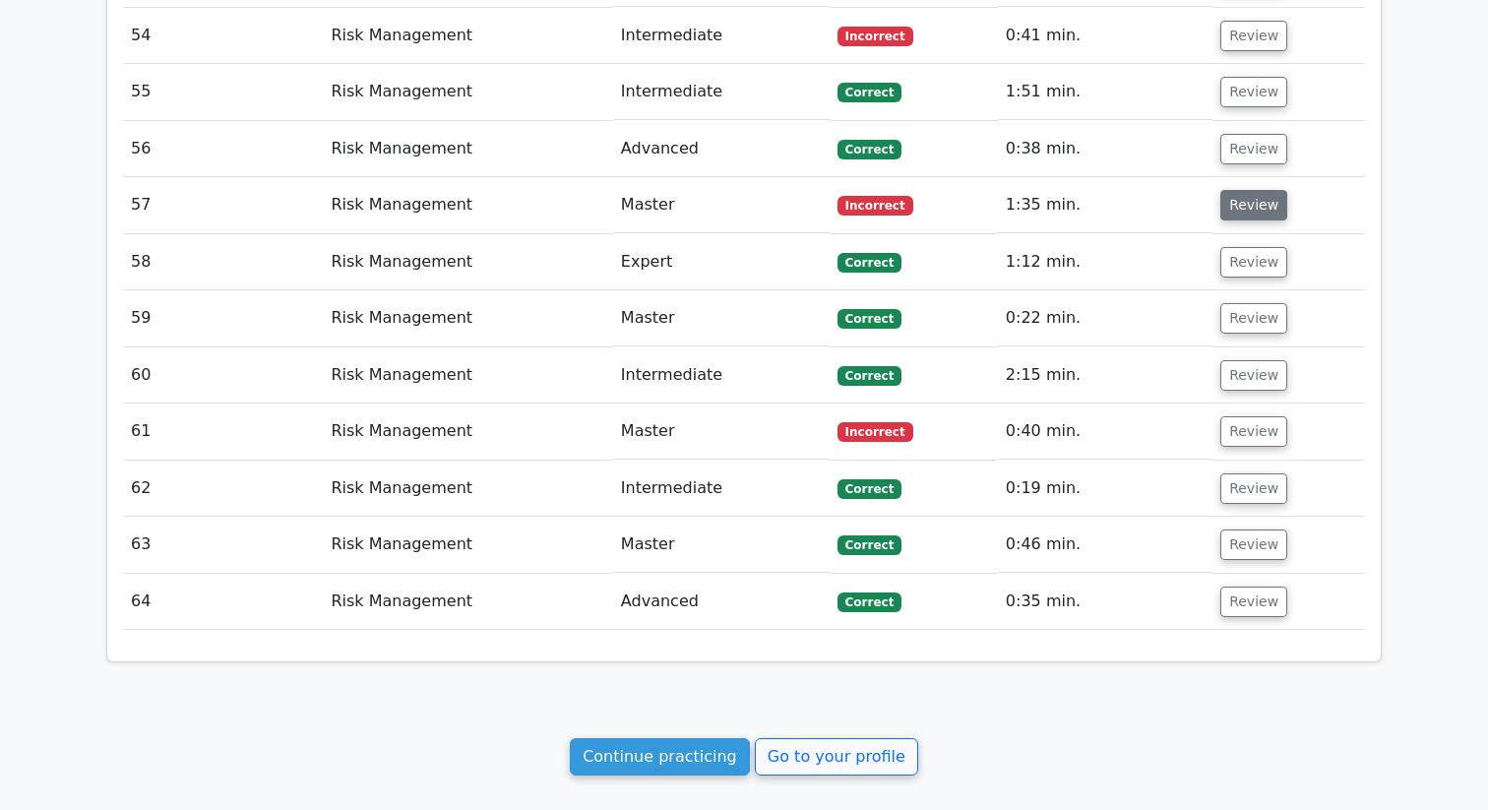
scroll to position [4232, 0]
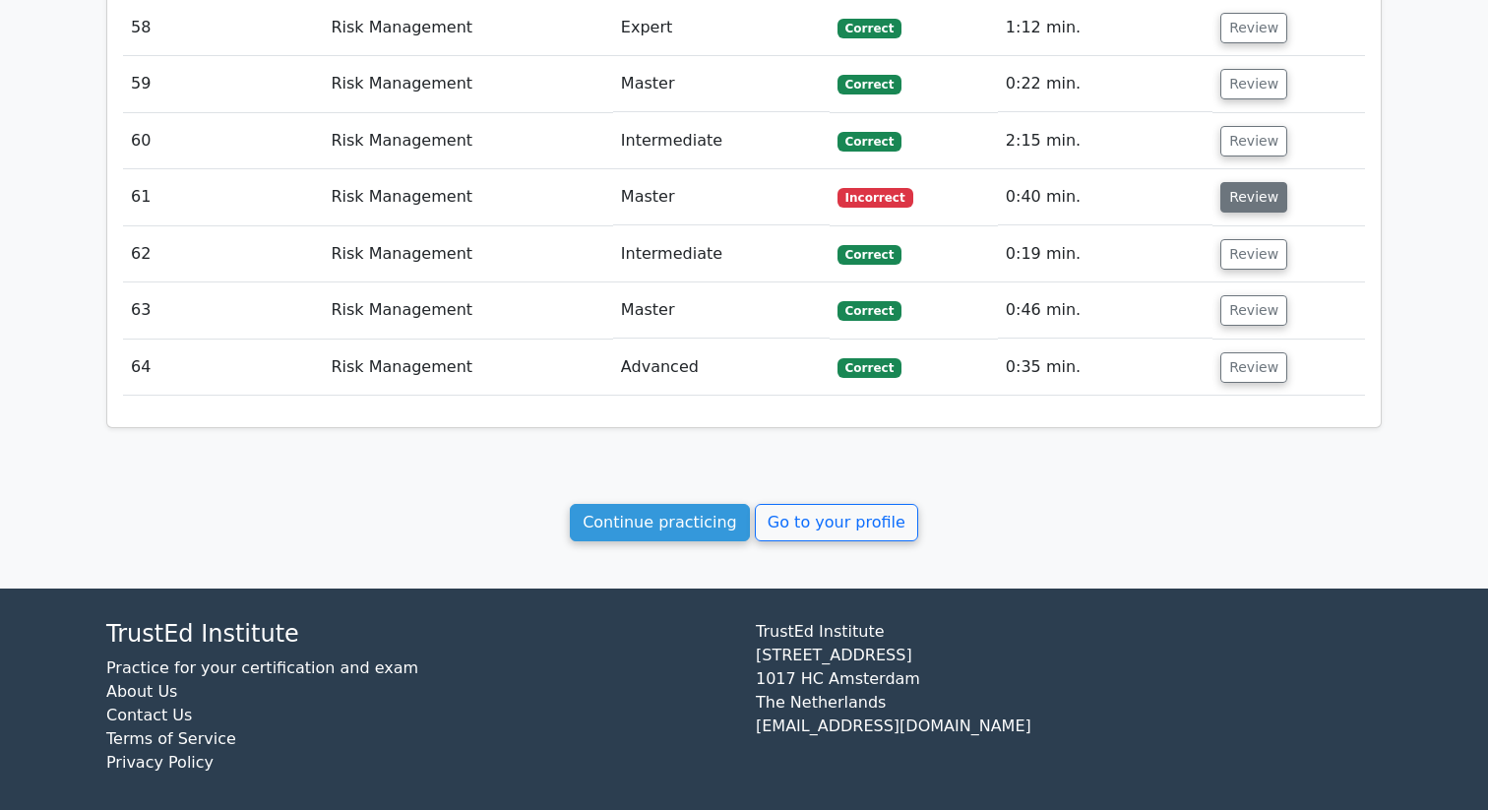
click at [1247, 211] on button "Review" at bounding box center [1254, 197] width 67 height 31
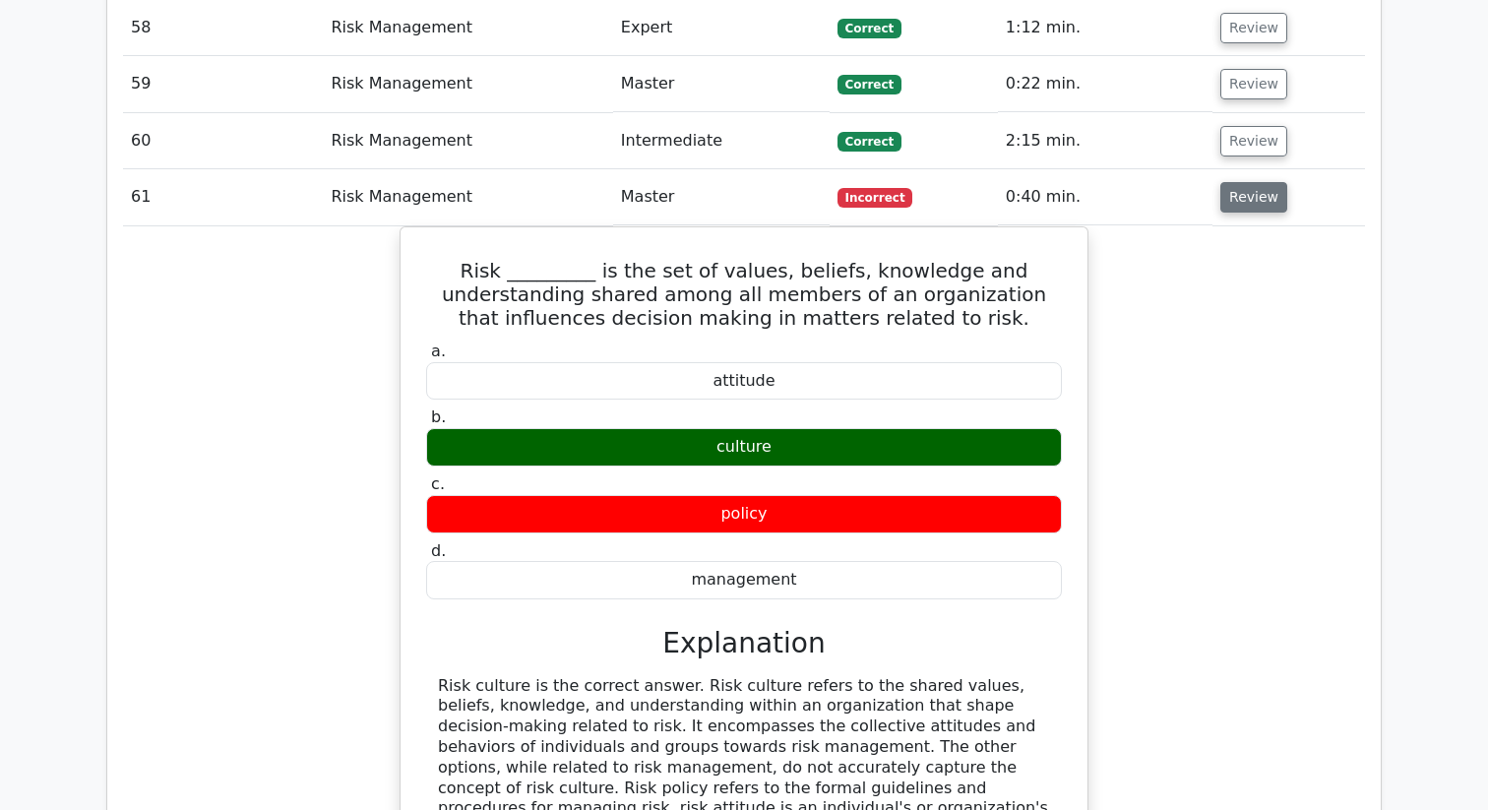
click at [1247, 211] on button "Review" at bounding box center [1254, 197] width 67 height 31
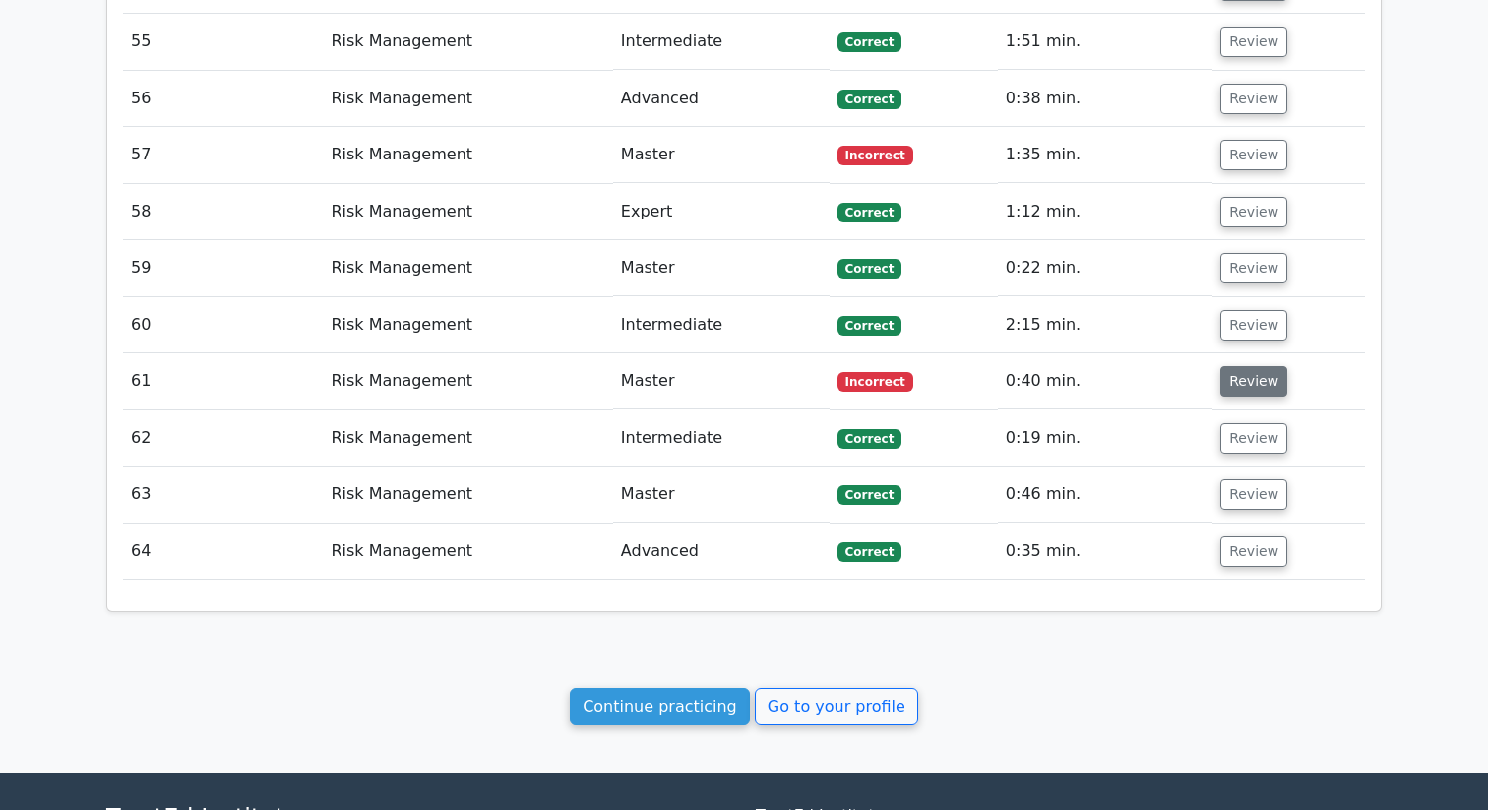
scroll to position [4244, 0]
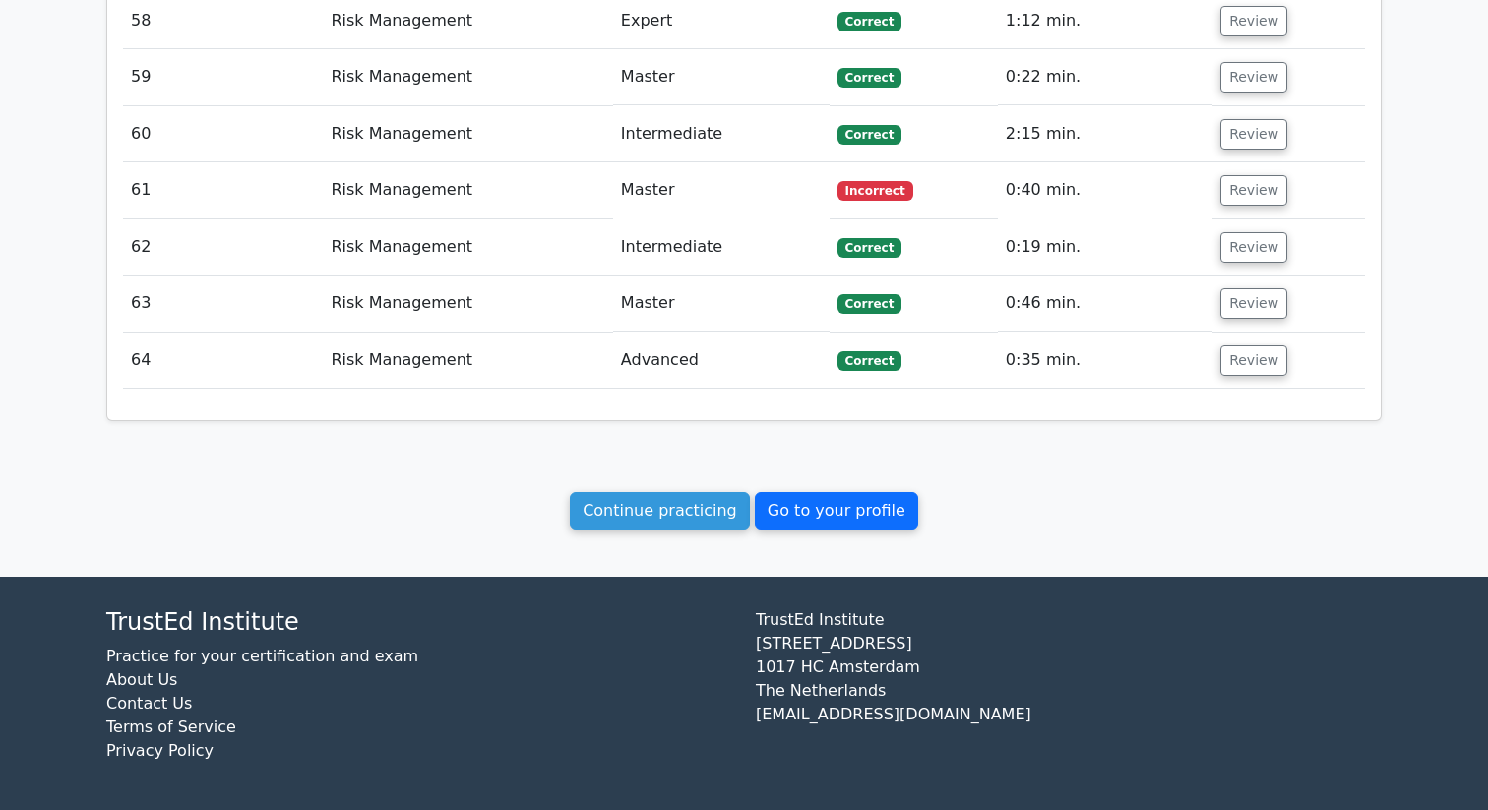
click at [805, 507] on link "Go to your profile" at bounding box center [836, 510] width 163 height 37
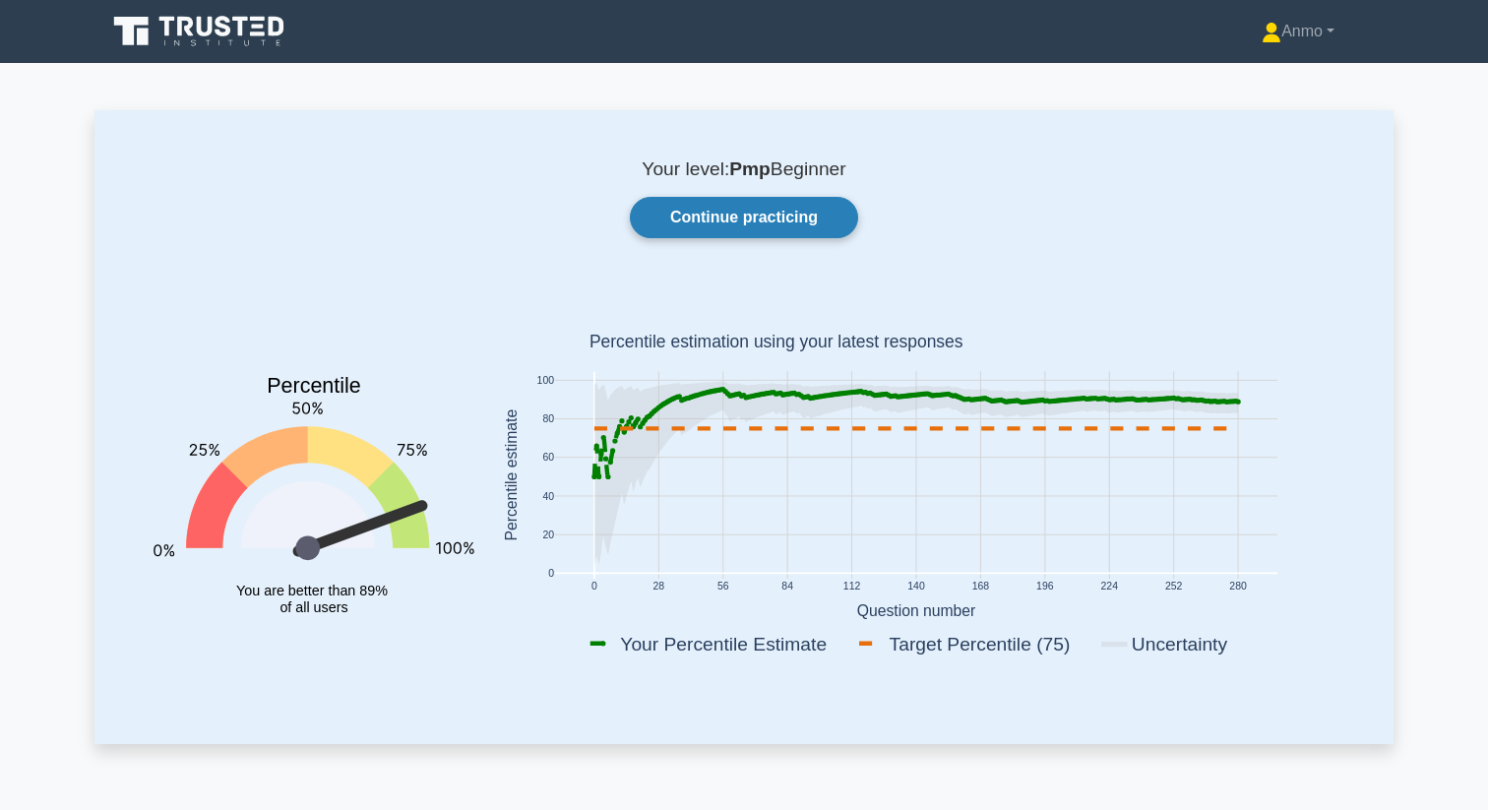
click at [768, 225] on link "Continue practicing" at bounding box center [744, 217] width 228 height 41
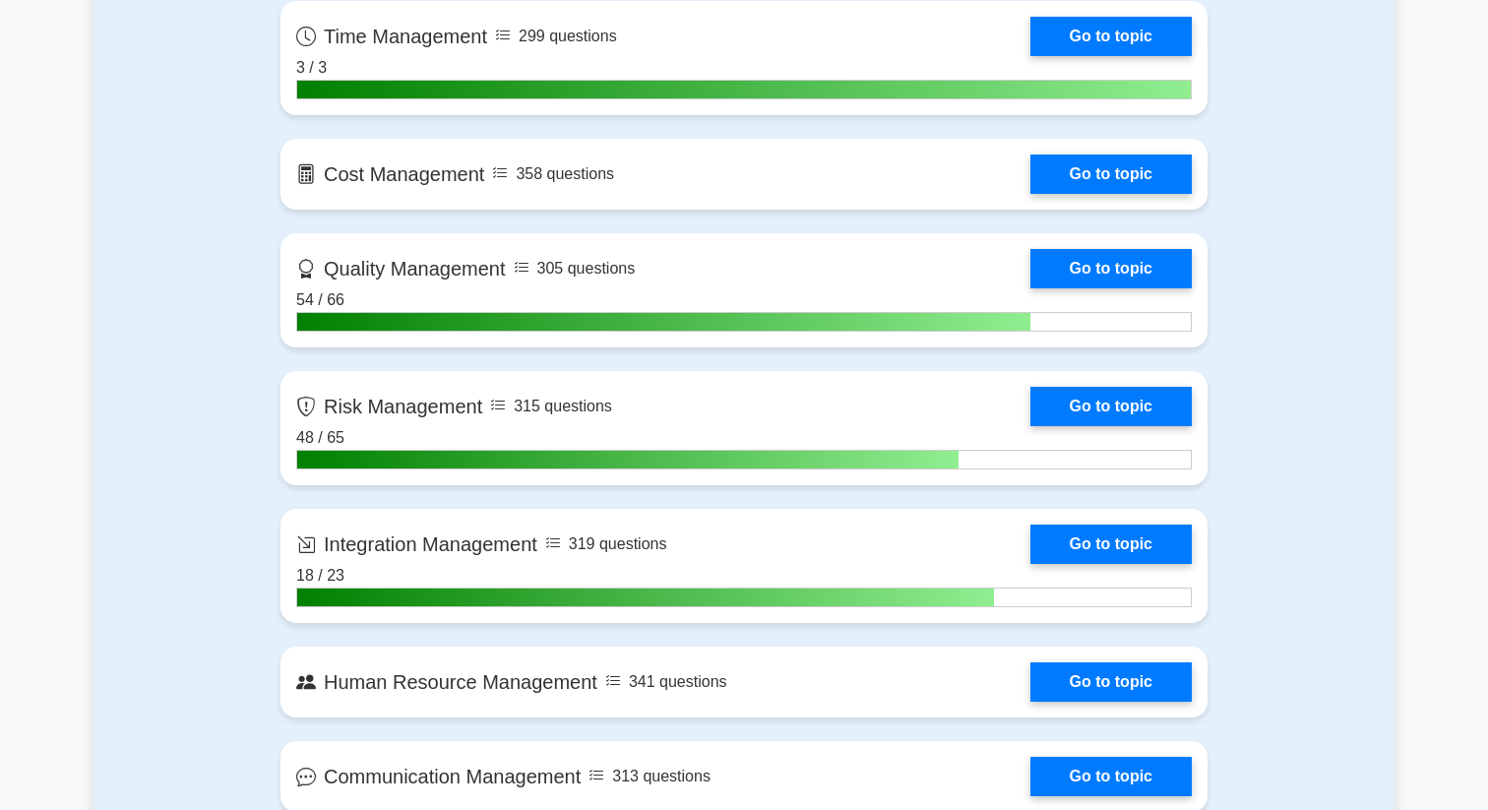
scroll to position [2682, 0]
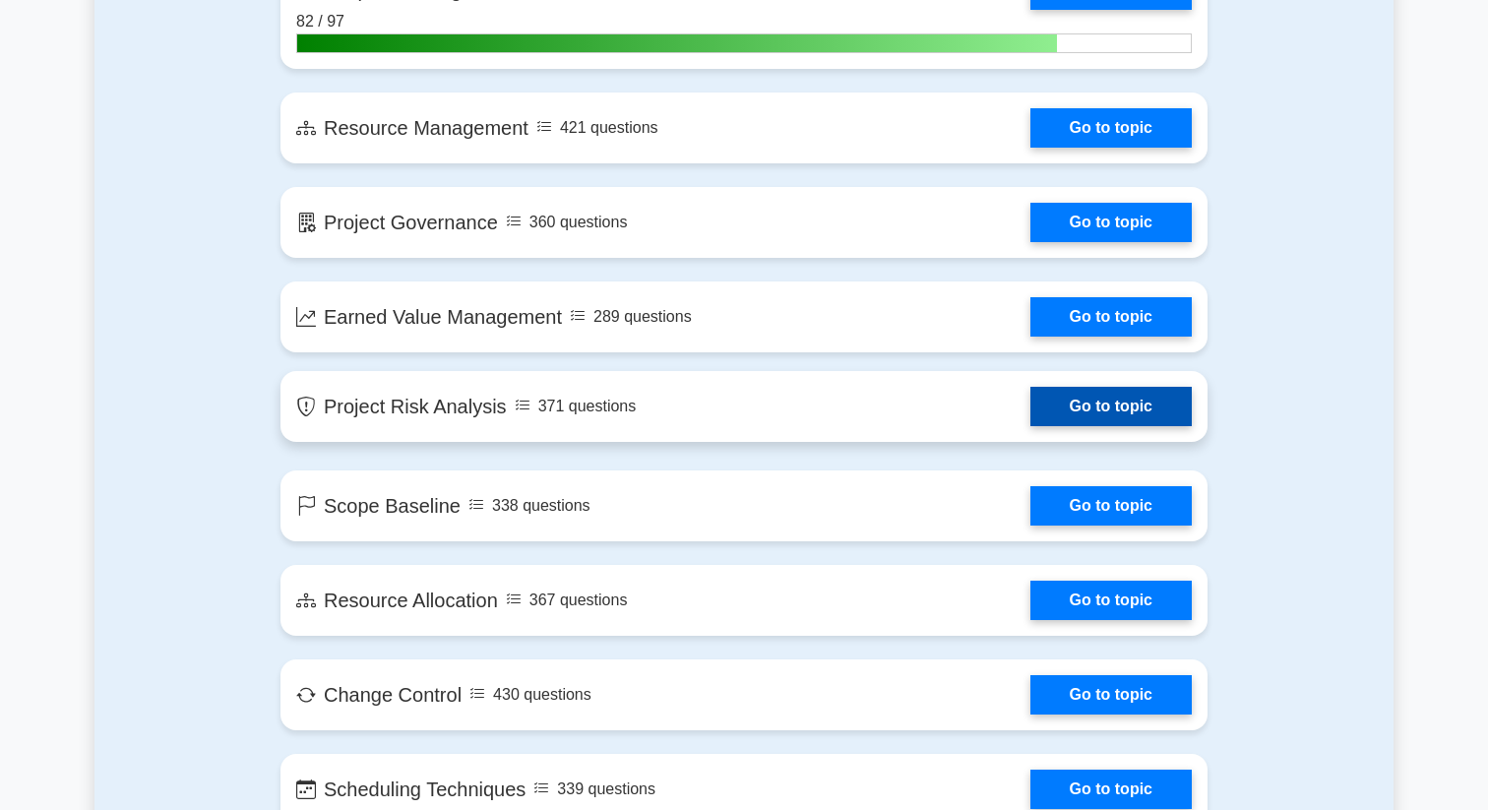
click at [1031, 416] on link "Go to topic" at bounding box center [1111, 406] width 161 height 39
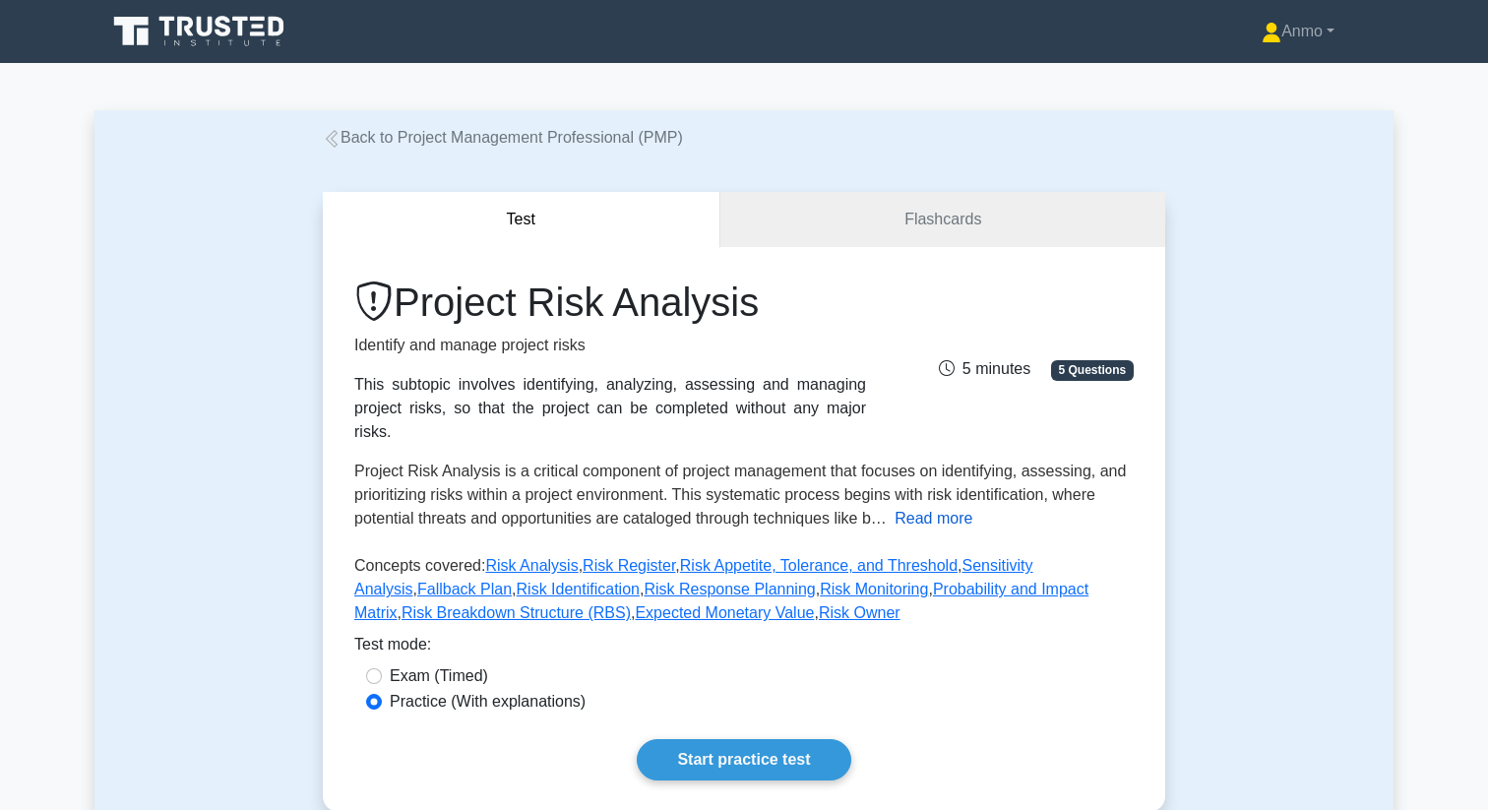
click at [965, 520] on button "Read more" at bounding box center [934, 519] width 78 height 24
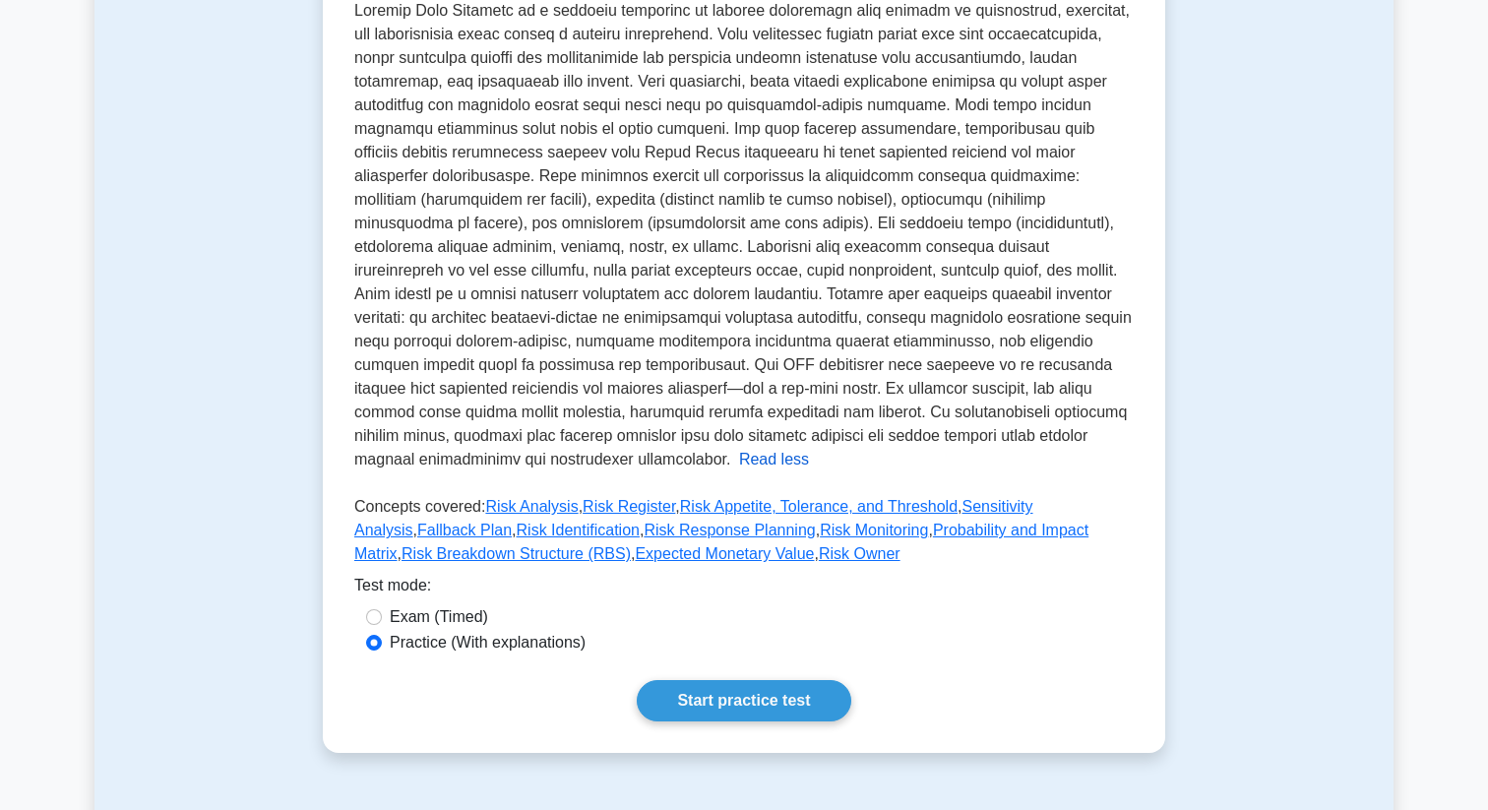
scroll to position [532, 0]
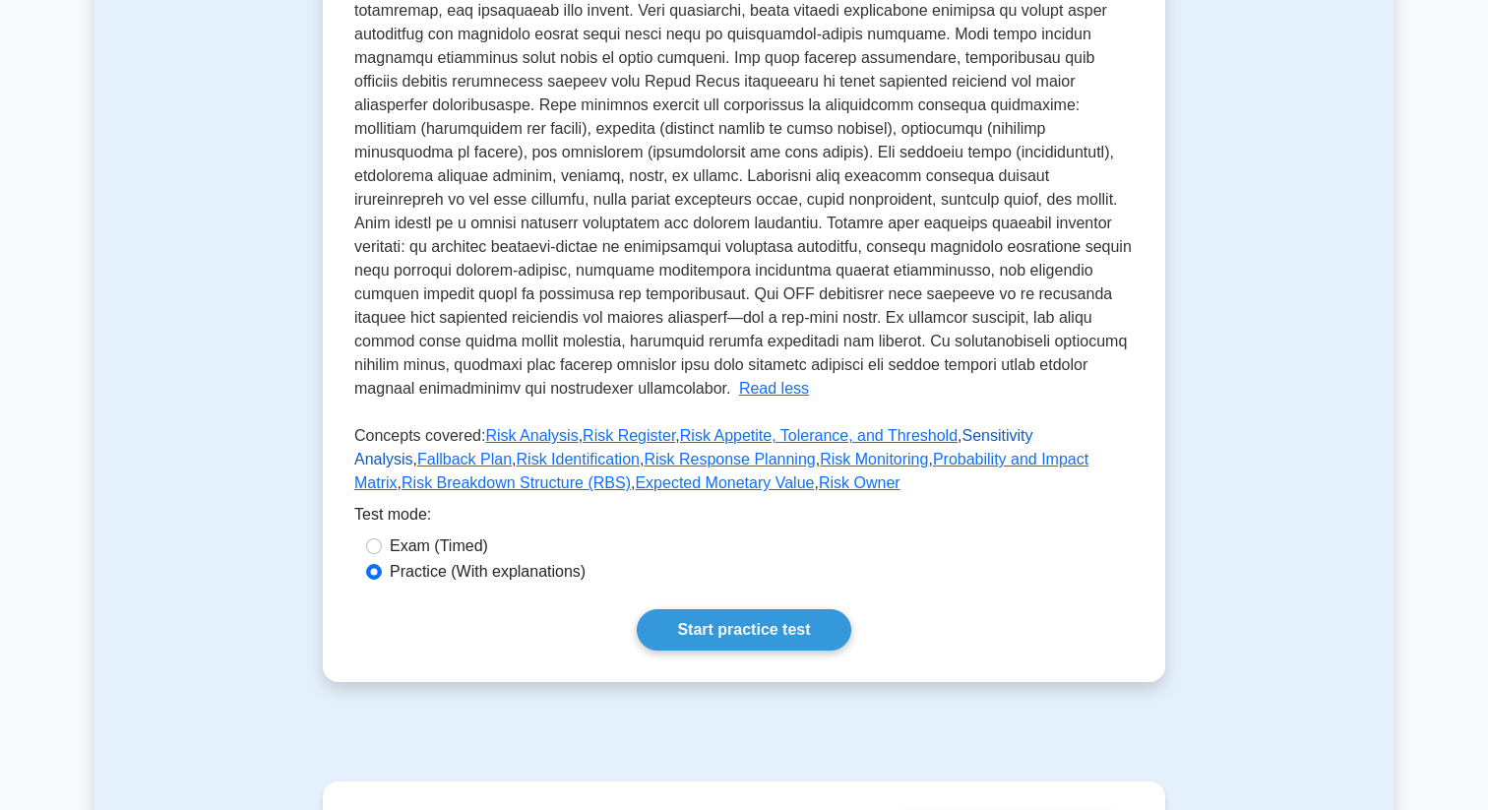
click at [1007, 427] on link "Sensitivity Analysis" at bounding box center [693, 447] width 679 height 40
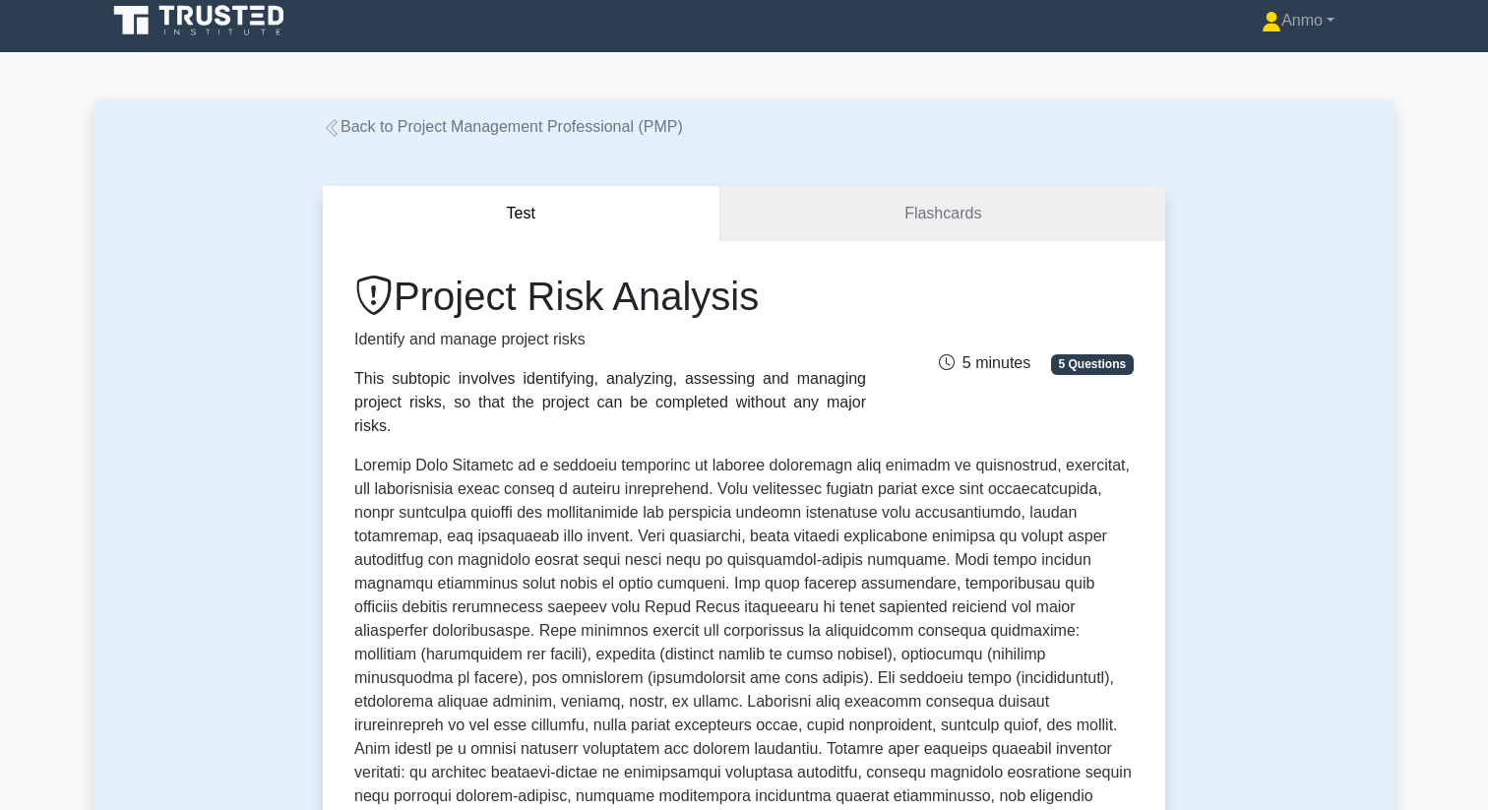
scroll to position [0, 0]
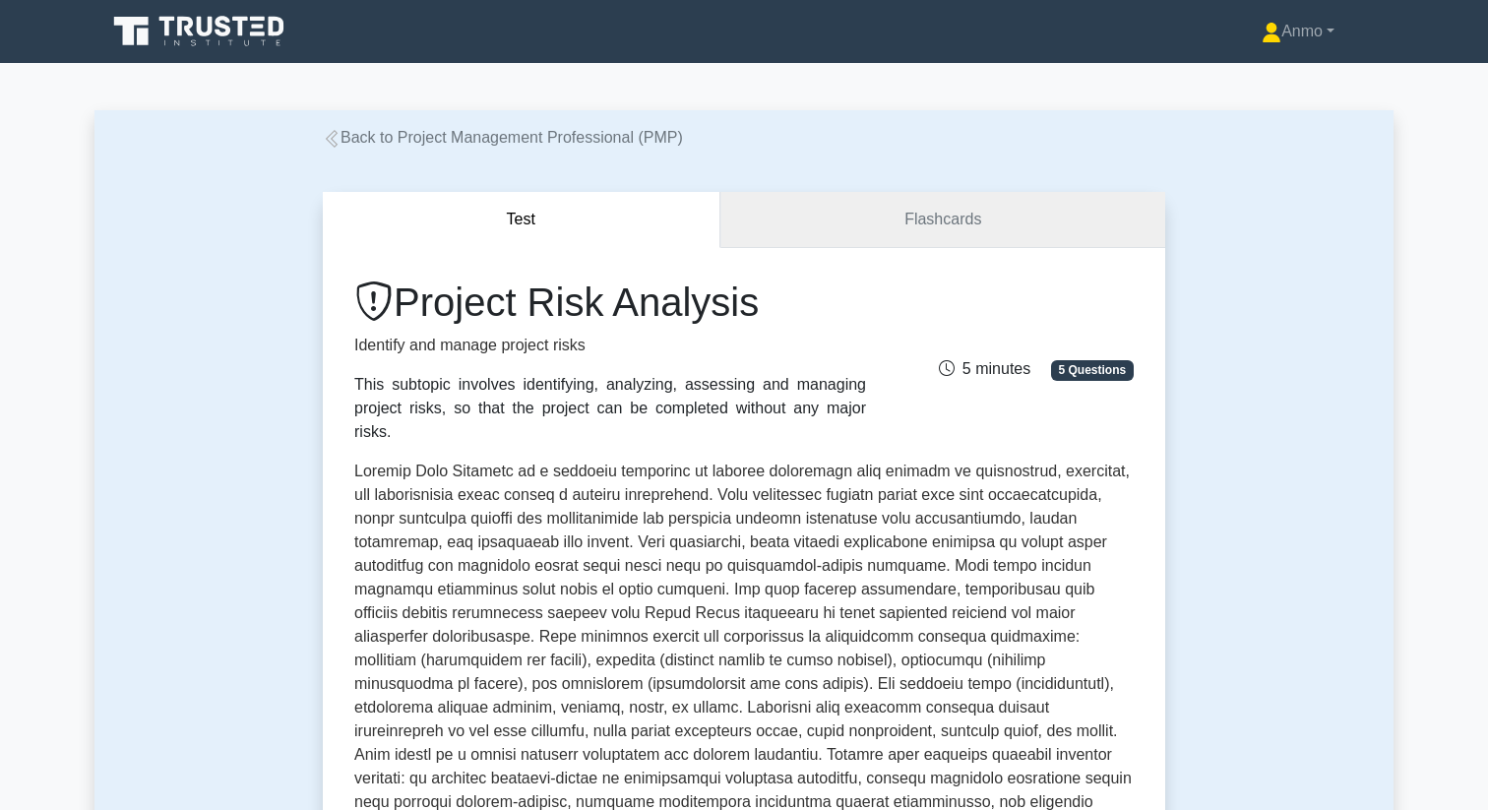
click at [917, 227] on link "Flashcards" at bounding box center [942, 220] width 445 height 56
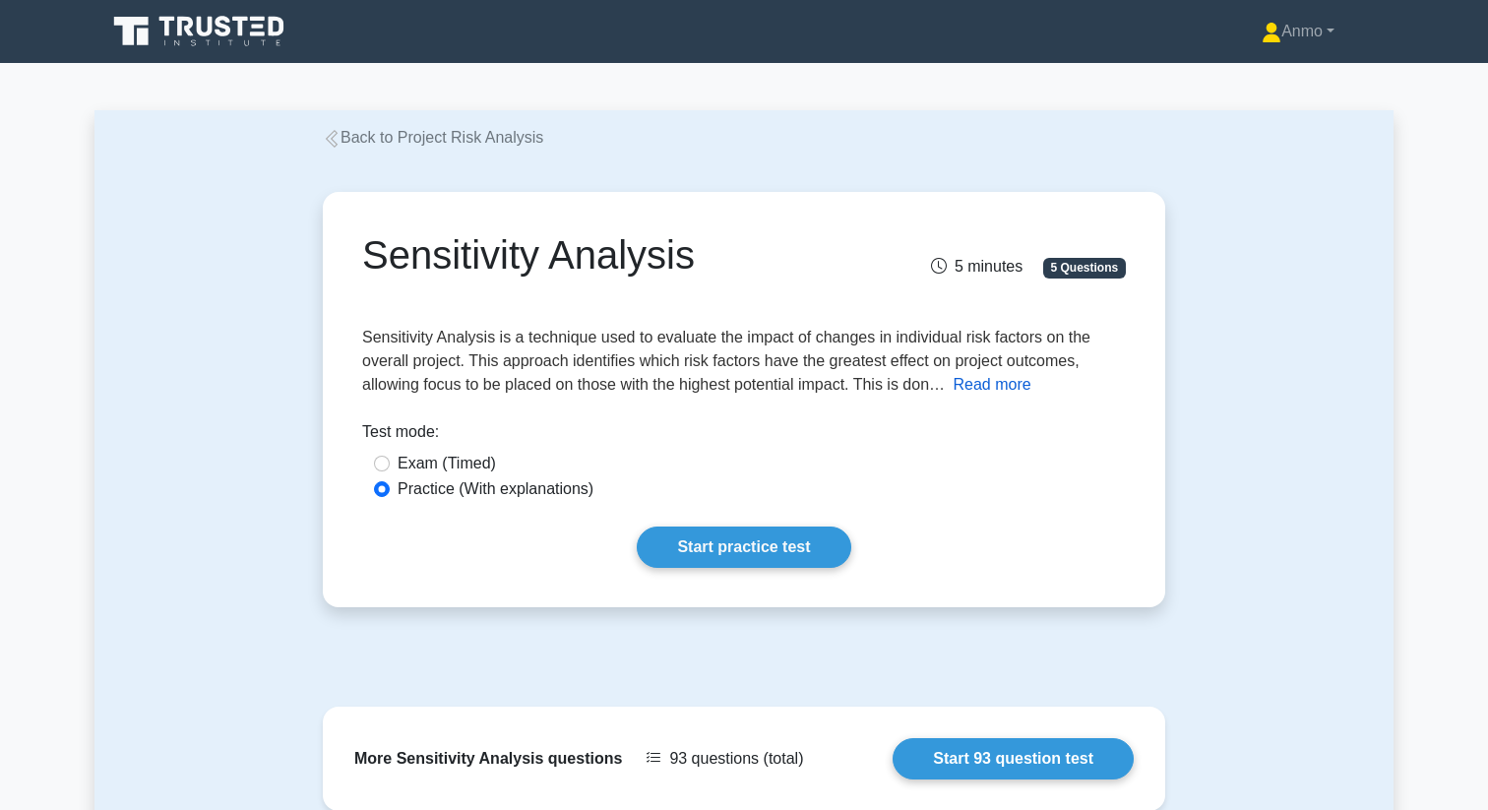
click at [1000, 376] on button "Read more" at bounding box center [993, 385] width 78 height 24
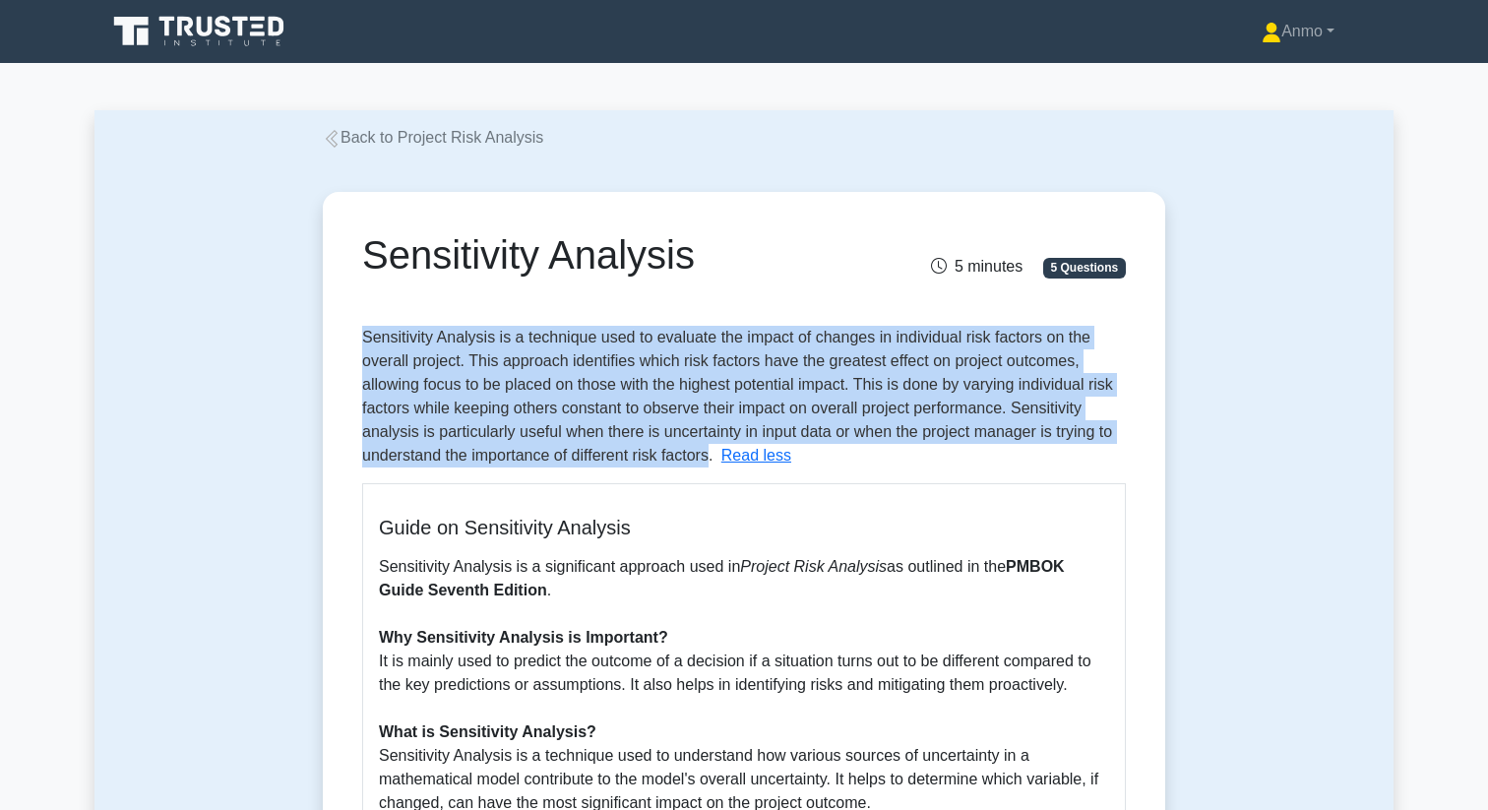
drag, startPoint x: 361, startPoint y: 336, endPoint x: 714, endPoint y: 451, distance: 370.7
click at [714, 451] on div "Sensitivity Analysis 5 minutes 5 Questions Sensitivity Analysis is a technique …" at bounding box center [744, 790] width 827 height 1181
copy span "Sensitivity Analysis is a technique used to evaluate the impact of changes in i…"
click at [747, 455] on button "Read less" at bounding box center [756, 456] width 70 height 24
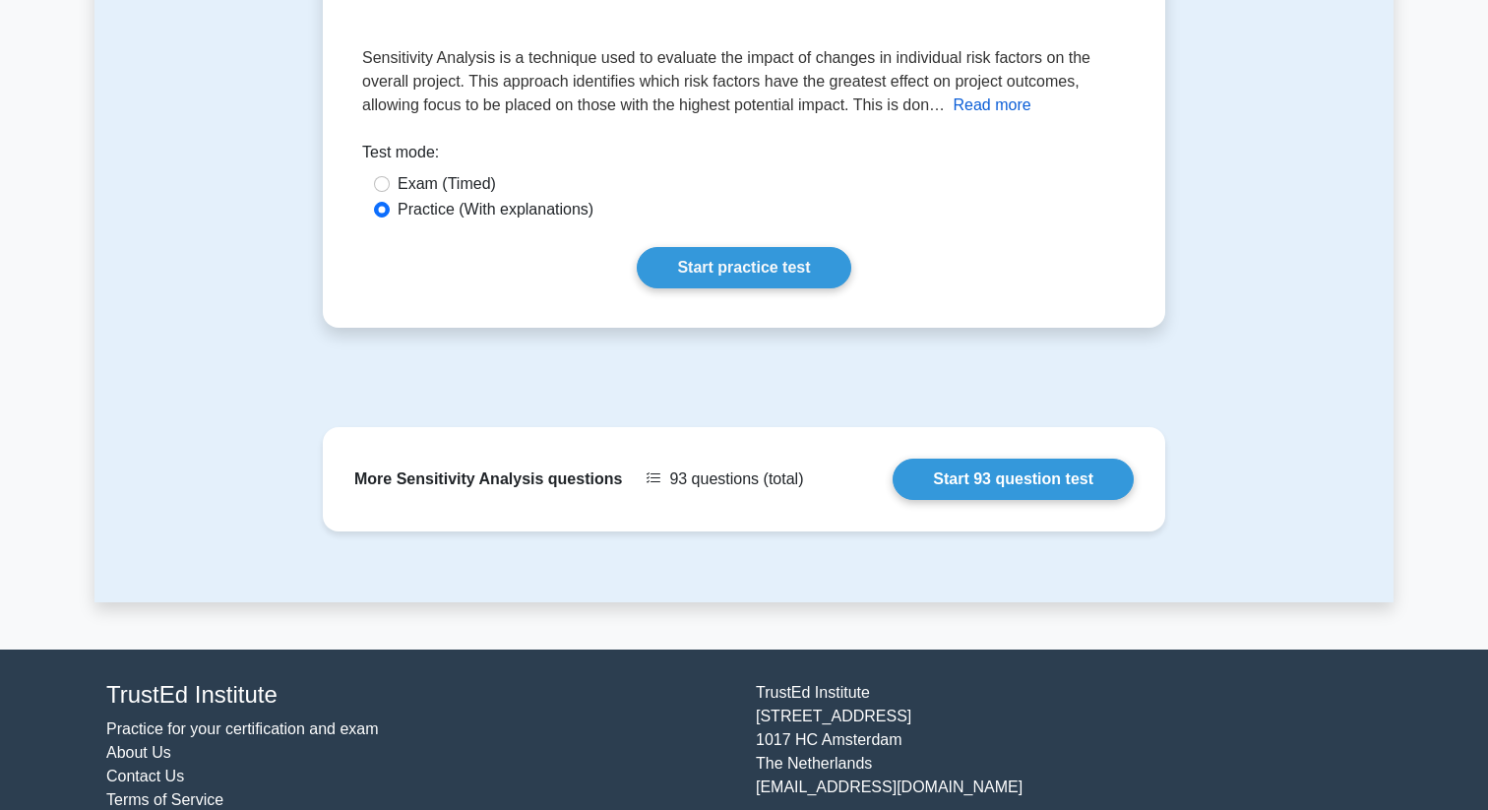
scroll to position [326, 0]
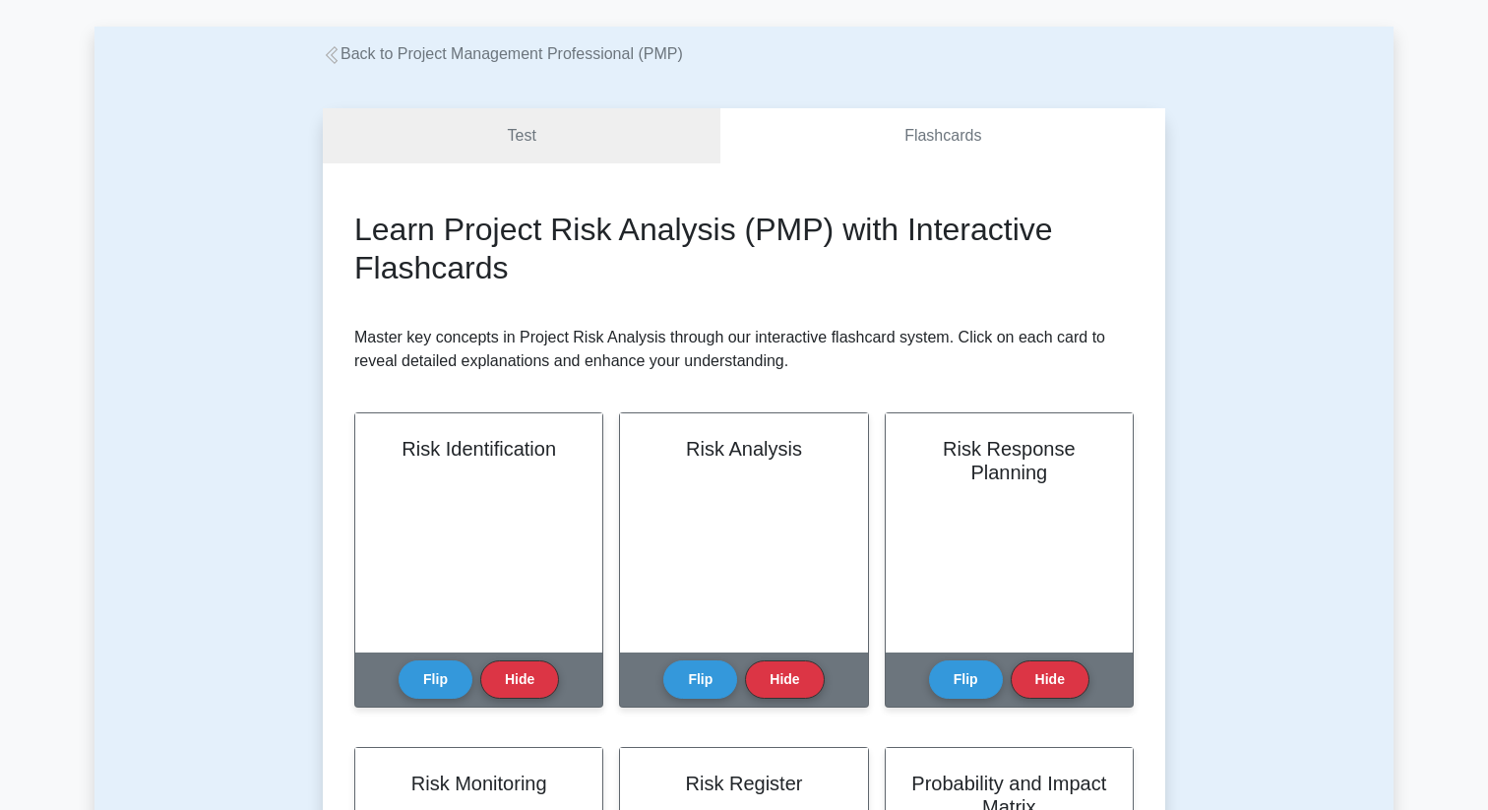
scroll to position [5, 0]
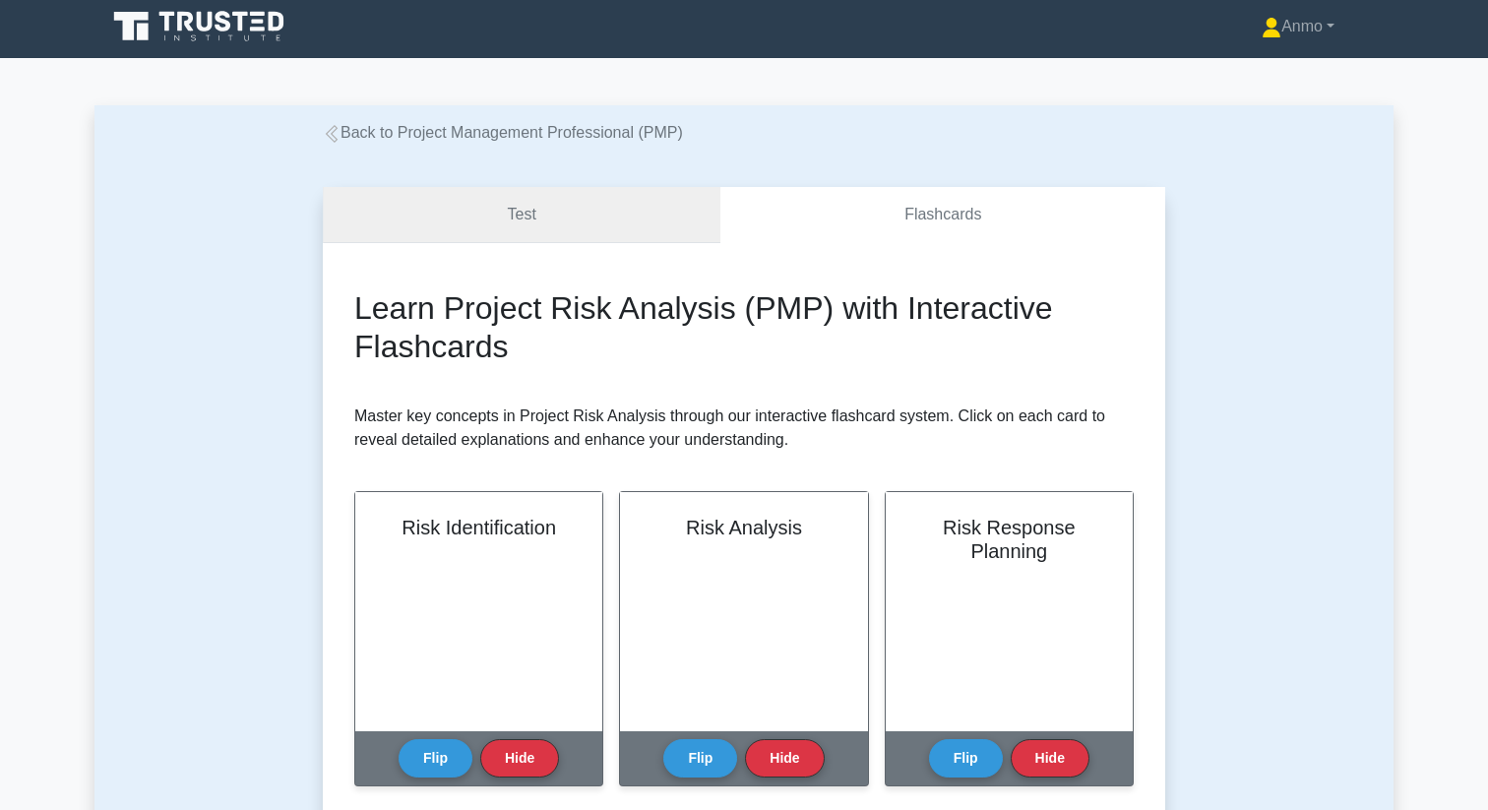
click at [590, 227] on link "Test" at bounding box center [522, 215] width 398 height 56
